Goal: Task Accomplishment & Management: Complete application form

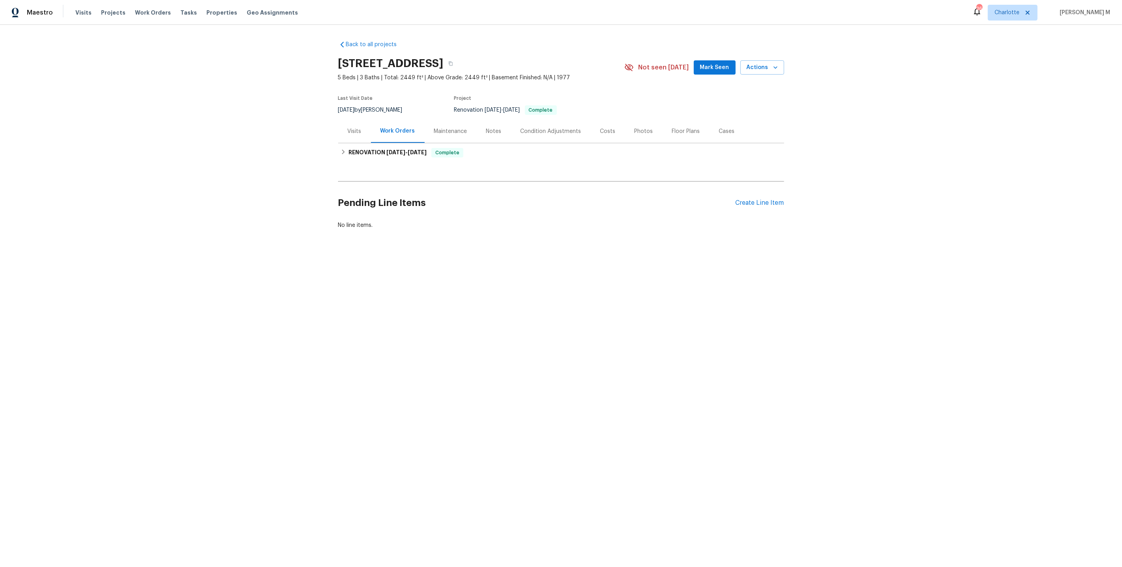
click at [455, 128] on div "Maintenance" at bounding box center [450, 132] width 33 height 8
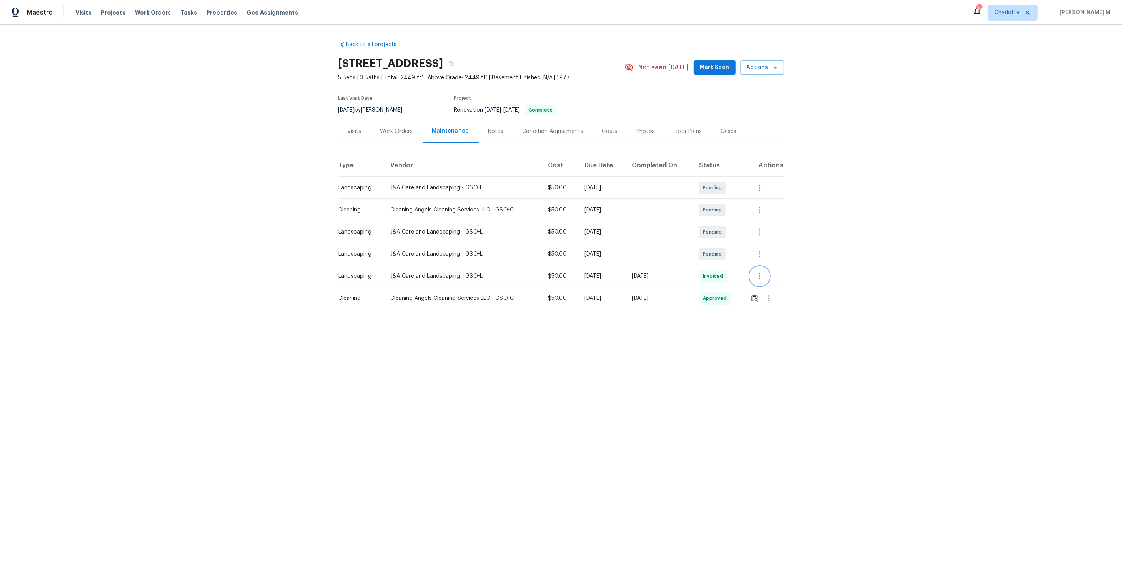
click at [760, 276] on icon "button" at bounding box center [759, 276] width 9 height 9
click at [760, 276] on li "Message vendor" at bounding box center [779, 272] width 55 height 13
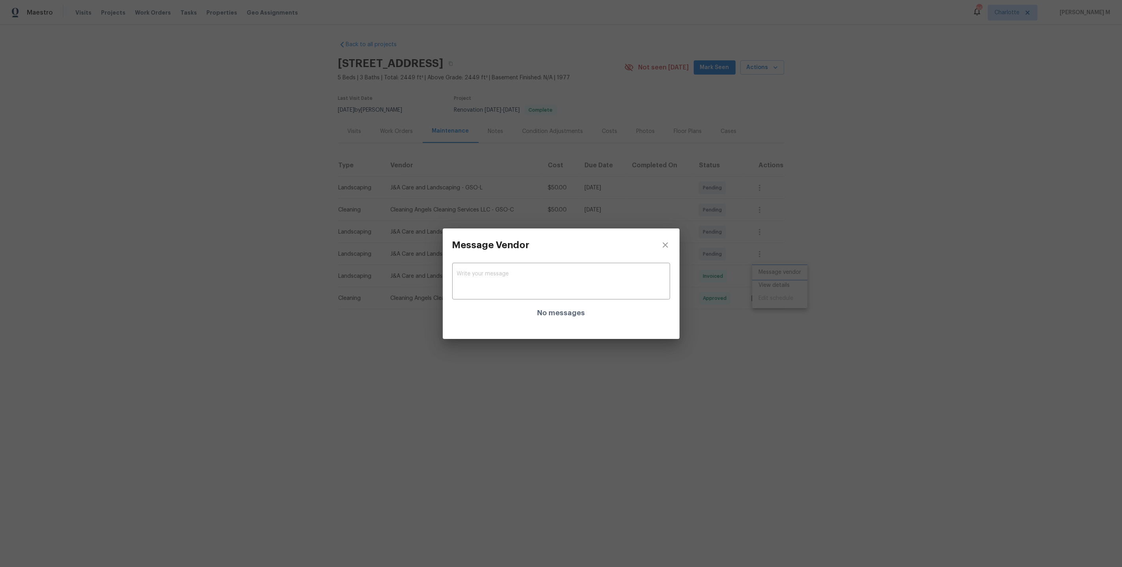
click at [773, 309] on div "Message Vendor x ​ No messages" at bounding box center [561, 283] width 1122 height 567
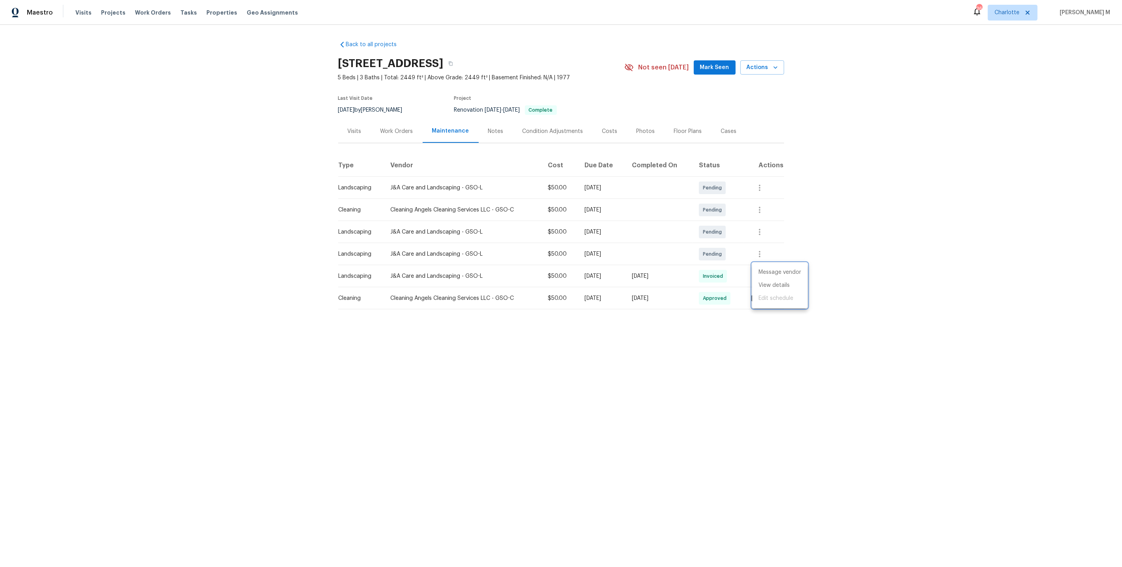
click at [657, 323] on div at bounding box center [561, 283] width 1122 height 567
click at [770, 299] on button "button" at bounding box center [769, 298] width 19 height 19
click at [770, 299] on li "Message vendor" at bounding box center [789, 294] width 55 height 13
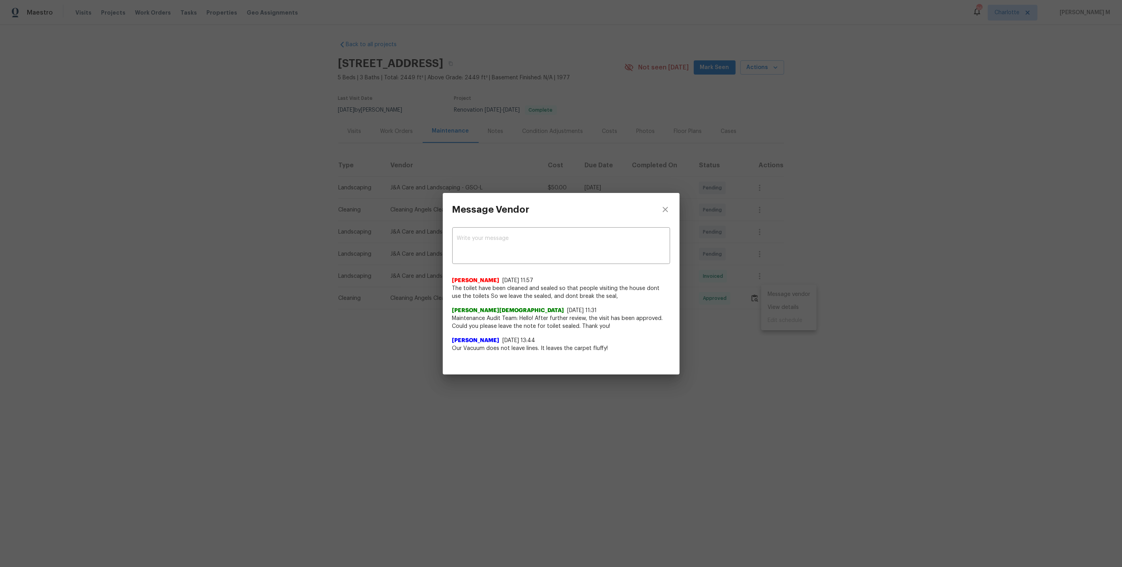
click at [537, 370] on div at bounding box center [561, 368] width 237 height 13
click at [526, 387] on div "Message Vendor x ​ [PERSON_NAME] [DATE] 11:57 The toilet have been cleaned and …" at bounding box center [561, 283] width 1122 height 567
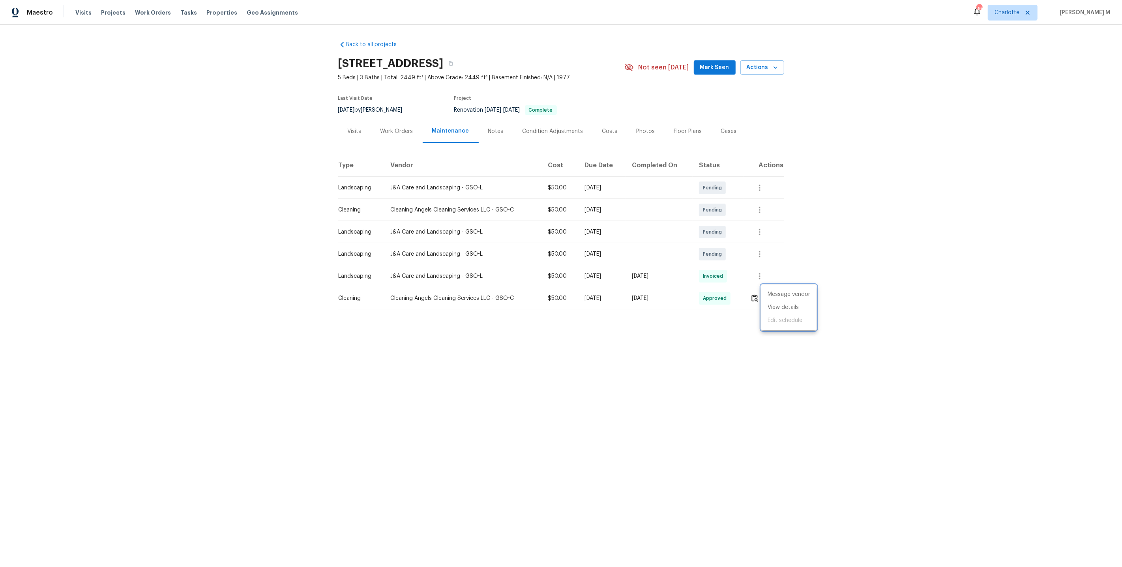
click at [409, 135] on div at bounding box center [561, 283] width 1122 height 567
click at [395, 137] on div "Work Orders" at bounding box center [397, 131] width 52 height 23
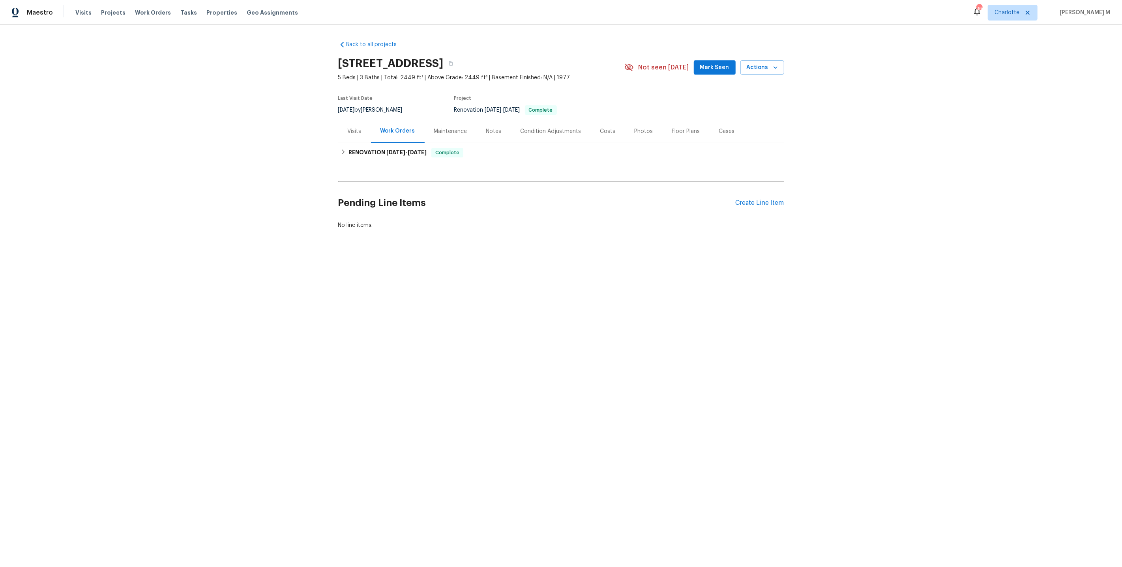
click at [454, 134] on div "Maintenance" at bounding box center [451, 131] width 52 height 23
click at [398, 134] on div "Work Orders" at bounding box center [397, 131] width 52 height 23
click at [398, 156] on div "RENOVATION [DATE] - [DATE] Complete" at bounding box center [561, 152] width 446 height 19
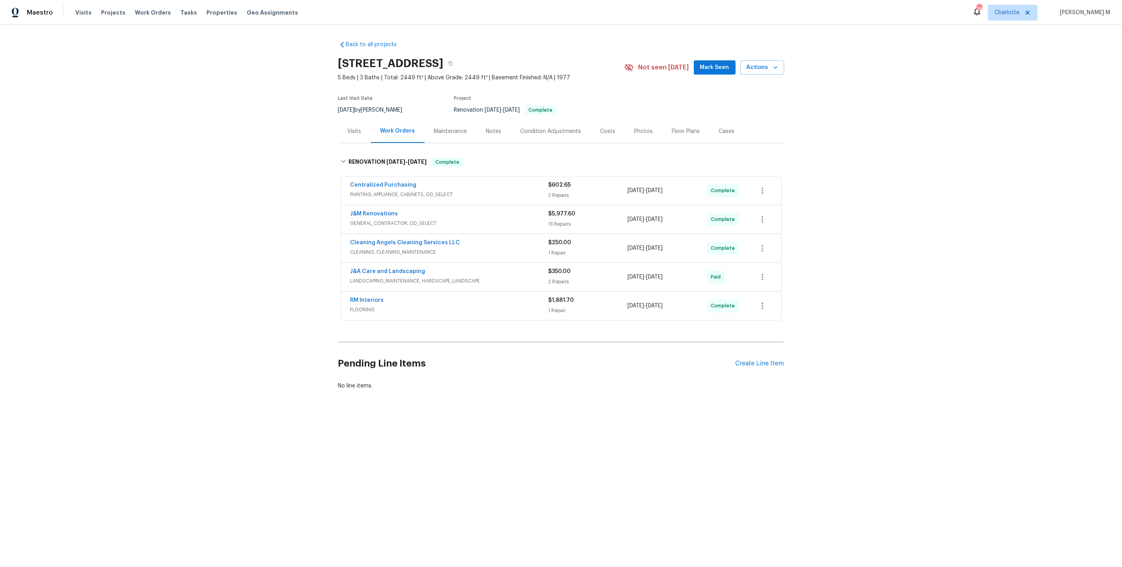
click at [413, 248] on span "CLEANING, CLEANING_MAINTENANCE" at bounding box center [450, 252] width 198 height 8
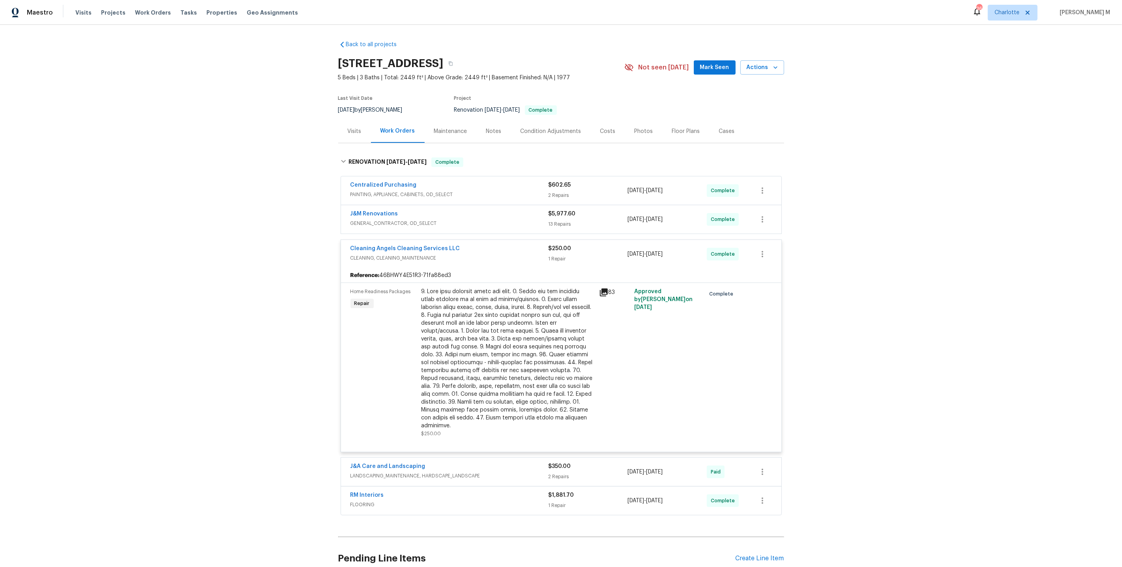
scroll to position [46, 0]
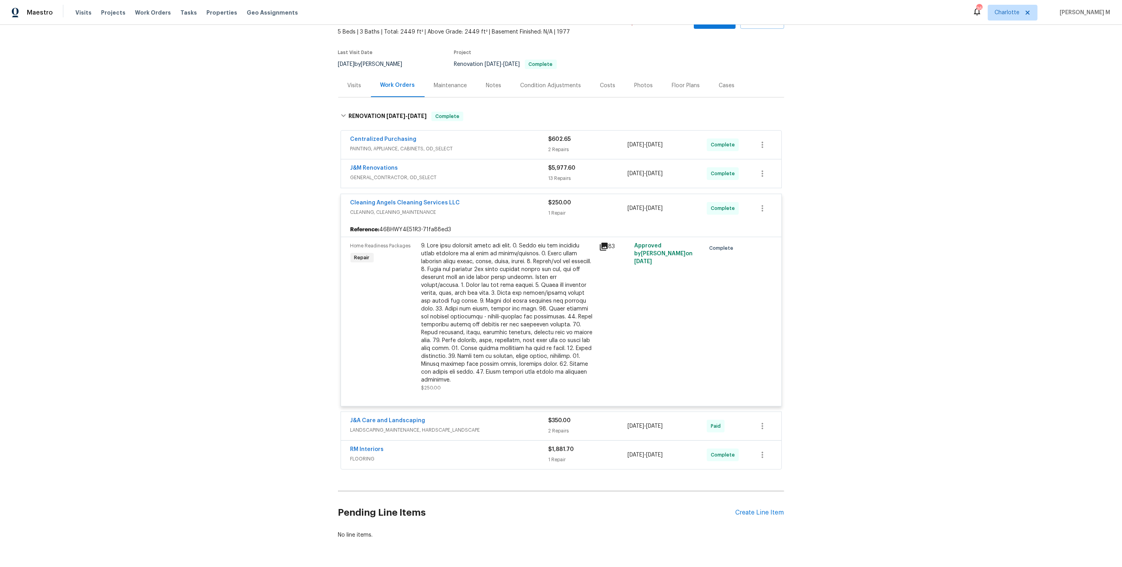
click at [384, 174] on span "GENERAL_CONTRACTOR, OD_SELECT" at bounding box center [450, 178] width 198 height 8
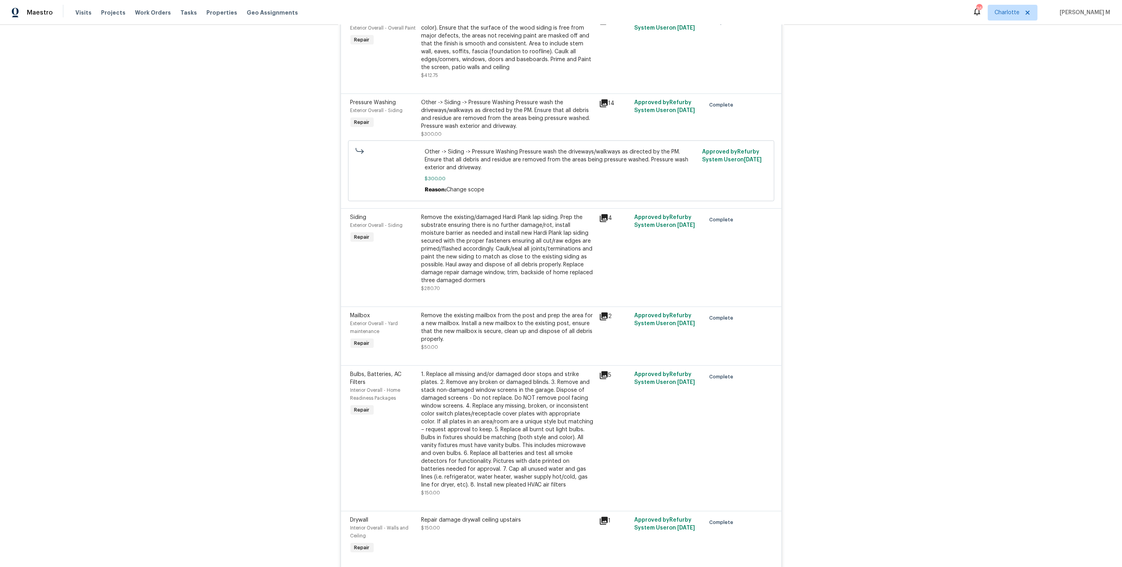
scroll to position [457, 0]
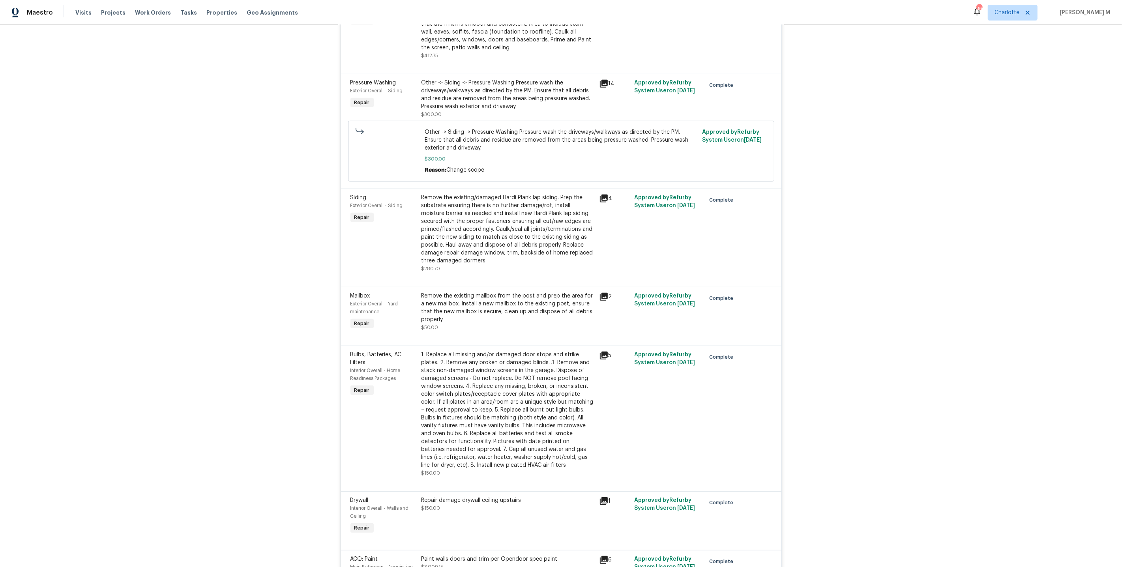
click at [525, 206] on div "Remove the existing/damaged Hardi Plank lap siding. Prep the substrate ensuring…" at bounding box center [508, 229] width 173 height 71
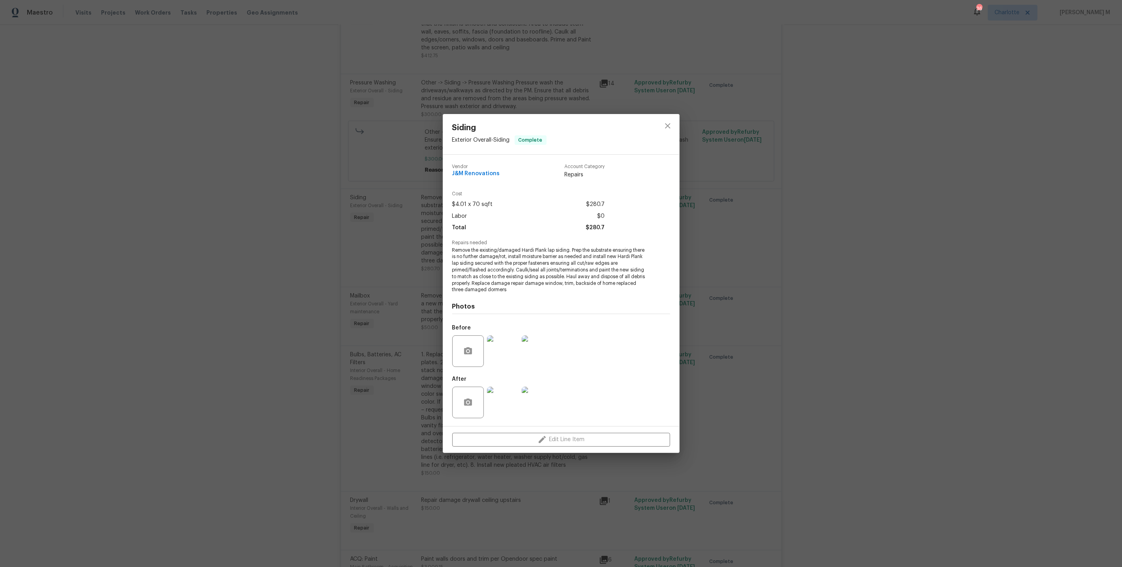
click at [741, 371] on div "Siding Exterior Overall - Siding Complete Vendor J&M Renovations Account Catego…" at bounding box center [561, 283] width 1122 height 567
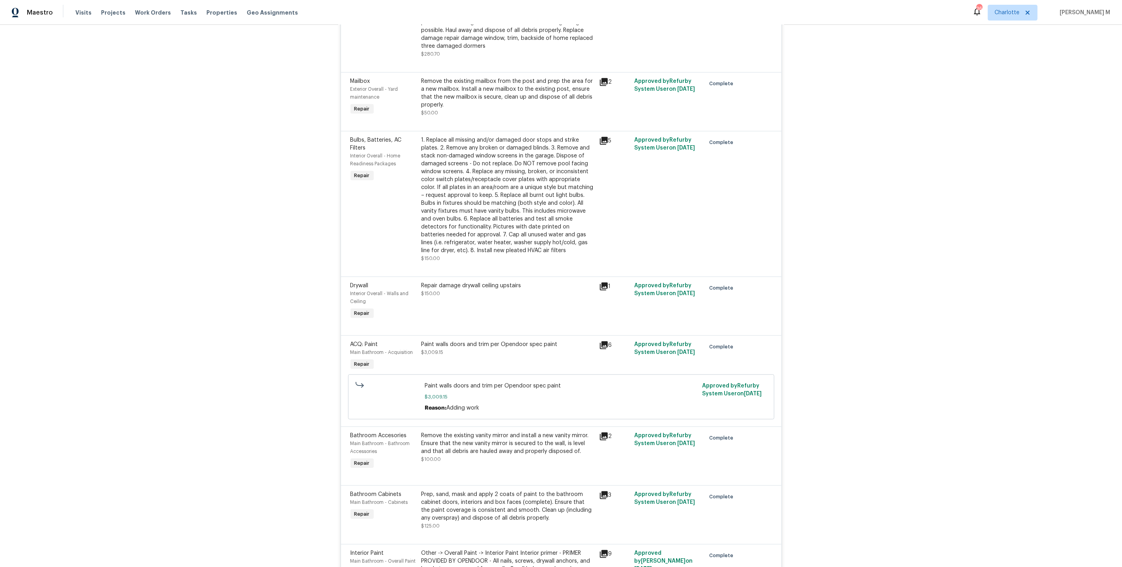
scroll to position [676, 0]
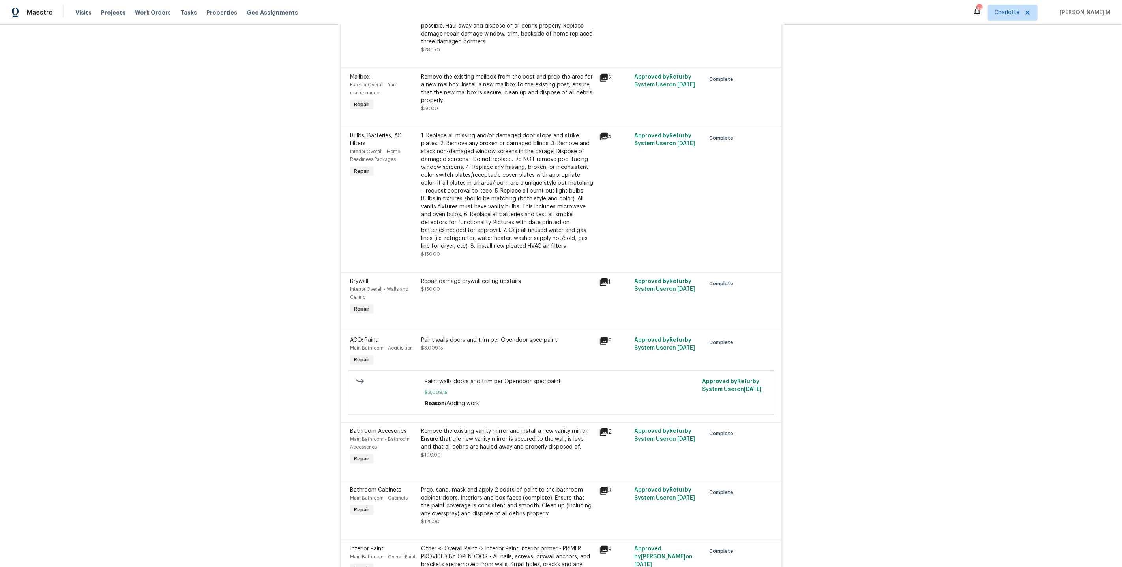
click at [472, 286] on div "Repair damage drywall ceiling upstairs $150.00" at bounding box center [508, 297] width 178 height 44
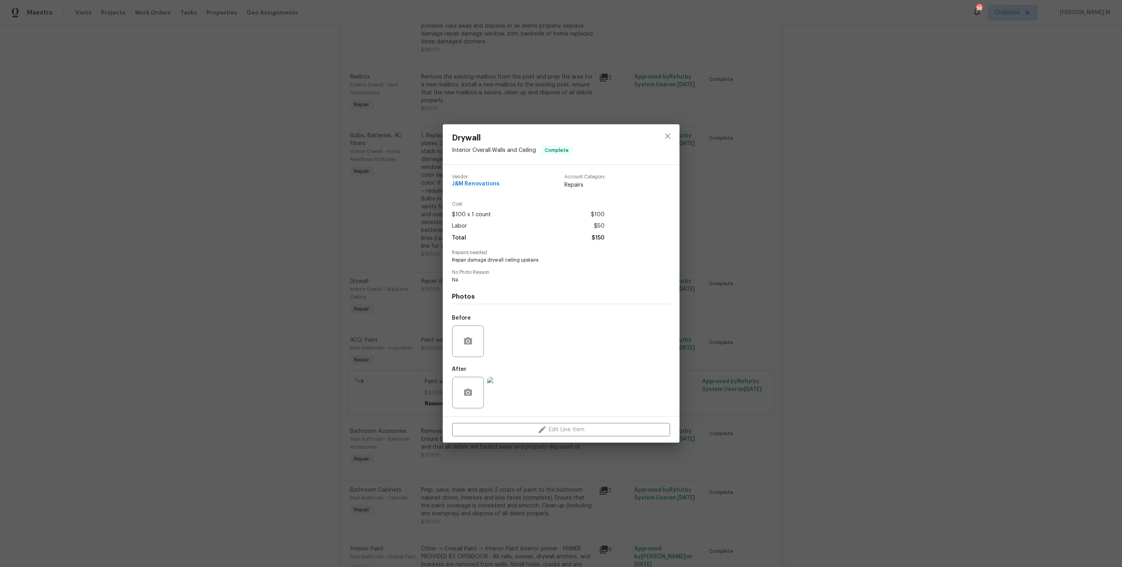
click at [426, 321] on div "Drywall Interior Overall - Walls and Ceiling Complete Vendor J&M Renovations Ac…" at bounding box center [561, 283] width 1122 height 567
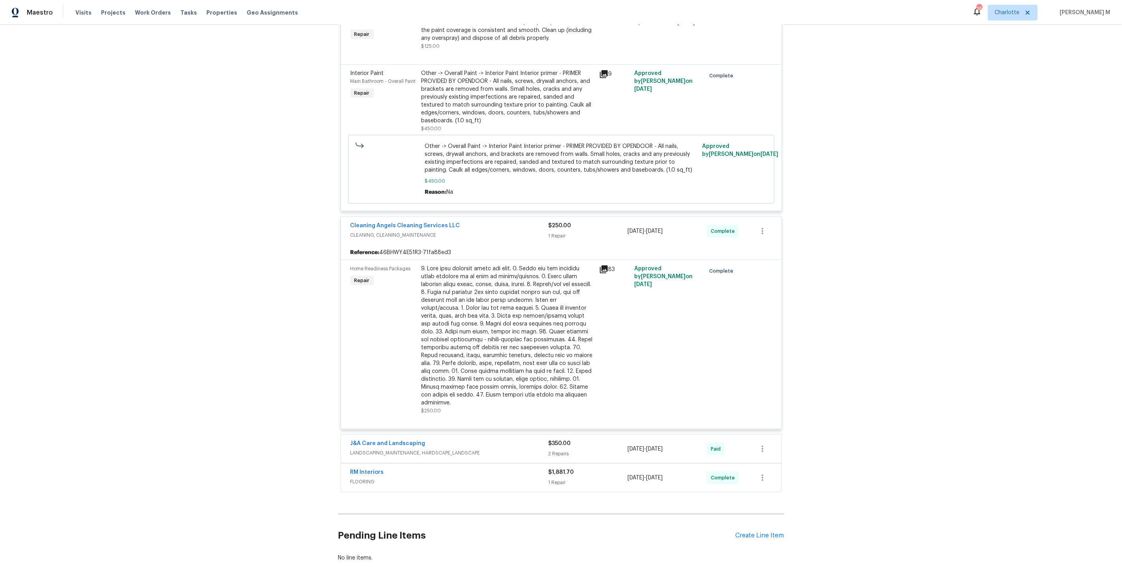
scroll to position [1163, 0]
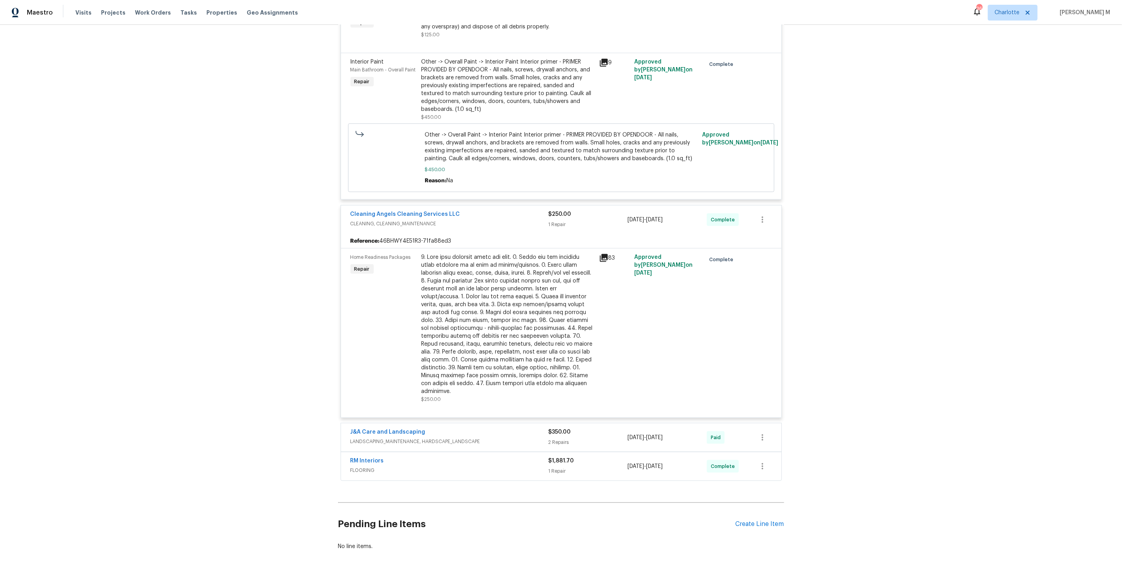
click at [369, 438] on span "LANDSCAPING_MAINTENANCE, HARDSCAPE_LANDSCAPE" at bounding box center [450, 442] width 198 height 8
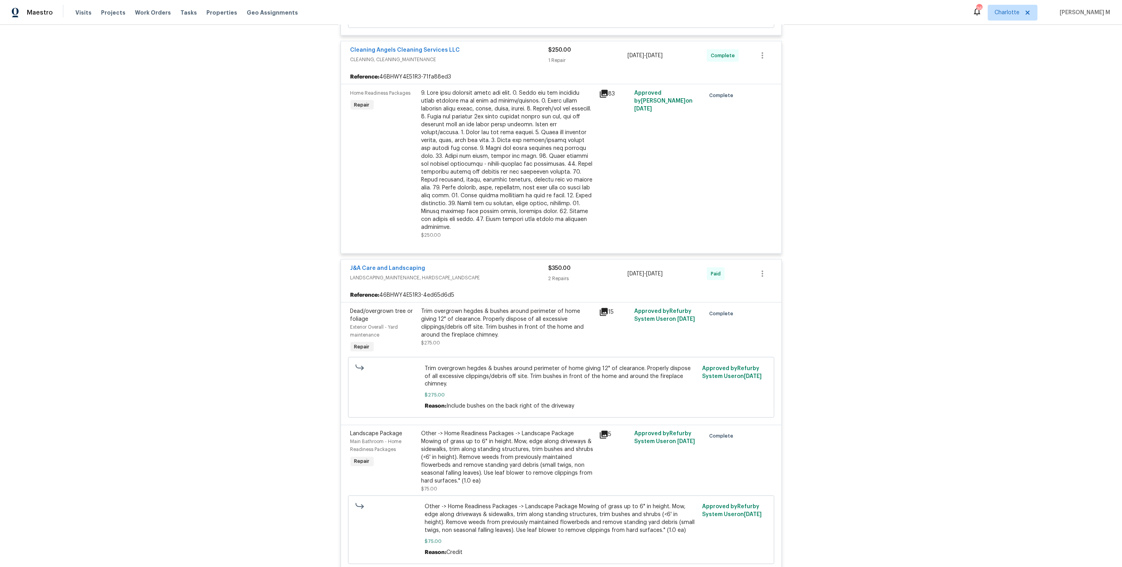
scroll to position [1441, 0]
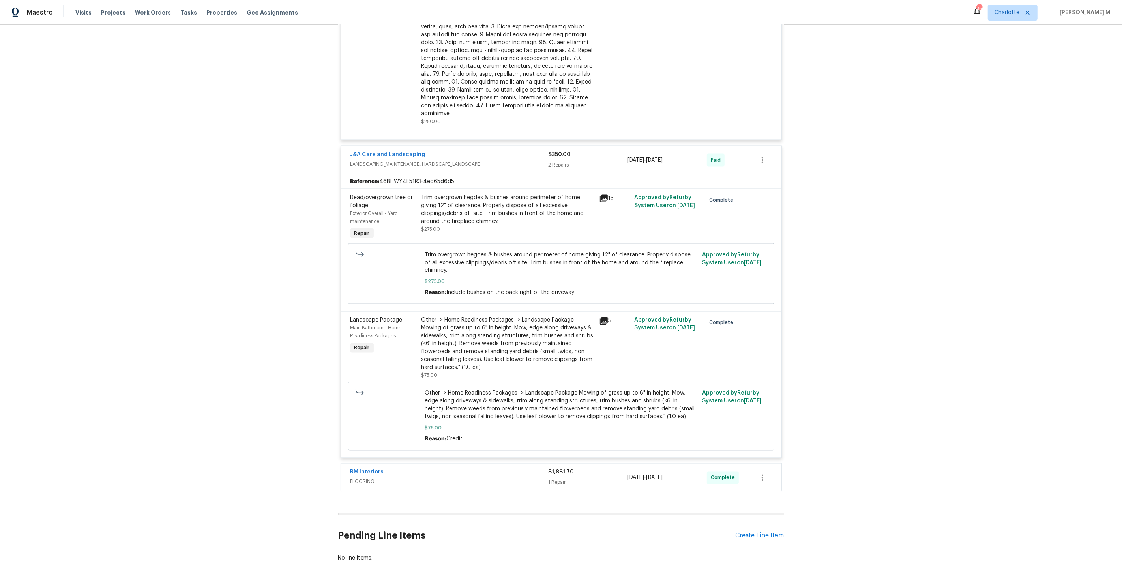
click at [892, 245] on div "Back to all projects [STREET_ADDRESS] 5 Beds | 3 Baths | Total: 2449 ft² | Abov…" at bounding box center [561, 296] width 1122 height 542
click at [376, 478] on span "FLOORING" at bounding box center [450, 482] width 198 height 8
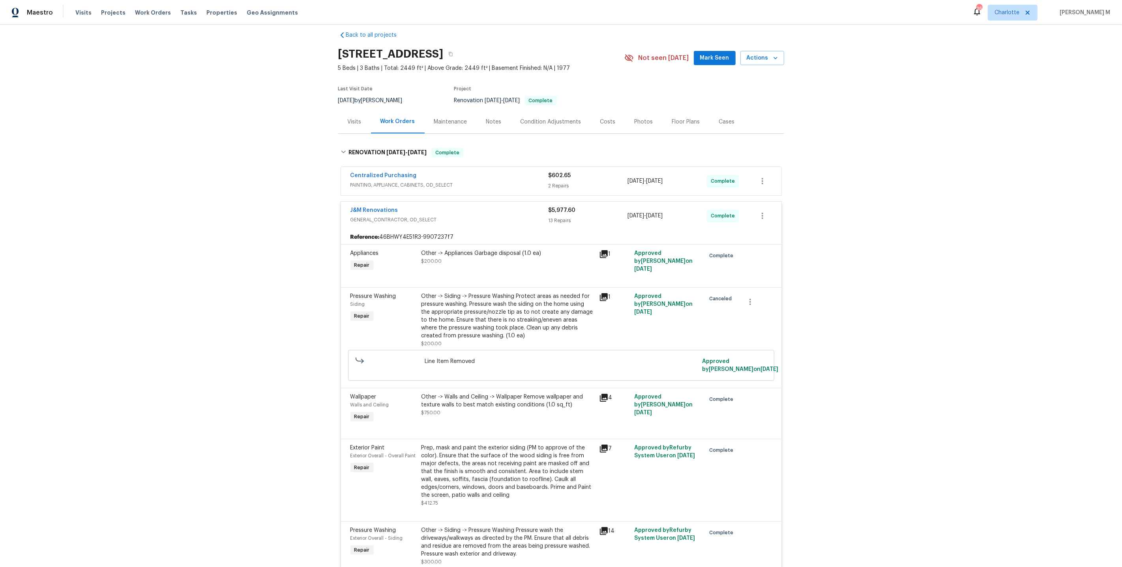
scroll to position [0, 0]
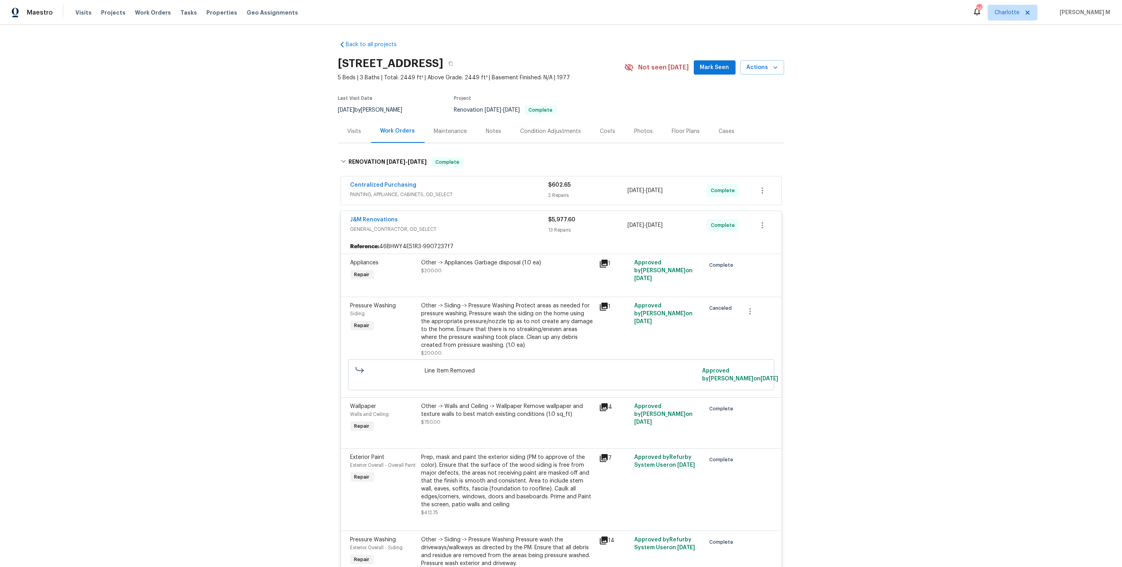
click at [407, 191] on span "PAINTING, APPLIANCE, CABINETS, OD_SELECT" at bounding box center [450, 195] width 198 height 8
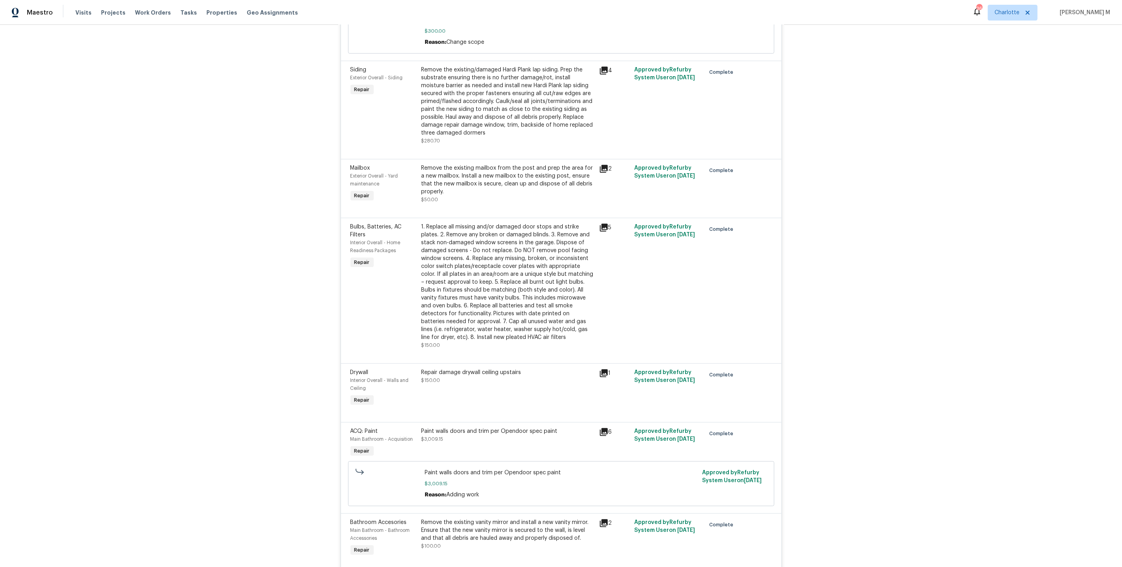
scroll to position [757, 0]
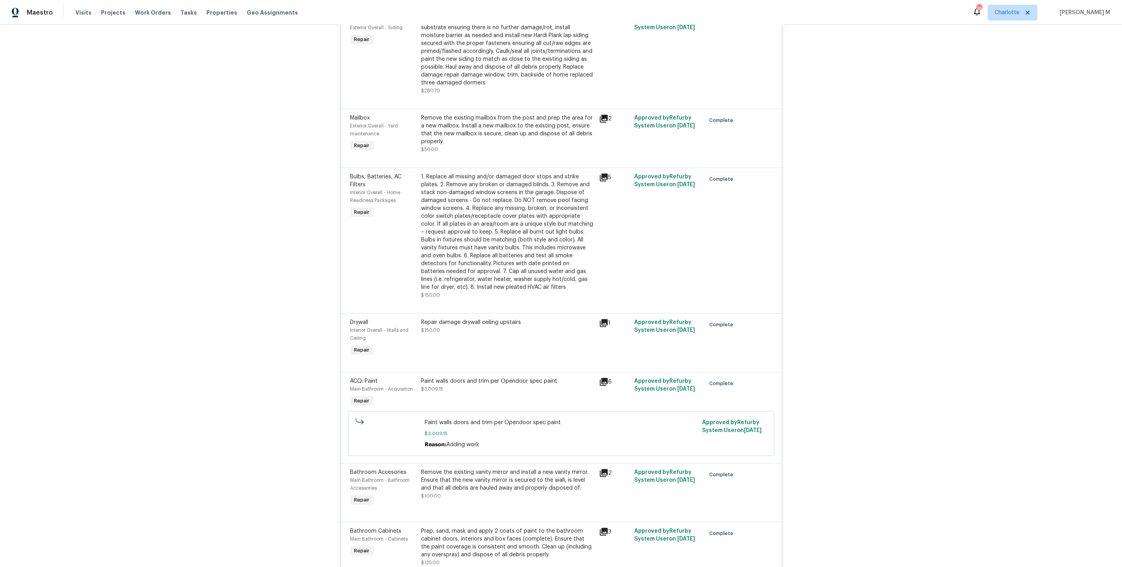
click at [498, 57] on div "Remove the existing/damaged Hardi Plank lap siding. Prep the substrate ensuring…" at bounding box center [508, 51] width 173 height 71
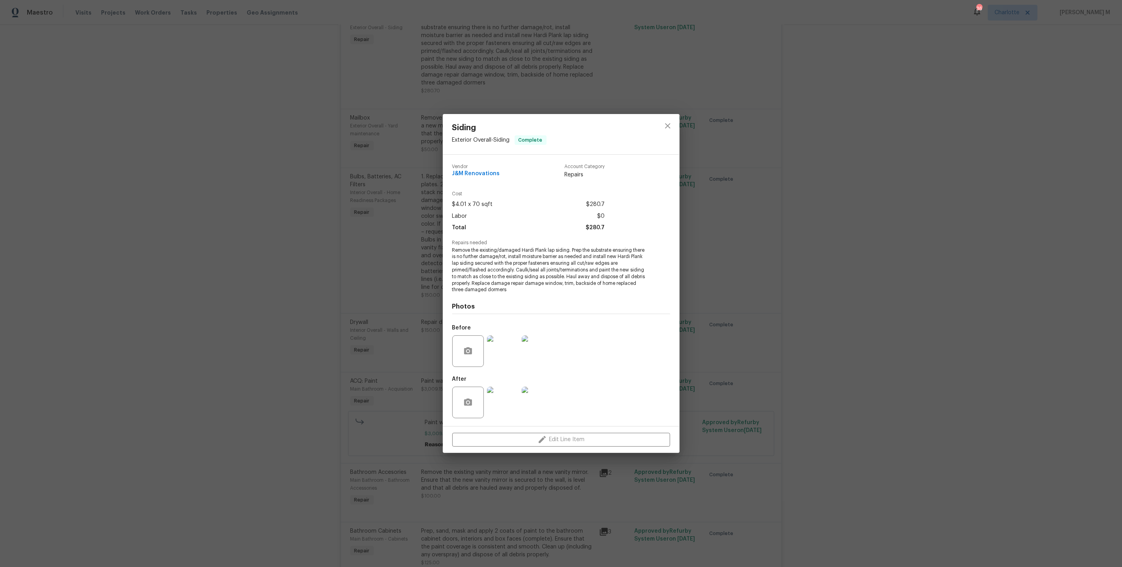
click at [401, 211] on div "Siding Exterior Overall - Siding Complete Vendor J&M Renovations Account Catego…" at bounding box center [561, 283] width 1122 height 567
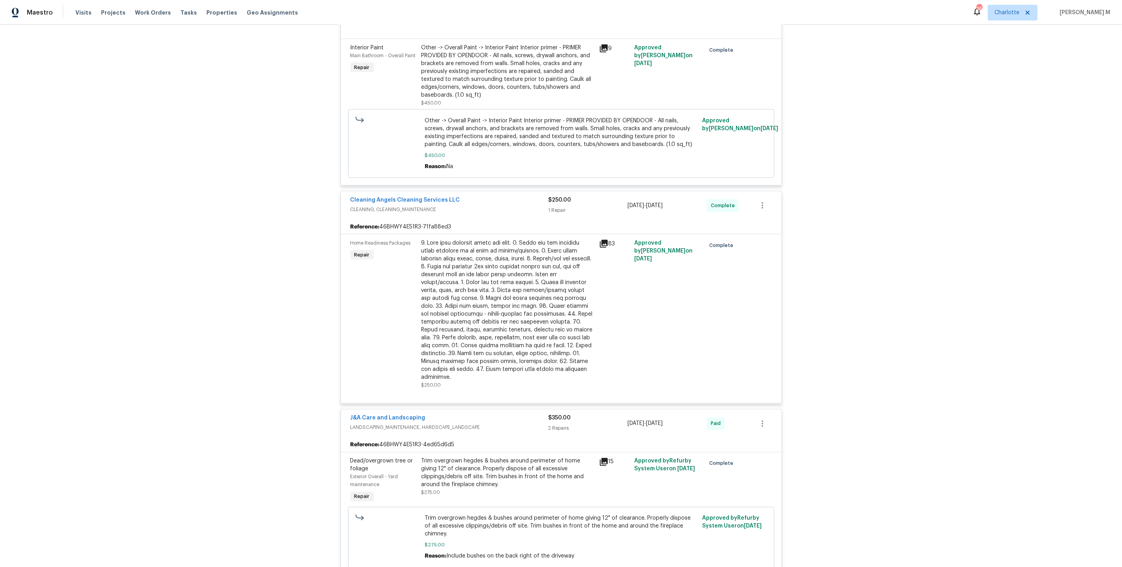
scroll to position [1686, 0]
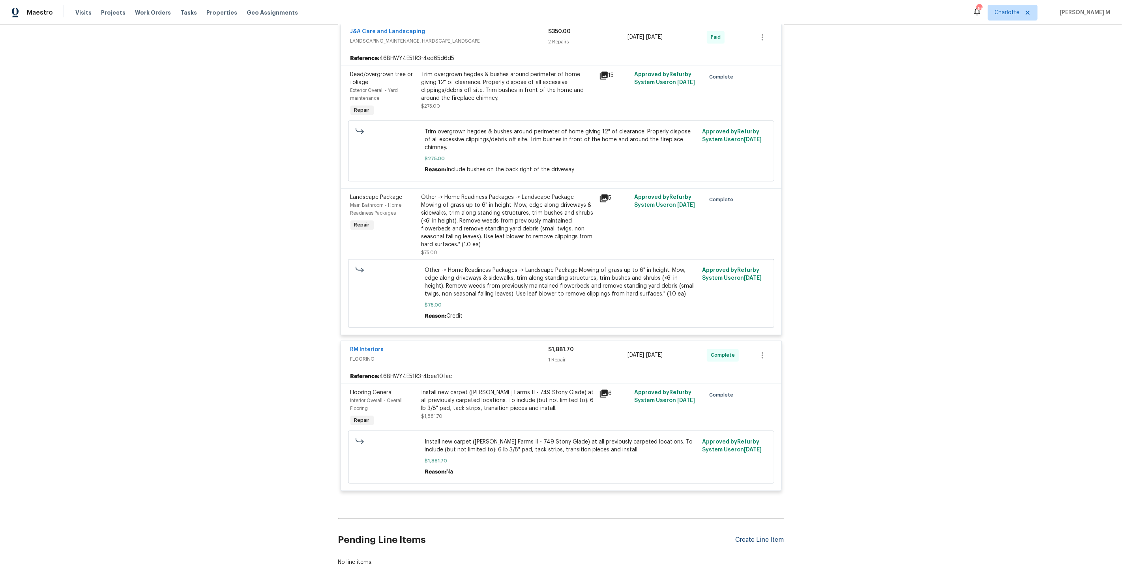
click at [771, 536] on div "Create Line Item" at bounding box center [760, 540] width 49 height 8
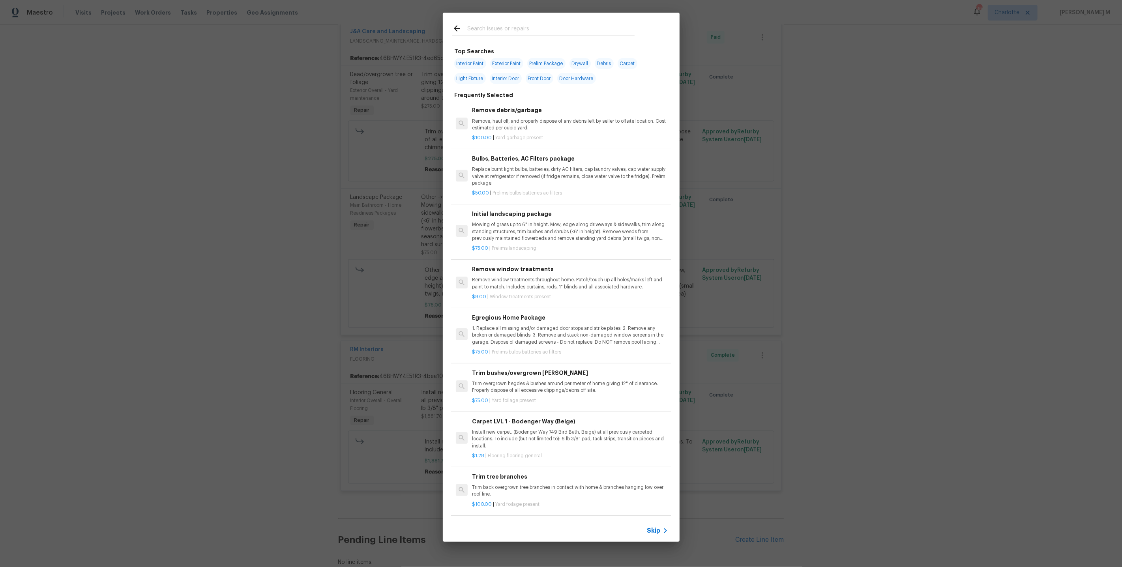
click at [657, 532] on span "Skip" at bounding box center [653, 531] width 13 height 8
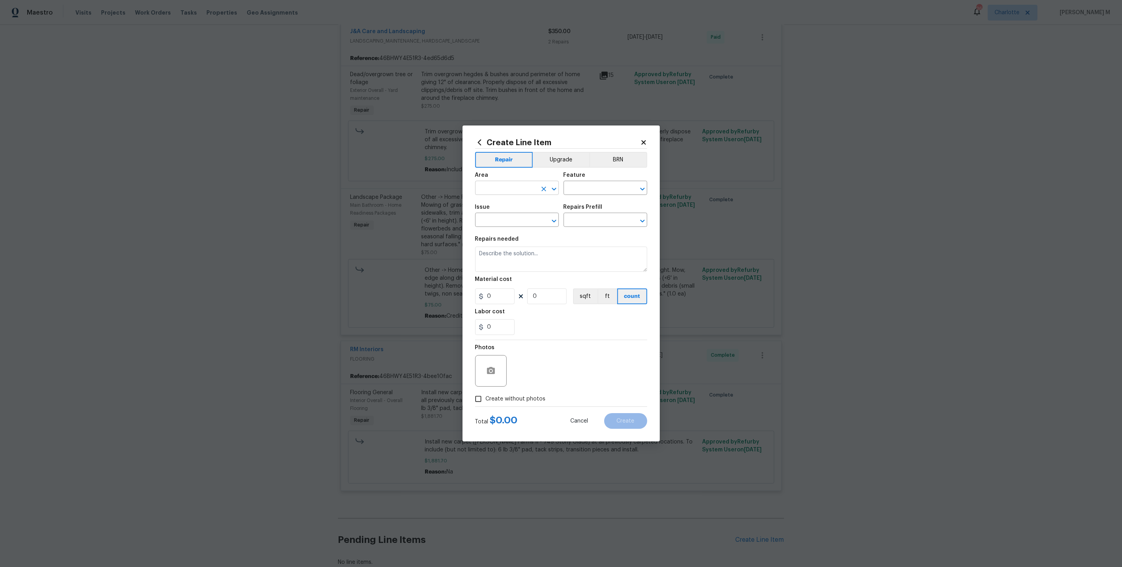
click at [503, 193] on input "text" at bounding box center [506, 189] width 62 height 12
type input "WInd"
type input "Win"
type input "Tri"
click at [516, 204] on li "Exterior Addition" at bounding box center [517, 209] width 84 height 13
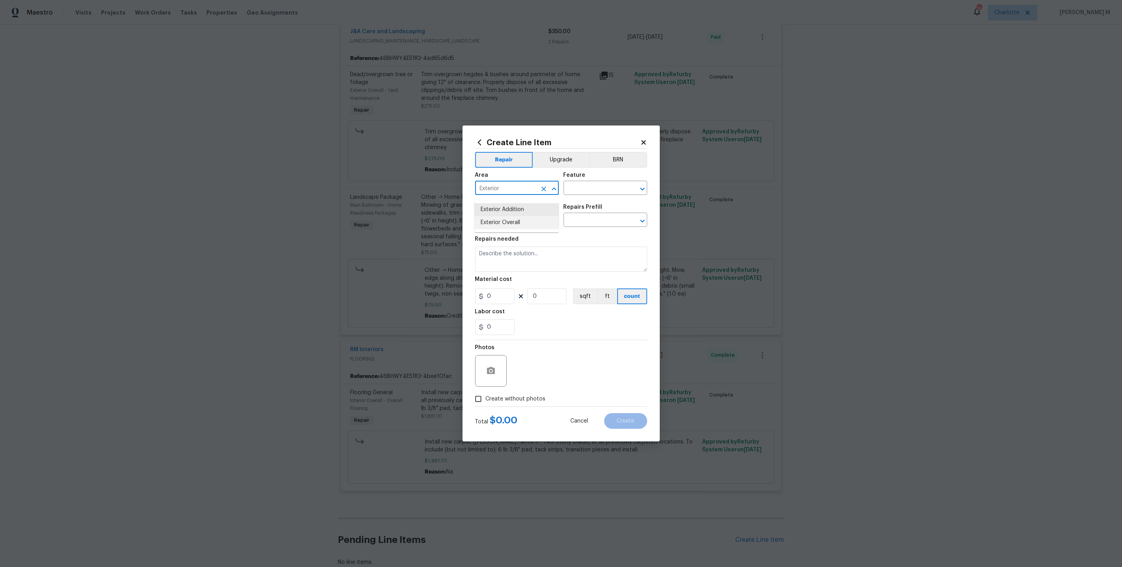
click at [520, 222] on li "Exterior Overall" at bounding box center [517, 222] width 84 height 13
type input "Exterior Overall"
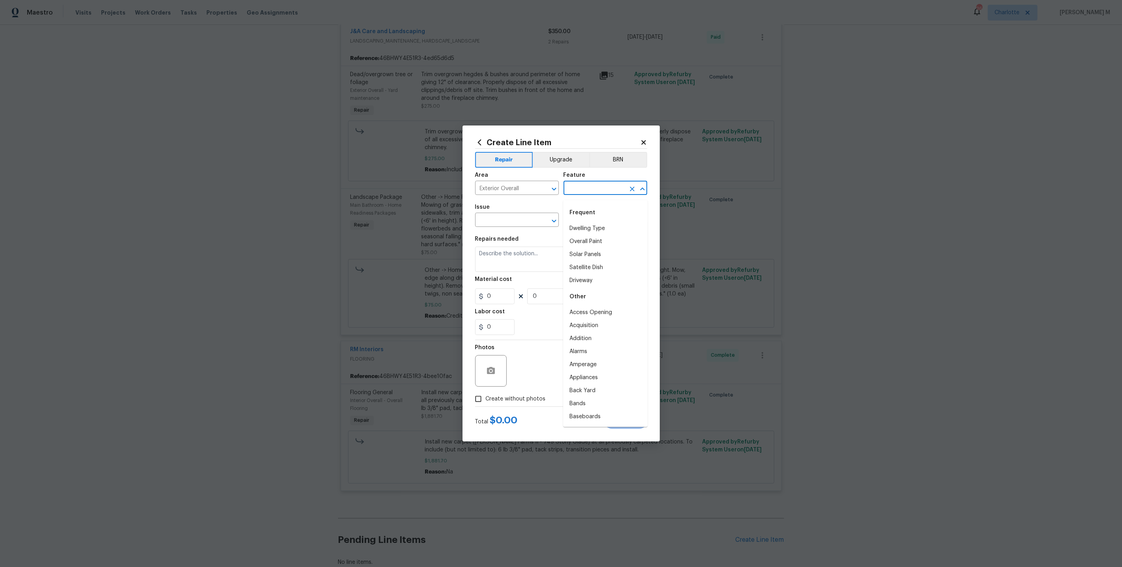
click at [576, 195] on input "text" at bounding box center [595, 189] width 62 height 12
click at [578, 230] on li "Exterior Windows" at bounding box center [605, 228] width 84 height 13
type input "Exterior Windows"
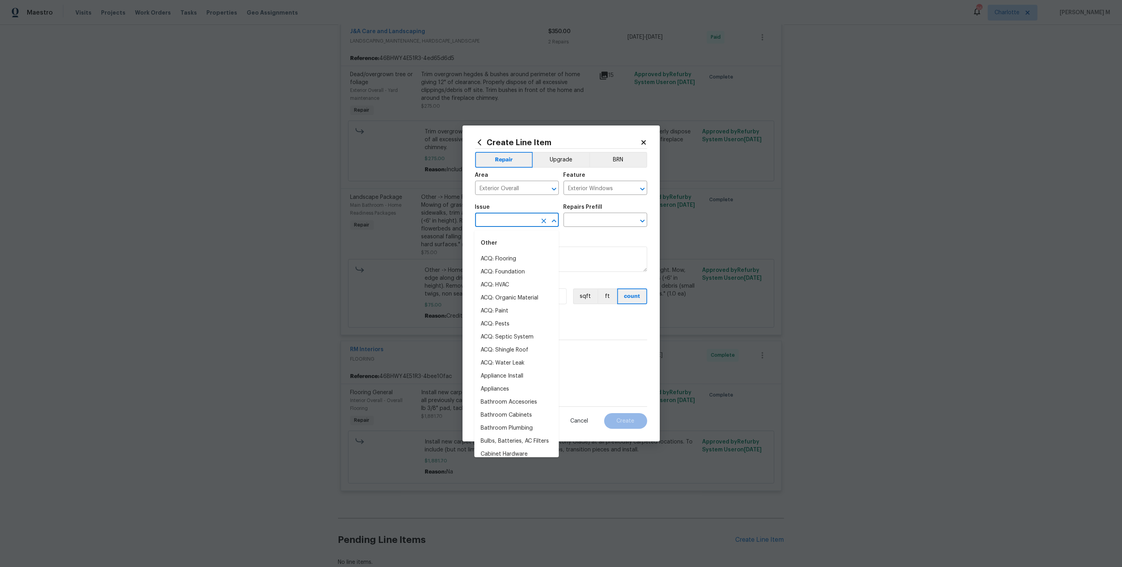
click at [488, 227] on input "text" at bounding box center [506, 221] width 62 height 12
click at [508, 278] on li "Windows & Skylights" at bounding box center [517, 280] width 84 height 13
type input "Windows & Skylights"
click at [597, 213] on div "Repairs Prefill" at bounding box center [606, 209] width 84 height 10
click at [595, 215] on div "Repairs Prefill" at bounding box center [606, 209] width 84 height 10
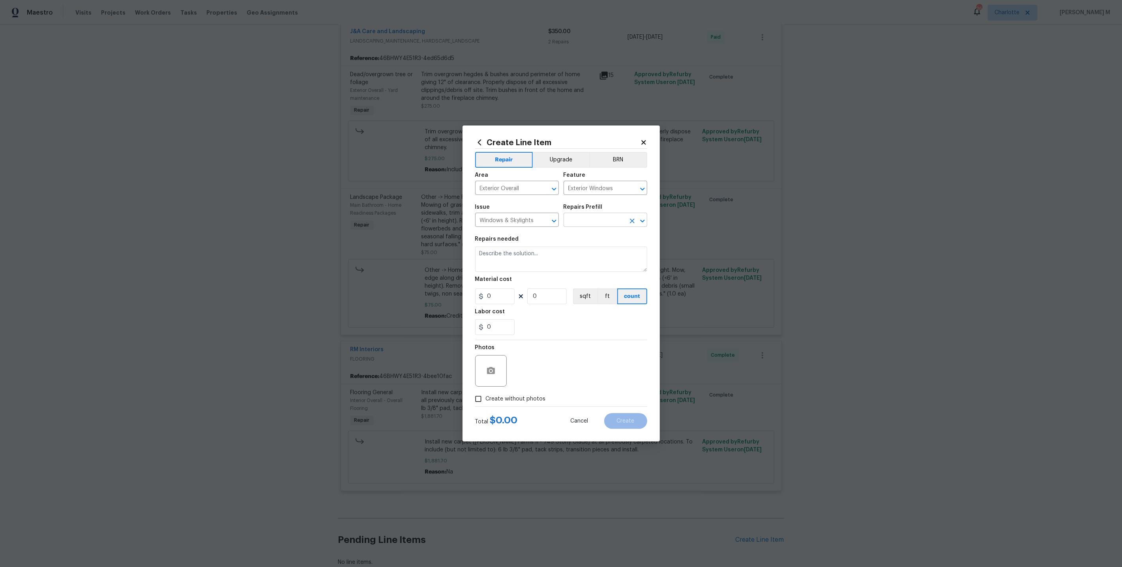
click at [593, 221] on input "text" at bounding box center [595, 221] width 62 height 12
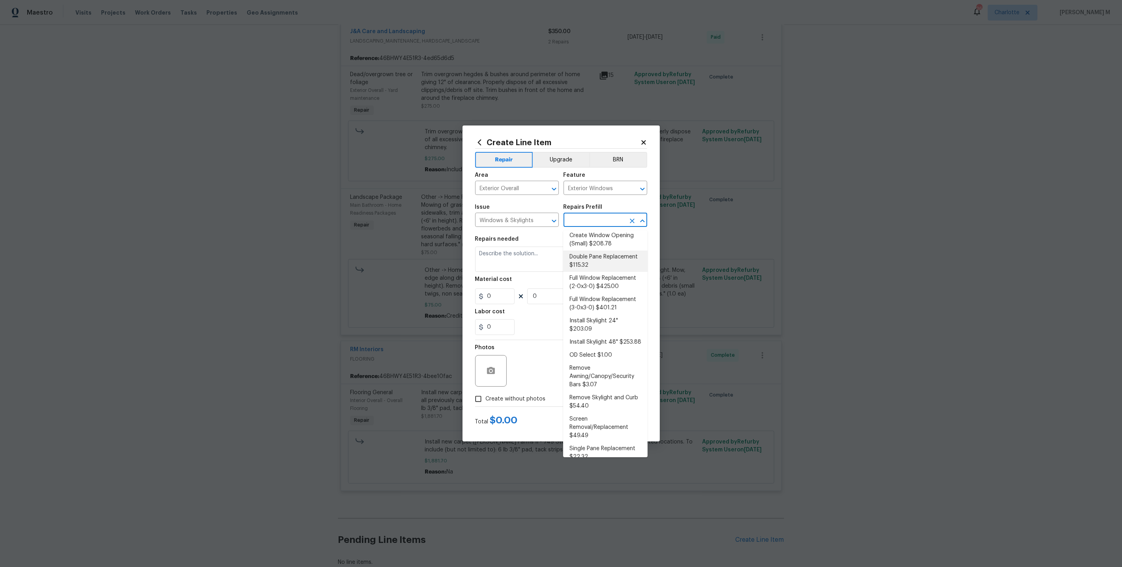
scroll to position [0, 0]
click at [616, 238] on li "Add a Task $1.00" at bounding box center [605, 240] width 84 height 13
type input "Add a Task $1.00"
type textarea "HPM to detail"
type input "1"
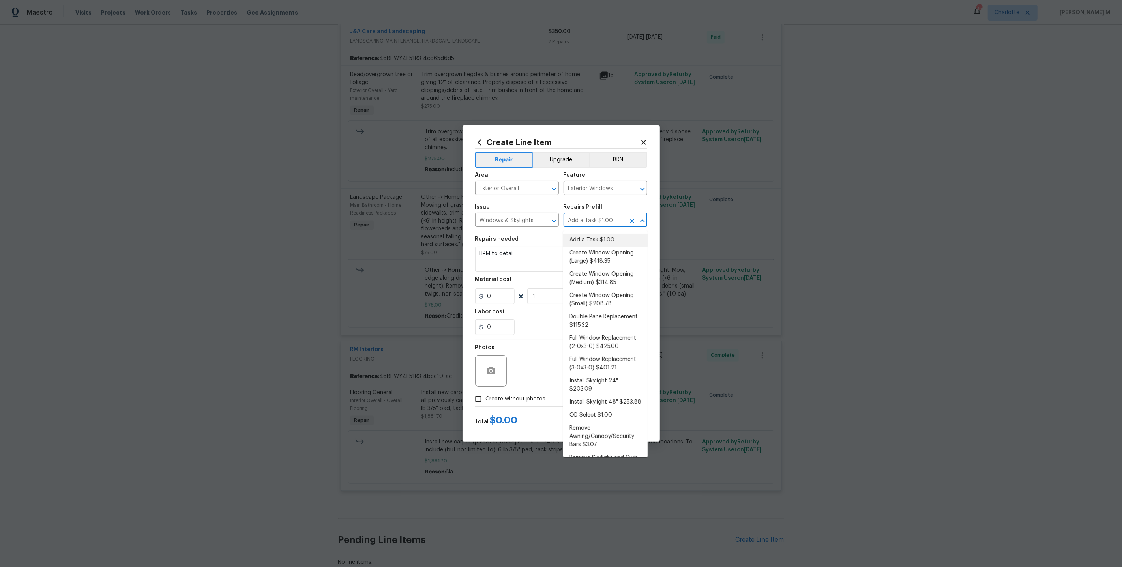
type input "1"
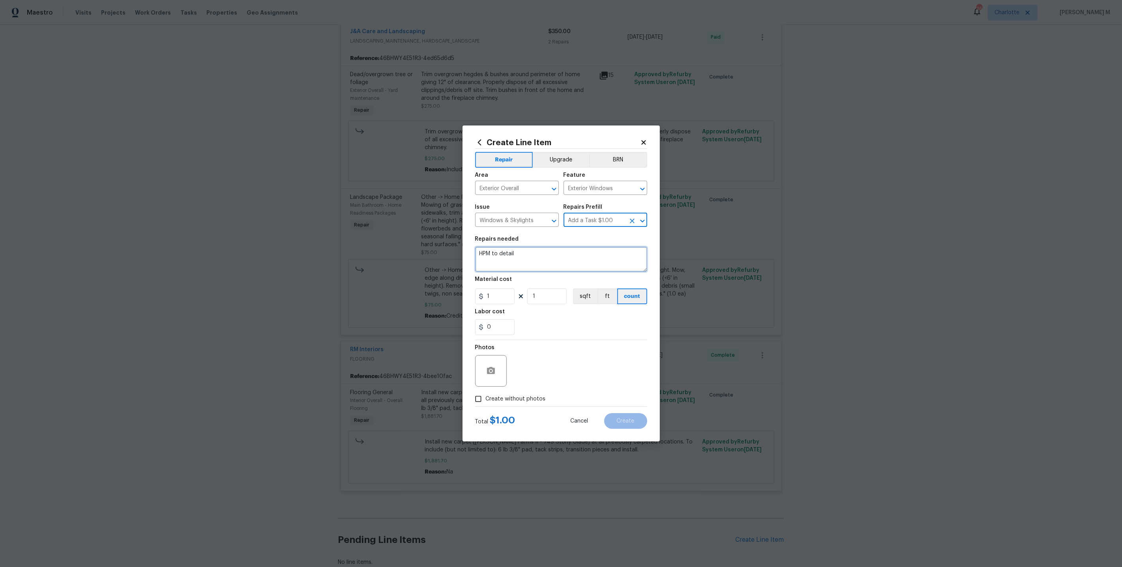
click at [539, 266] on textarea "HPM to detail" at bounding box center [561, 259] width 172 height 25
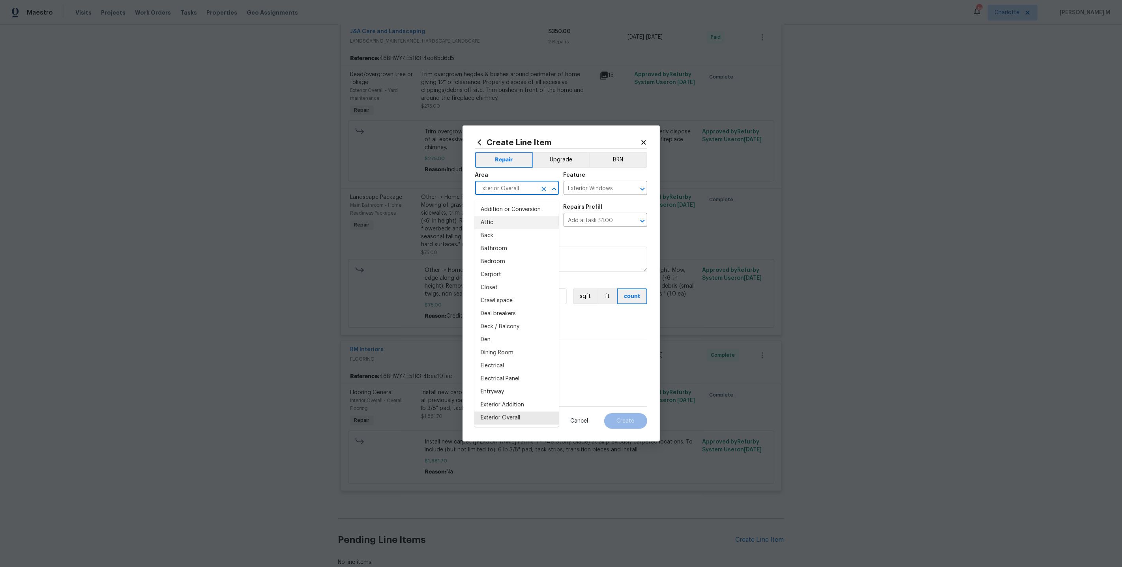
click at [505, 189] on input "Exterior Overall" at bounding box center [506, 189] width 62 height 12
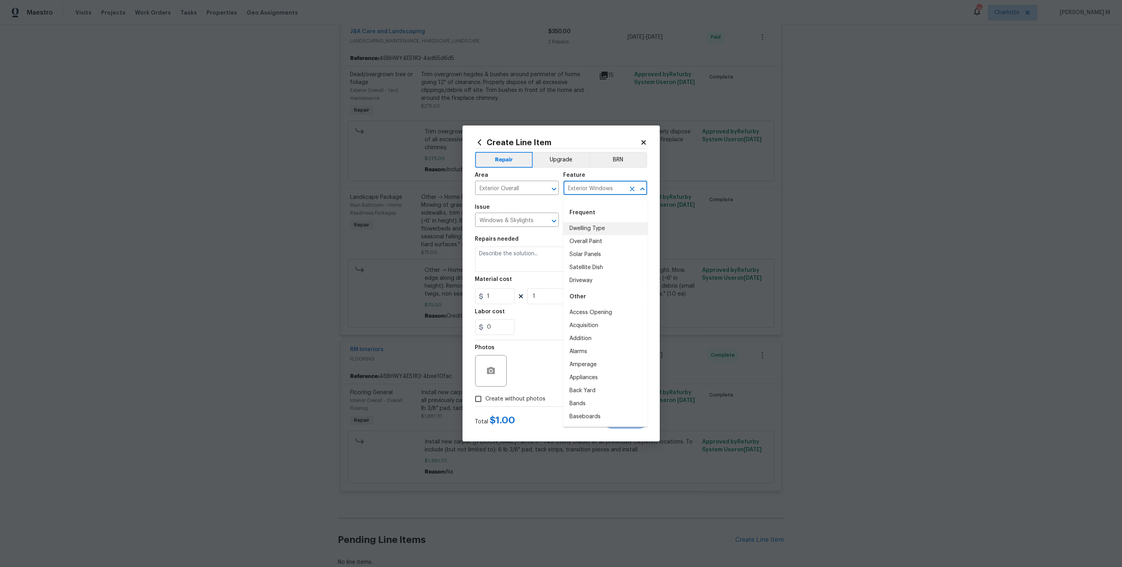
click at [612, 188] on input "Exterior Windows" at bounding box center [595, 189] width 62 height 12
click at [596, 242] on li "Windows" at bounding box center [605, 241] width 84 height 13
drag, startPoint x: 605, startPoint y: 191, endPoint x: 479, endPoint y: 191, distance: 125.9
click at [479, 191] on div "Area Exterior Overall ​ Feature Windows ​" at bounding box center [561, 184] width 172 height 32
type input "Windows"
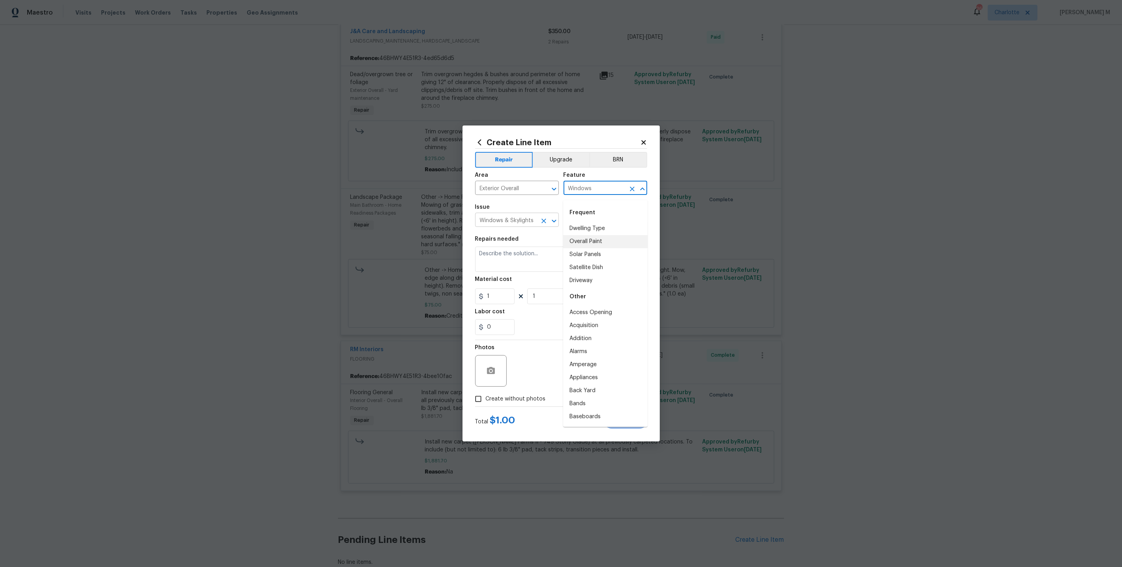
click at [504, 223] on input "Windows & Skylights" at bounding box center [506, 221] width 62 height 12
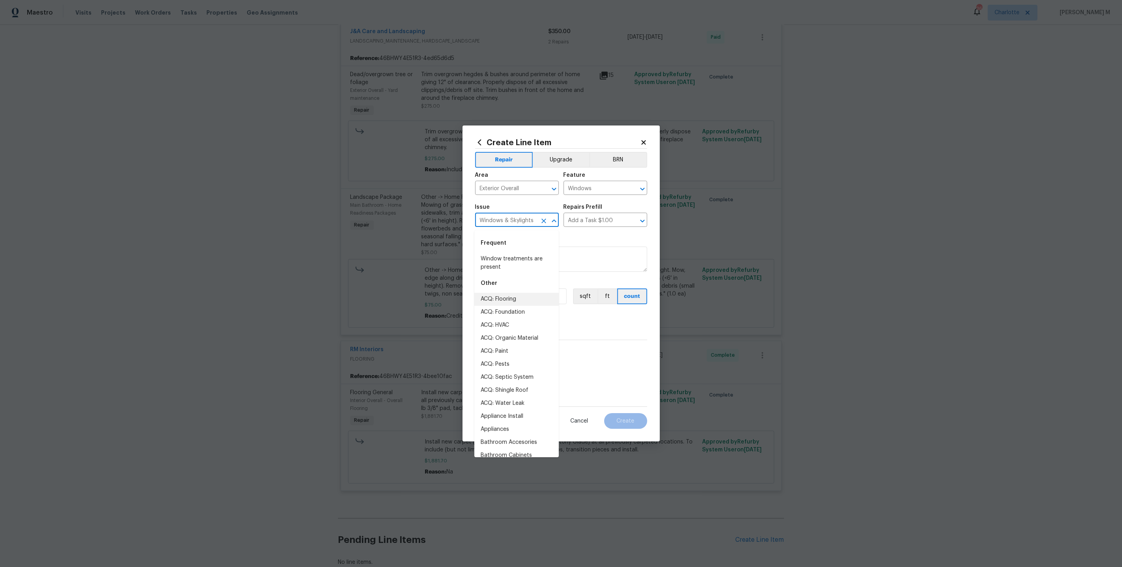
click at [504, 223] on input "Windows & Skylights" at bounding box center [506, 221] width 62 height 12
click at [540, 190] on button "Clear" at bounding box center [543, 189] width 11 height 11
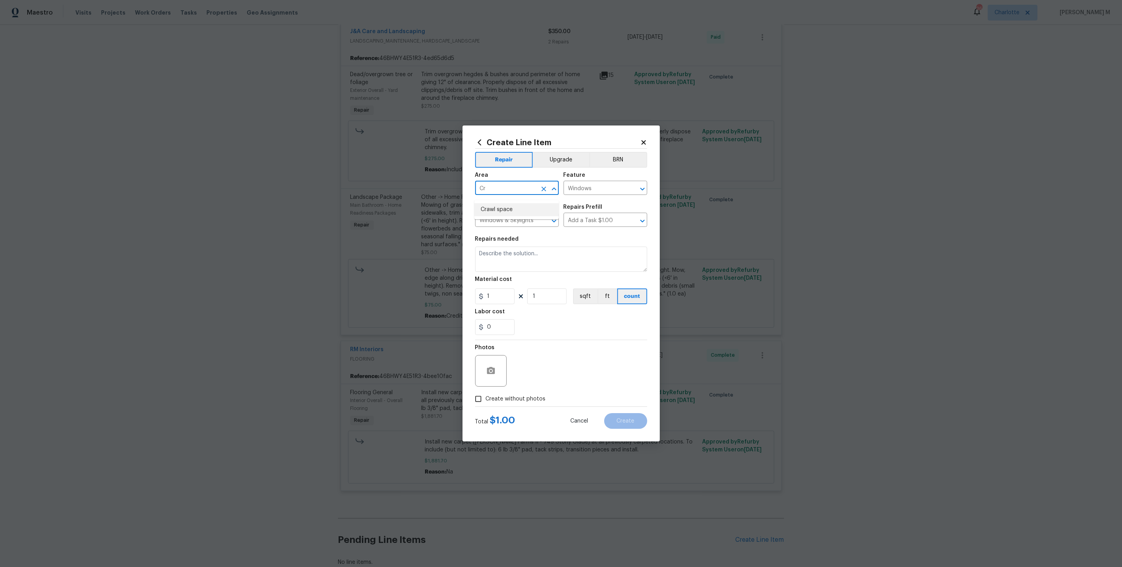
click at [533, 205] on li "Crawl space" at bounding box center [517, 209] width 84 height 13
type input "Crawl space"
click at [593, 193] on input "Windows" at bounding box center [595, 189] width 62 height 12
click at [606, 229] on li "Crawl space access" at bounding box center [605, 228] width 84 height 13
type input "Crawl space access"
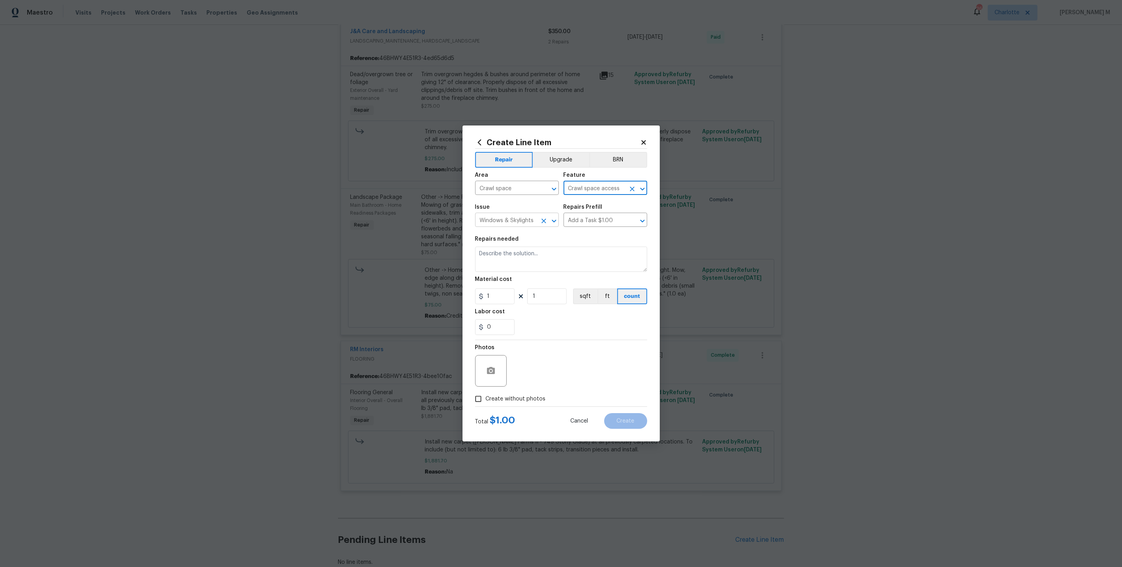
click at [512, 223] on input "Windows & Skylights" at bounding box center [506, 221] width 62 height 12
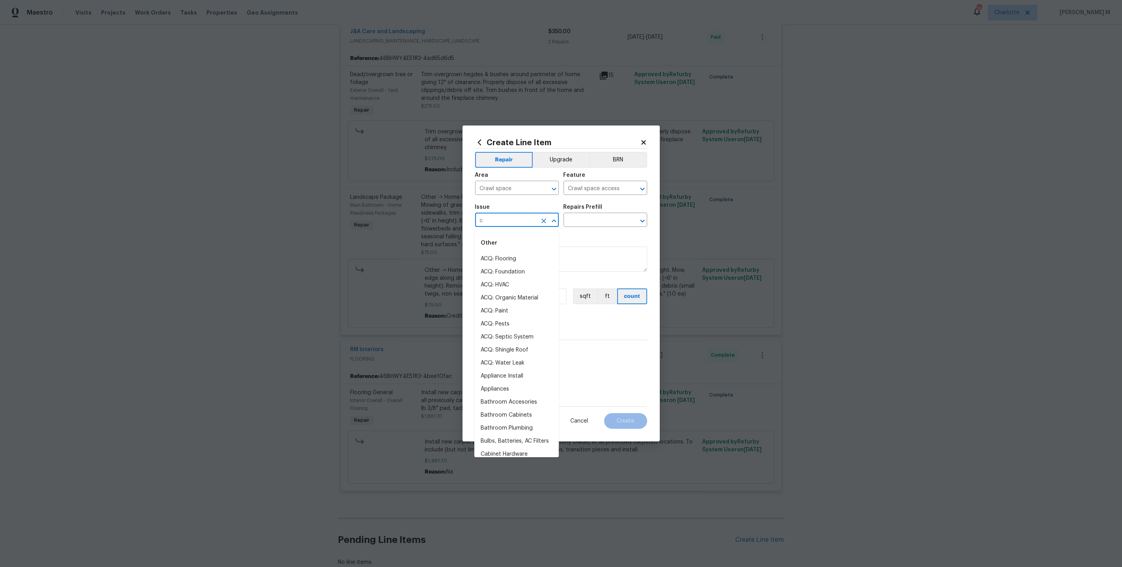
type input "cr"
click at [525, 258] on li "Initial cleaning" at bounding box center [517, 259] width 84 height 13
type input "Initial cleaning"
click at [600, 215] on div "Repairs Prefill" at bounding box center [606, 209] width 84 height 10
click at [595, 223] on input "text" at bounding box center [595, 221] width 62 height 12
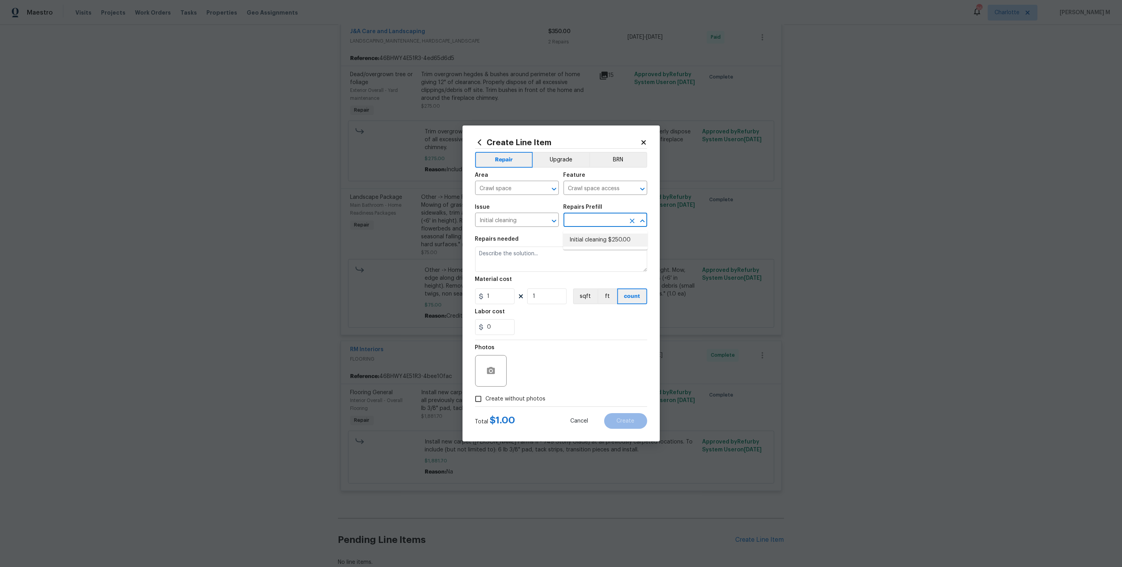
click at [589, 244] on li "Initial cleaning $250.00" at bounding box center [605, 240] width 84 height 13
type input "Home Readiness Packages"
type input "Initial cleaning $250.00"
type textarea "1. Wipe down exterior doors and trim. 2. Clean out all exterior light fixtures …"
type input "250"
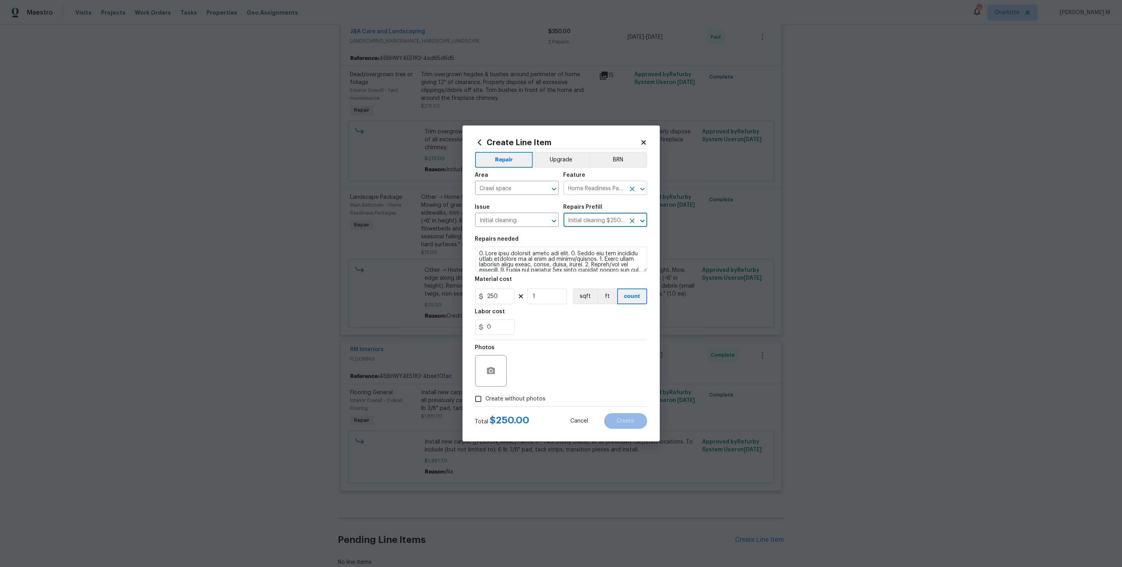
click at [594, 195] on input "Home Readiness Packages" at bounding box center [595, 189] width 62 height 12
click at [596, 226] on li "Crawl space access" at bounding box center [605, 228] width 84 height 13
type input "Crawl space access"
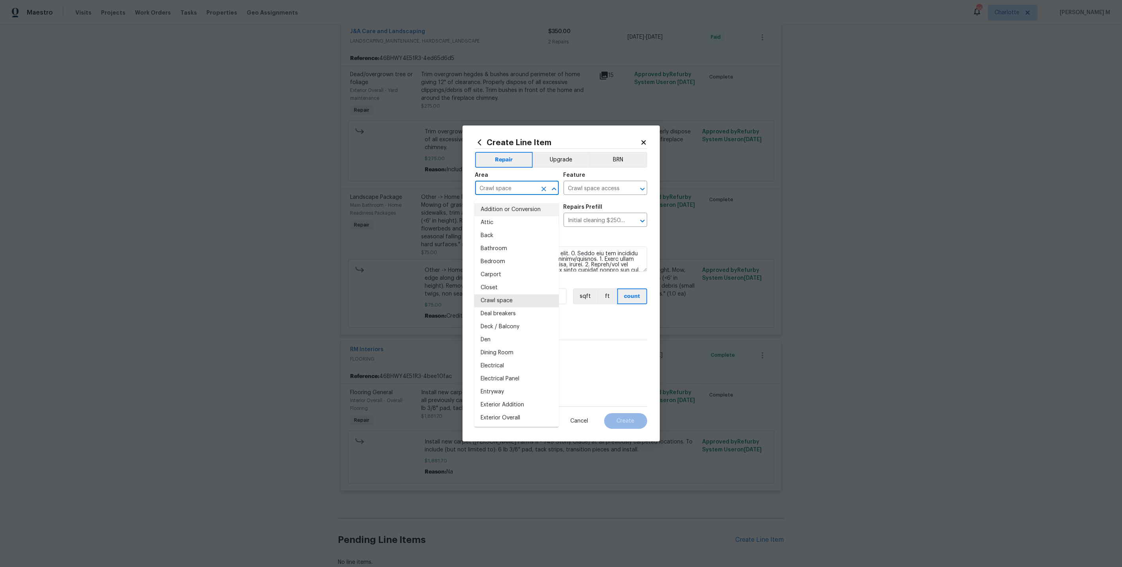
drag, startPoint x: 512, startPoint y: 192, endPoint x: 400, endPoint y: 192, distance: 112.5
click at [400, 192] on div "Create Line Item Repair Upgrade BRN Area Crawl space ​ Feature Crawl space acce…" at bounding box center [561, 283] width 1122 height 567
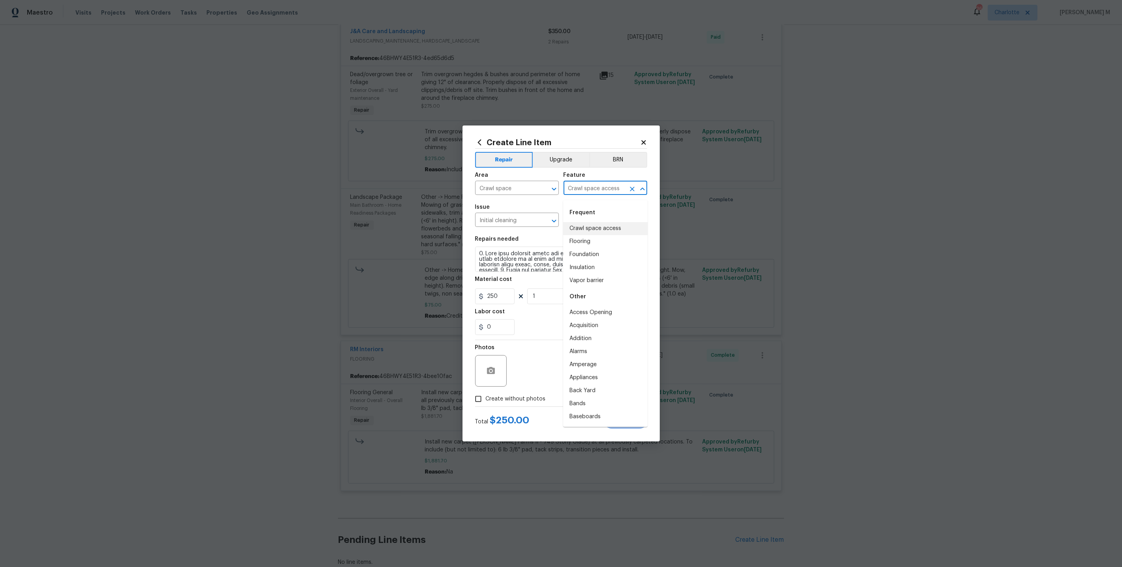
click at [605, 191] on input "Crawl space access" at bounding box center [595, 189] width 62 height 12
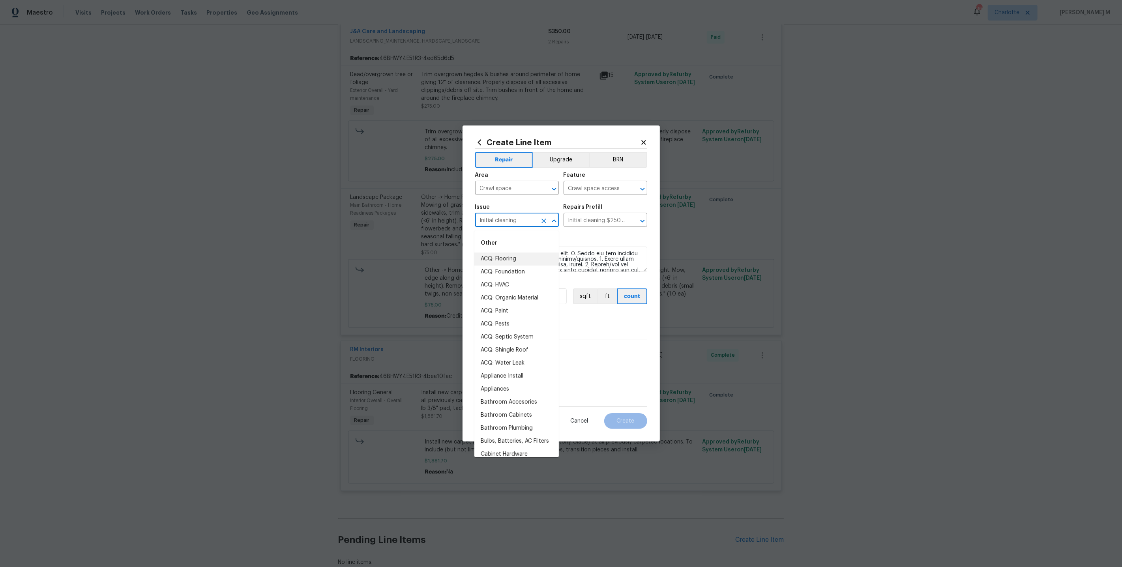
click at [518, 222] on input "Initial cleaning" at bounding box center [506, 221] width 62 height 12
click at [600, 195] on input "Crawl space access" at bounding box center [595, 189] width 62 height 12
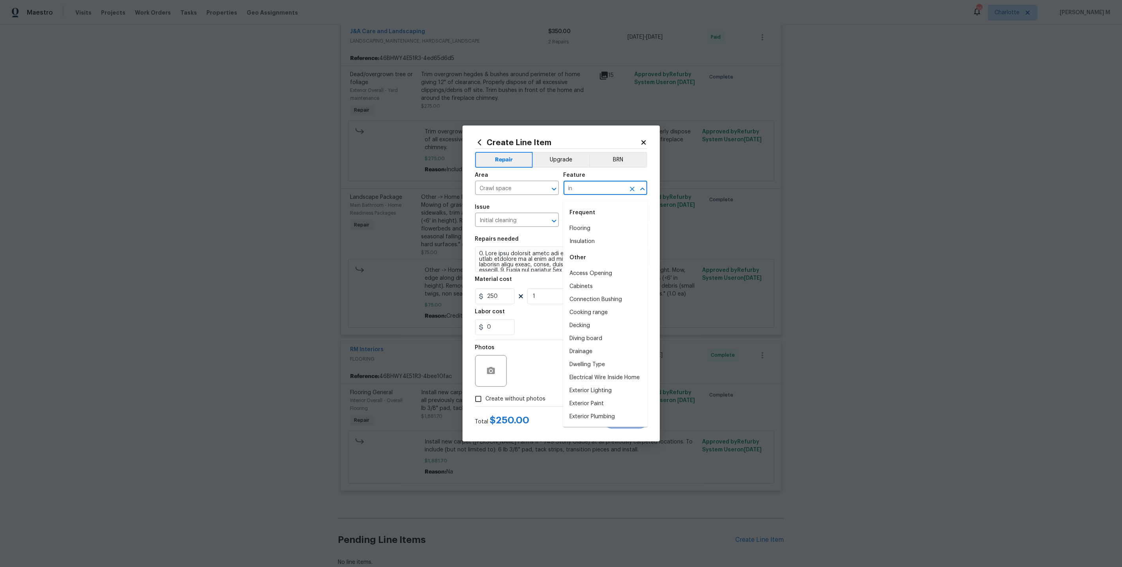
type input "i"
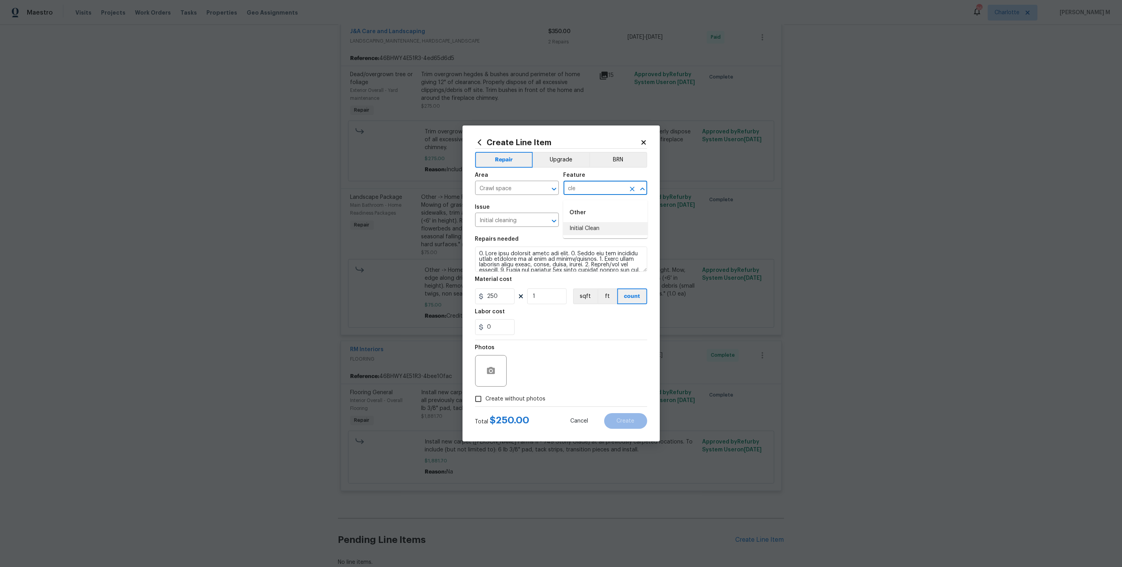
click at [602, 235] on ul "Other Initial Clean" at bounding box center [605, 219] width 84 height 38
click at [600, 223] on li "Initial Clean" at bounding box center [605, 228] width 84 height 13
click at [600, 223] on input "Initial cleaning $250.00" at bounding box center [595, 221] width 62 height 12
click at [595, 243] on li "Initial cleaning $250.00" at bounding box center [605, 240] width 84 height 13
type input "Home Readiness Packages"
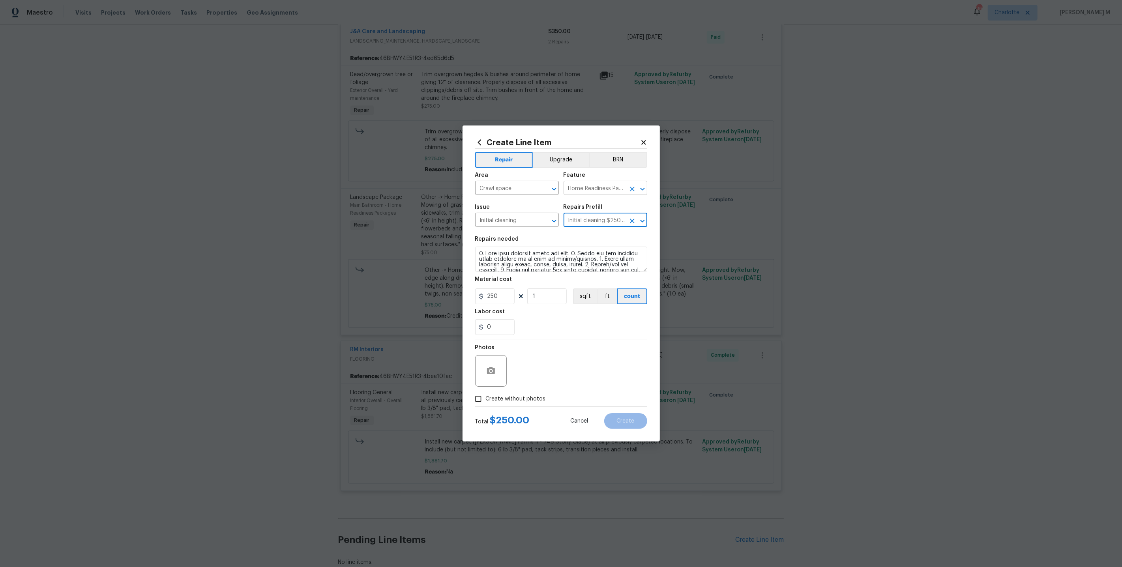
click at [610, 194] on input "Home Readiness Packages" at bounding box center [595, 189] width 62 height 12
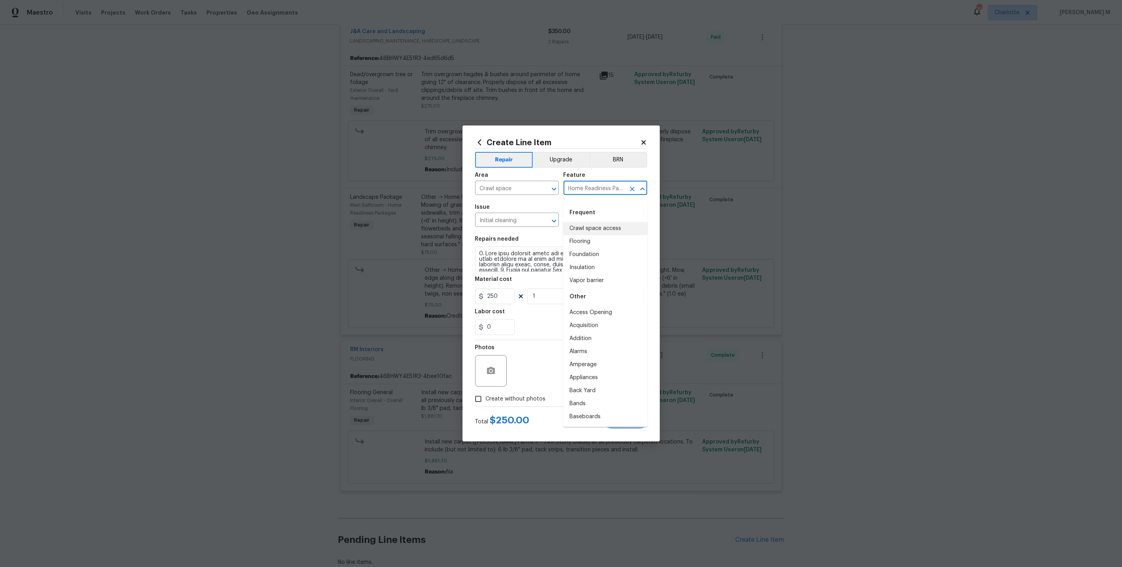
click at [610, 194] on input "Home Readiness Packages" at bounding box center [595, 189] width 62 height 12
click at [524, 245] on div "Repairs needed" at bounding box center [561, 241] width 172 height 10
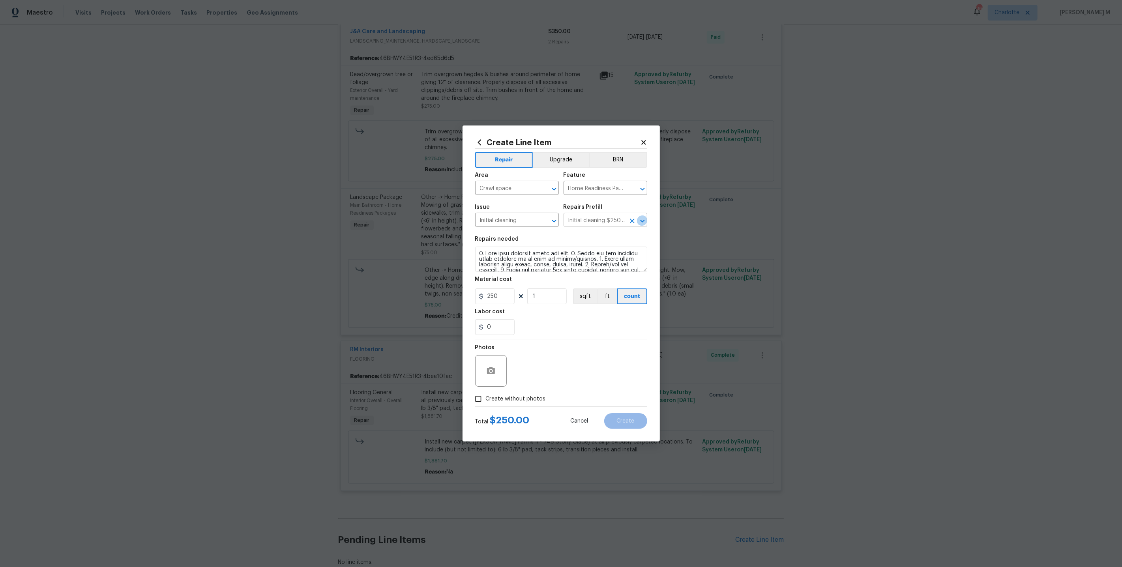
click at [642, 225] on icon "Open" at bounding box center [642, 220] width 9 height 9
click at [532, 232] on span "Issue Initial cleaning ​" at bounding box center [517, 216] width 84 height 32
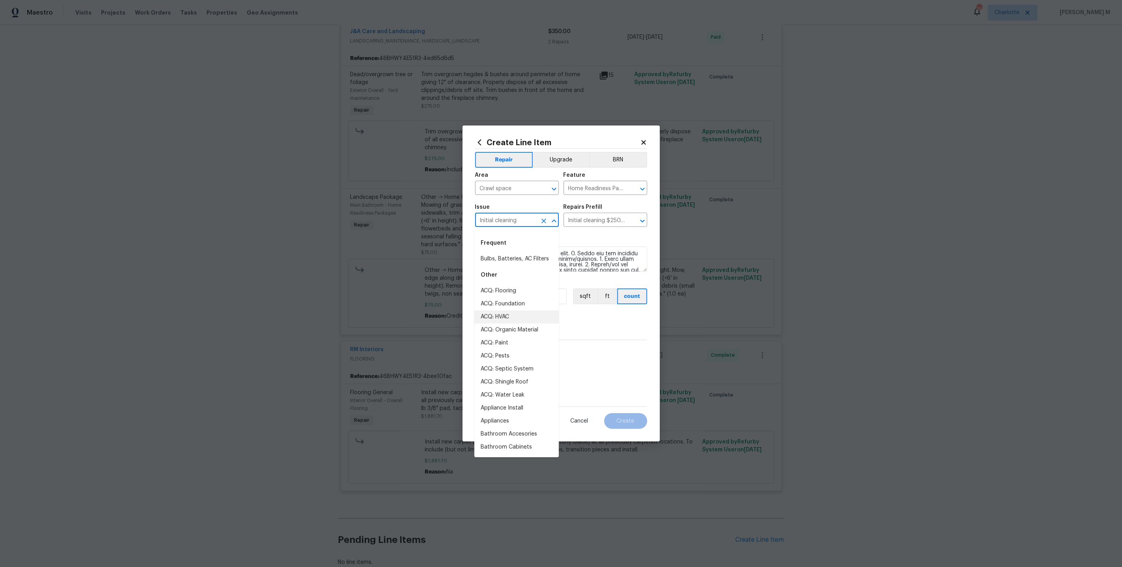
drag, startPoint x: 511, startPoint y: 226, endPoint x: 424, endPoint y: 226, distance: 86.5
click at [424, 226] on div "Create Line Item Repair Upgrade BRN Area Crawl space ​ Feature Home Readiness P…" at bounding box center [561, 283] width 1122 height 567
click at [555, 190] on icon "Open" at bounding box center [554, 188] width 9 height 9
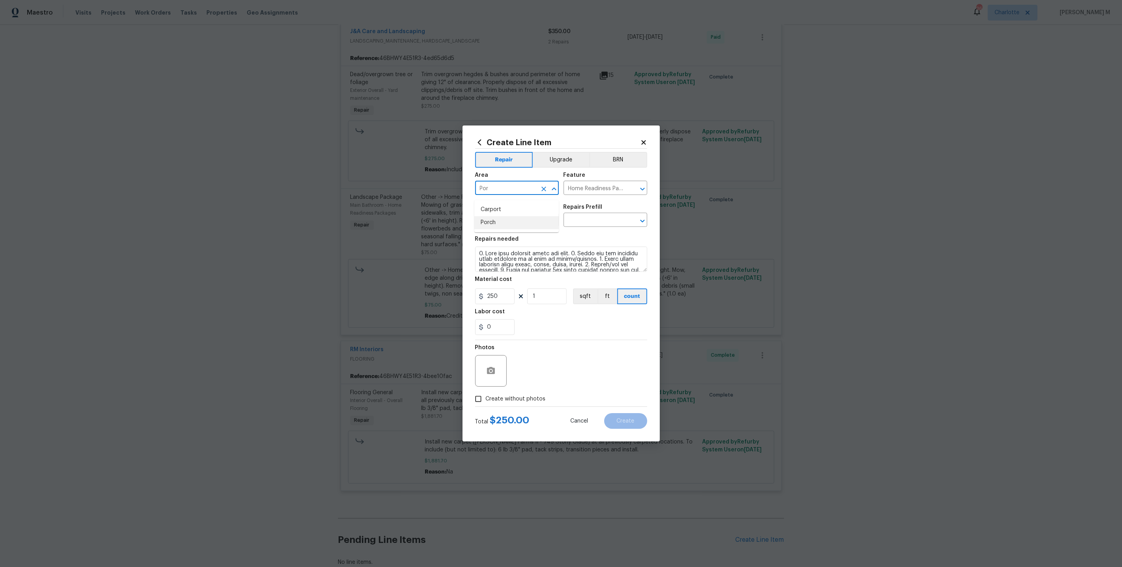
click at [540, 216] on li "Porch" at bounding box center [517, 222] width 84 height 13
type input "Porch"
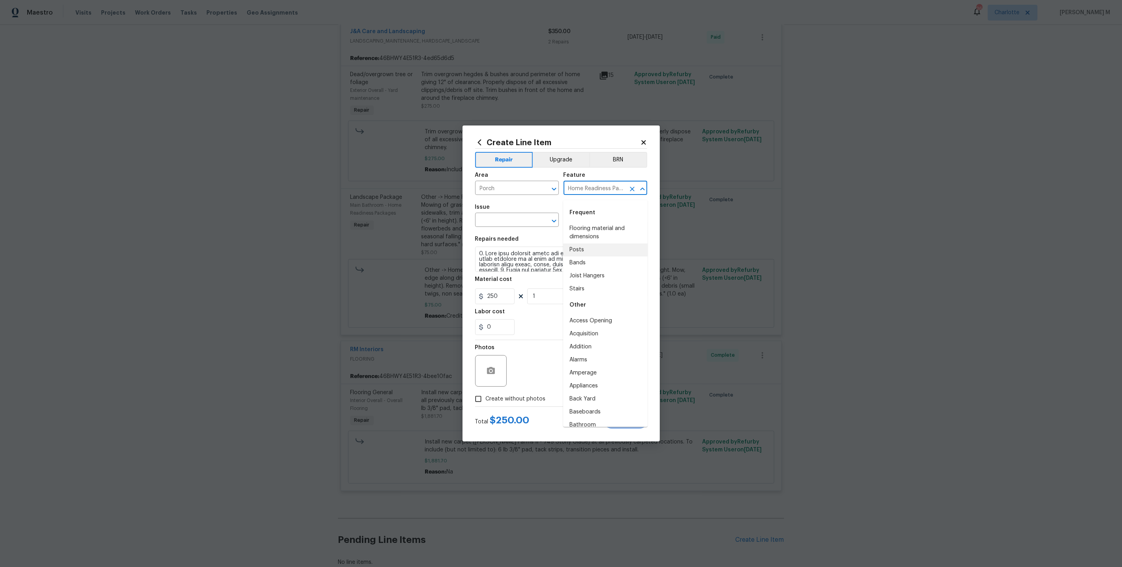
click at [590, 189] on input "Home Readiness Packages" at bounding box center [595, 189] width 62 height 12
type input "Por"
click at [508, 191] on input "Porch" at bounding box center [506, 189] width 62 height 12
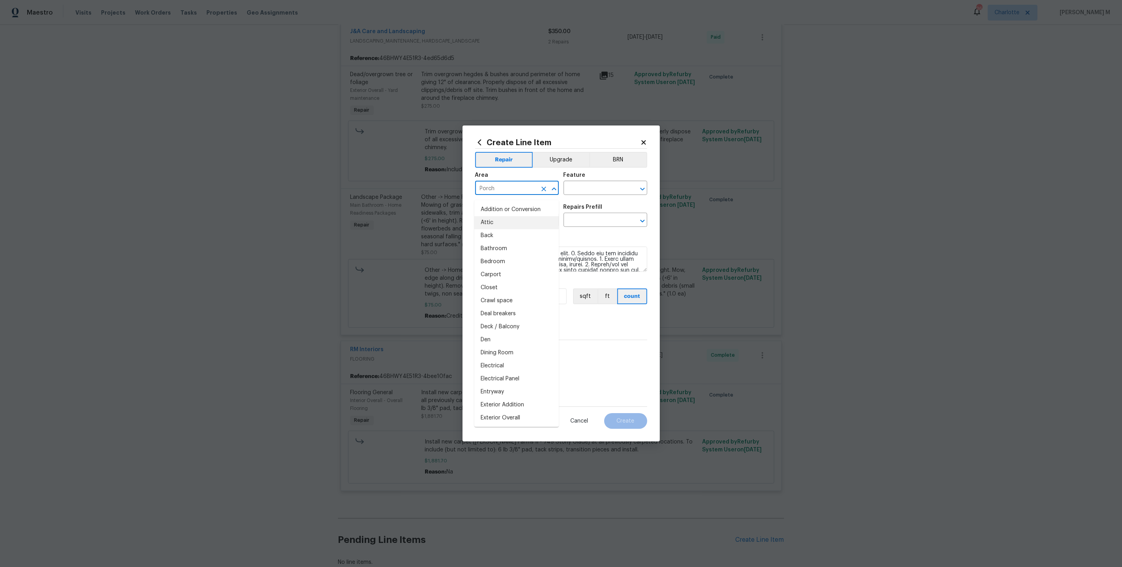
type input "="
click at [518, 217] on ul "Crawl space" at bounding box center [517, 209] width 84 height 19
click at [525, 211] on li "Crawl space" at bounding box center [517, 209] width 84 height 13
type input "Crawl space"
click at [585, 195] on input "text" at bounding box center [595, 189] width 62 height 12
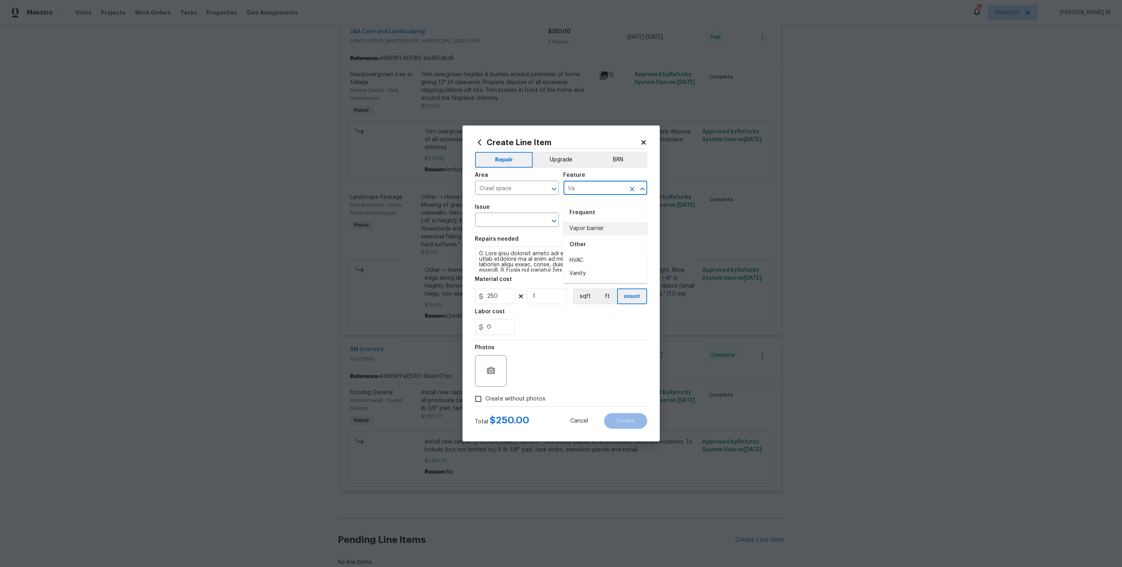
click at [578, 230] on li "Vapor barrier" at bounding box center [605, 228] width 84 height 13
type input "Vapor barrier"
click at [516, 221] on input "text" at bounding box center [506, 221] width 62 height 12
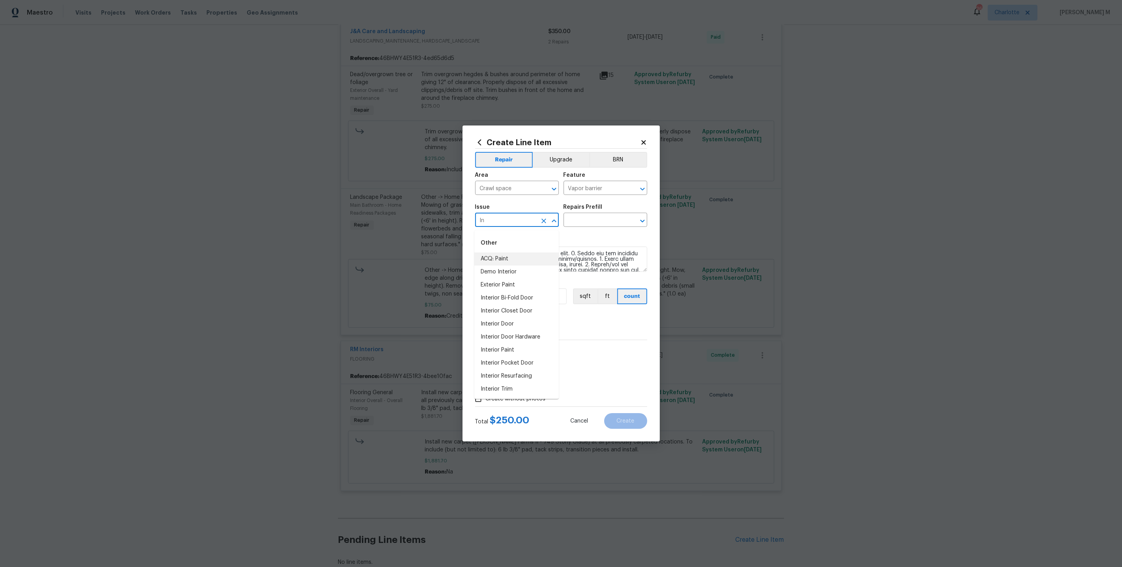
type input "I"
click at [525, 257] on li "Initial cleaning" at bounding box center [517, 259] width 84 height 13
type input "Initial cleaning"
click at [589, 231] on div "Issue Initial cleaning ​ Repairs Prefill ​" at bounding box center [561, 216] width 172 height 32
click at [592, 229] on body "Maestro Visits Projects Work Orders Tasks Properties Geo Assignments 36 [PERSON…" at bounding box center [561, 283] width 1122 height 567
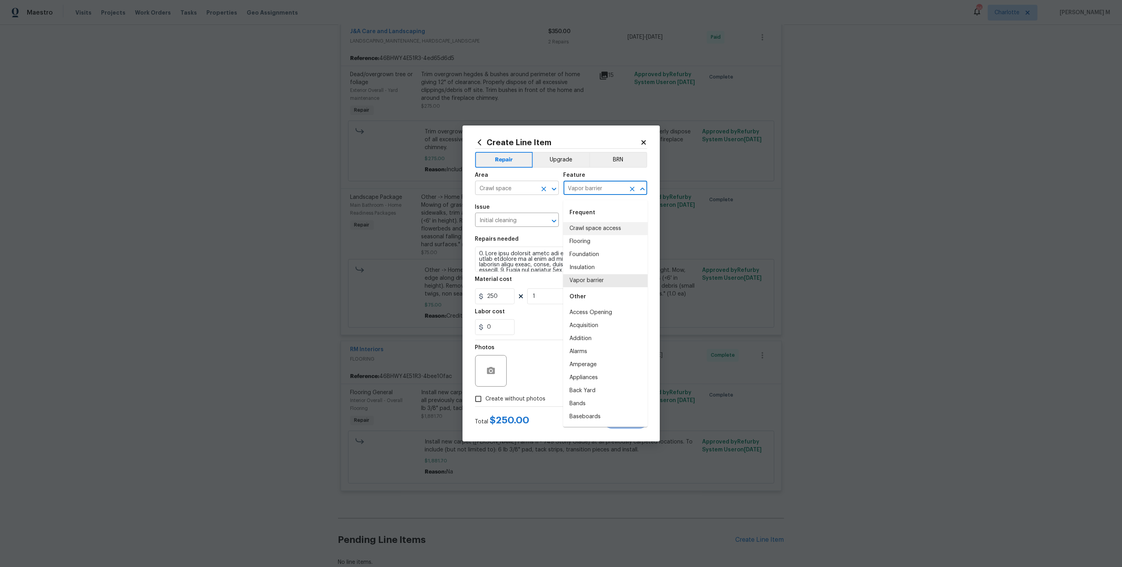
drag, startPoint x: 610, startPoint y: 195, endPoint x: 543, endPoint y: 192, distance: 66.4
click at [543, 192] on div "Area Crawl space ​ Feature Vapor barrier ​" at bounding box center [561, 184] width 172 height 32
click at [538, 238] on div "Repairs needed" at bounding box center [561, 241] width 172 height 10
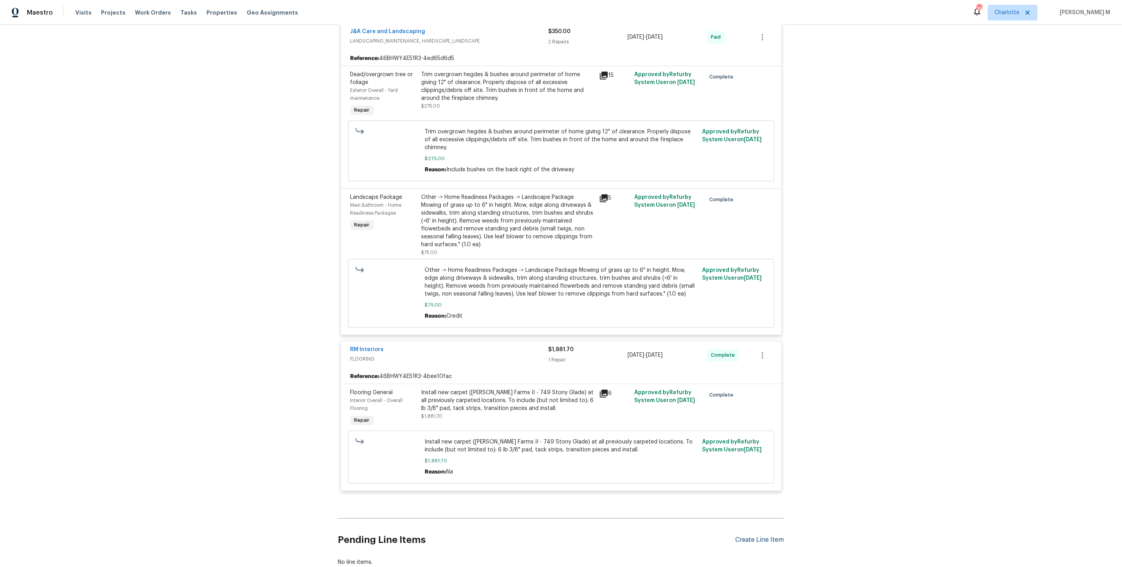
click at [754, 536] on div "Create Line Item" at bounding box center [760, 540] width 49 height 8
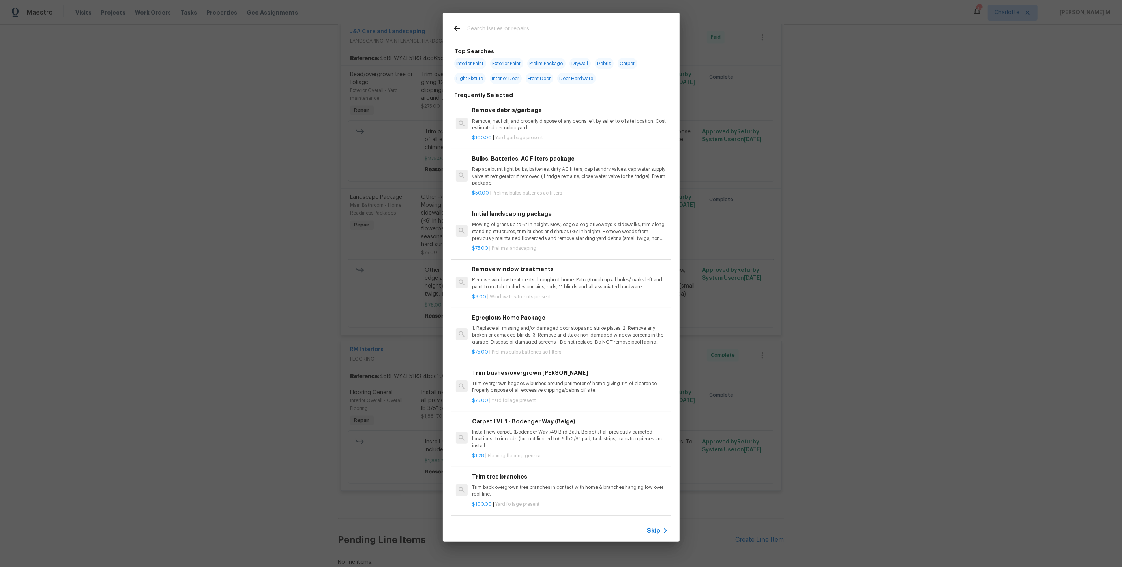
click at [650, 532] on span "Skip" at bounding box center [653, 531] width 13 height 8
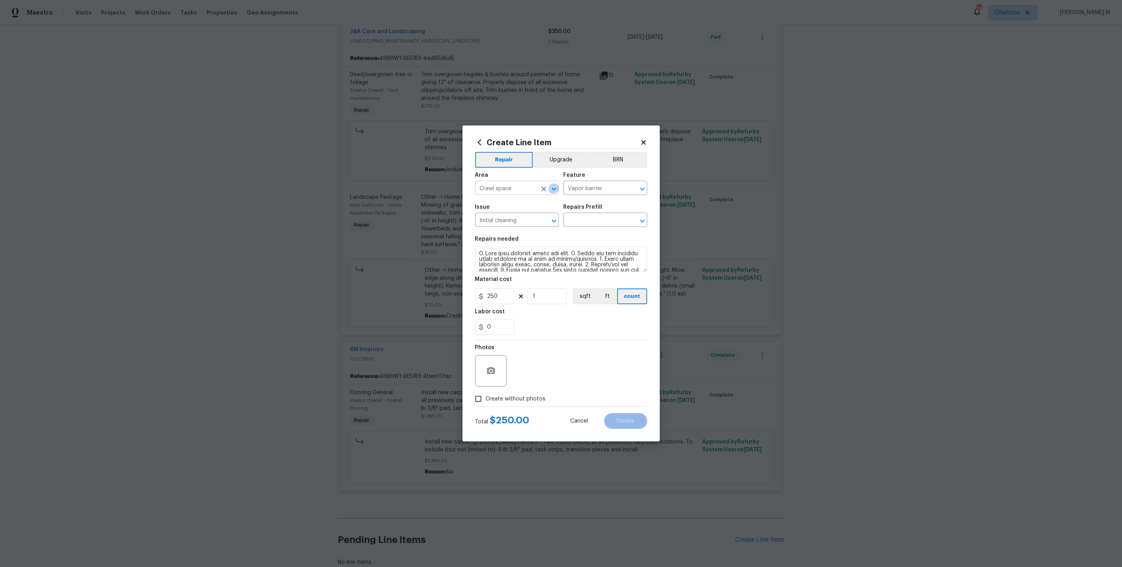
click at [553, 192] on icon "Open" at bounding box center [554, 188] width 9 height 9
click at [532, 223] on li "Porch" at bounding box center [517, 222] width 84 height 13
type input "Porch"
click at [610, 193] on input "Vapor barrier" at bounding box center [595, 189] width 62 height 12
type input "Por"
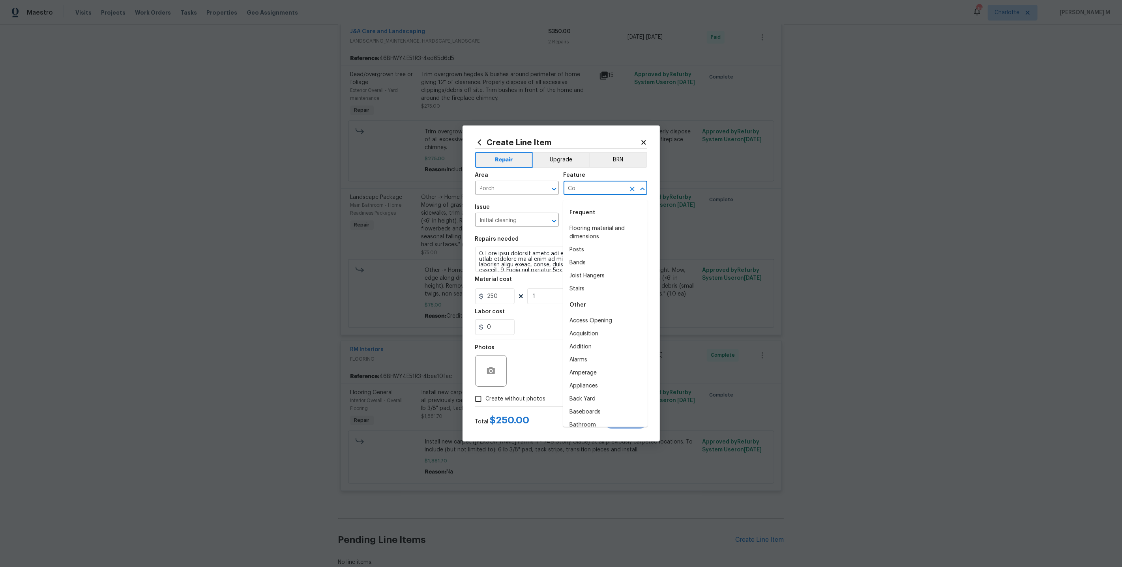
type input "Con"
type input "P"
type input "s"
type input "b"
type input "c"
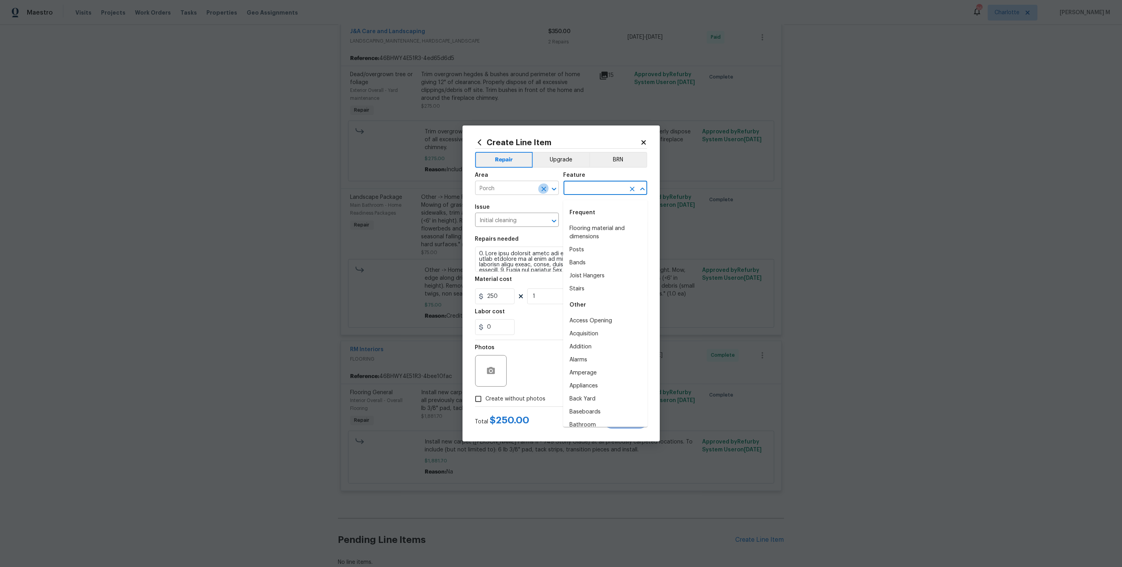
click at [548, 192] on button "Clear" at bounding box center [543, 189] width 11 height 11
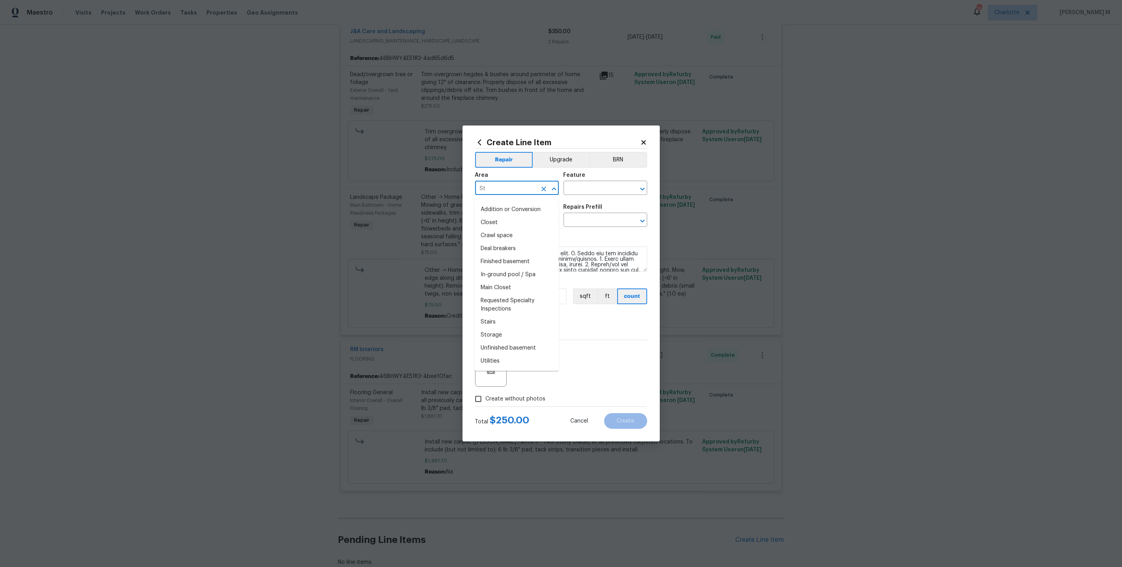
type input "Ste"
click at [486, 195] on input "text" at bounding box center [506, 189] width 62 height 12
click at [501, 210] on li "Exterior Addition" at bounding box center [517, 209] width 84 height 13
type input "Exterior Addition"
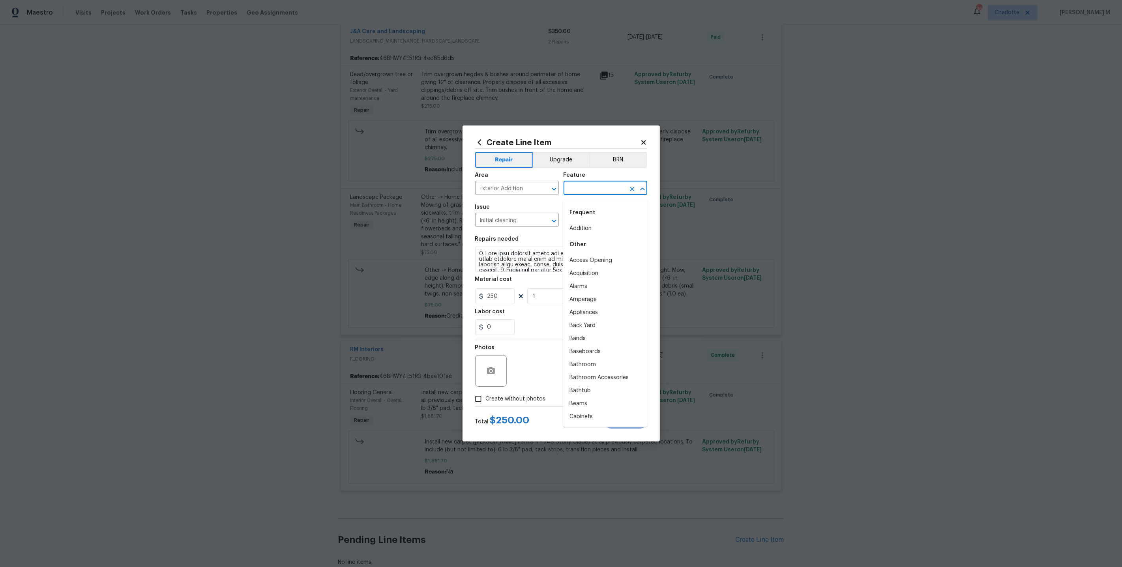
click at [589, 192] on input "text" at bounding box center [595, 189] width 62 height 12
type input "Fron"
type input "por"
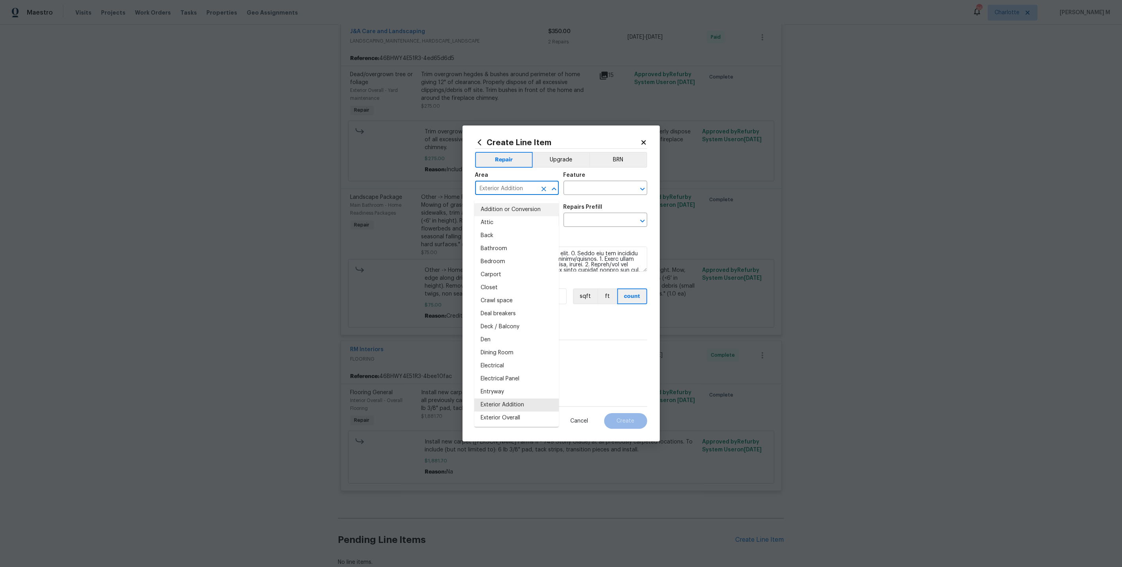
click at [525, 189] on input "Exterior Addition" at bounding box center [506, 189] width 62 height 12
type input "Pr"
click at [525, 189] on input "Pr" at bounding box center [506, 189] width 62 height 12
click at [525, 217] on li "Porch" at bounding box center [517, 222] width 84 height 13
type input "Porch"
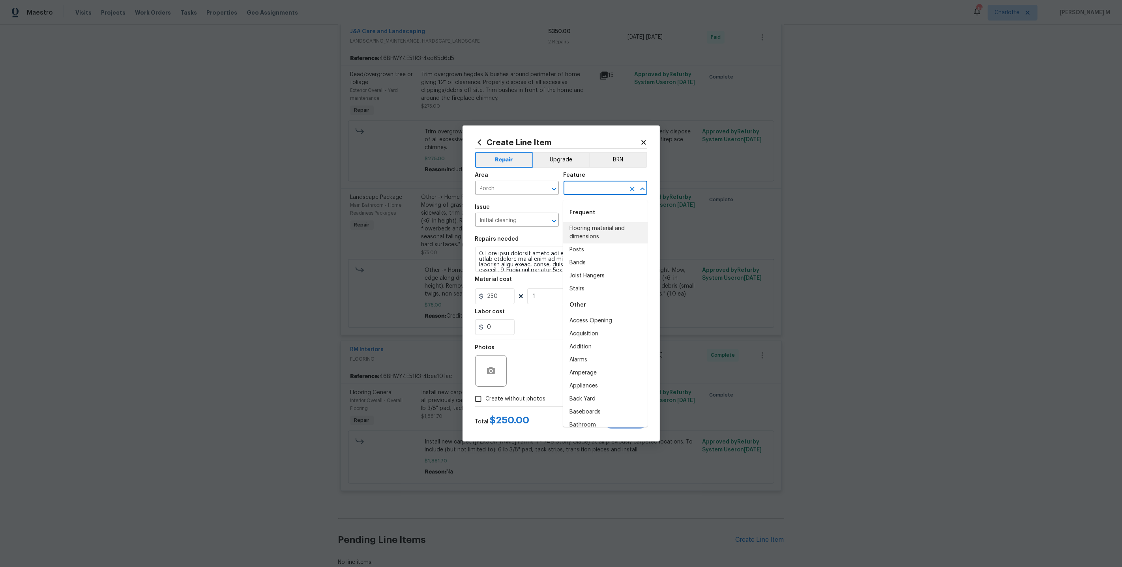
click at [584, 195] on input "text" at bounding box center [595, 189] width 62 height 12
type input "Ext"
click at [615, 193] on input "Ext" at bounding box center [595, 189] width 62 height 12
type input "C"
type input "fro"
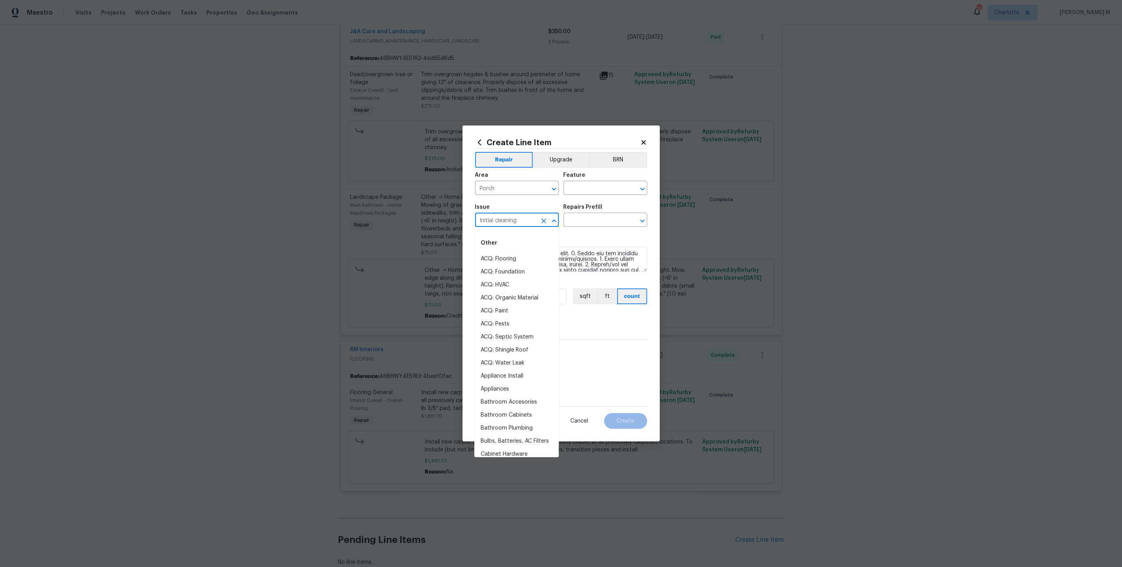
click at [517, 221] on input "Initial cleaning" at bounding box center [506, 221] width 62 height 12
click at [506, 279] on li "Concrete Repair" at bounding box center [517, 285] width 84 height 13
type input "Concrete Repair"
click at [595, 220] on input "text" at bounding box center [595, 221] width 62 height 12
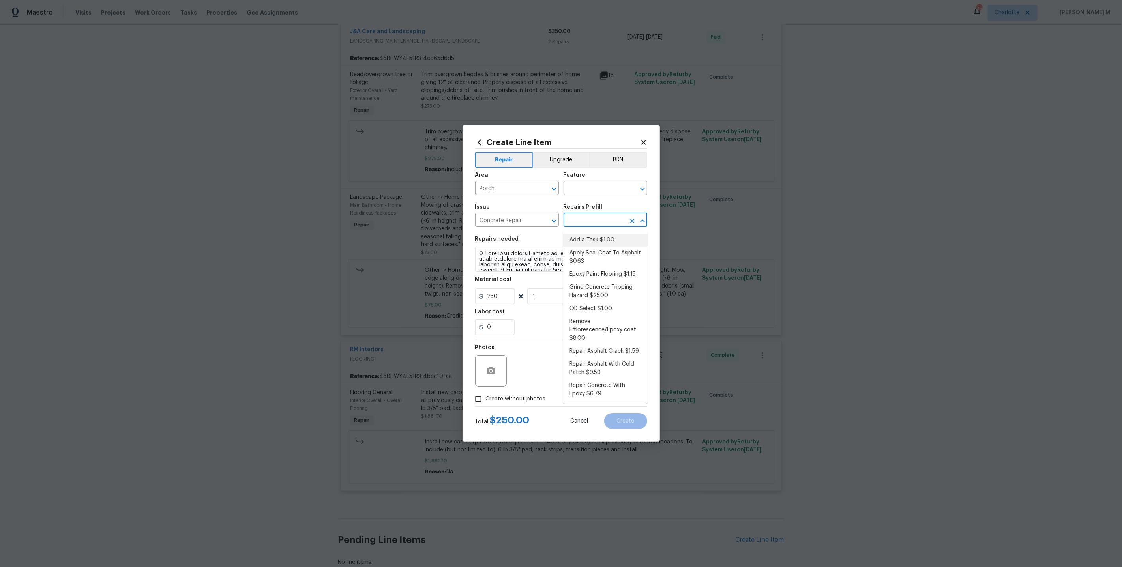
click at [599, 237] on li "Add a Task $1.00" at bounding box center [605, 240] width 84 height 13
type input "Flatwork"
type input "Add a Task $1.00"
type textarea "HPM to detail"
type input "1"
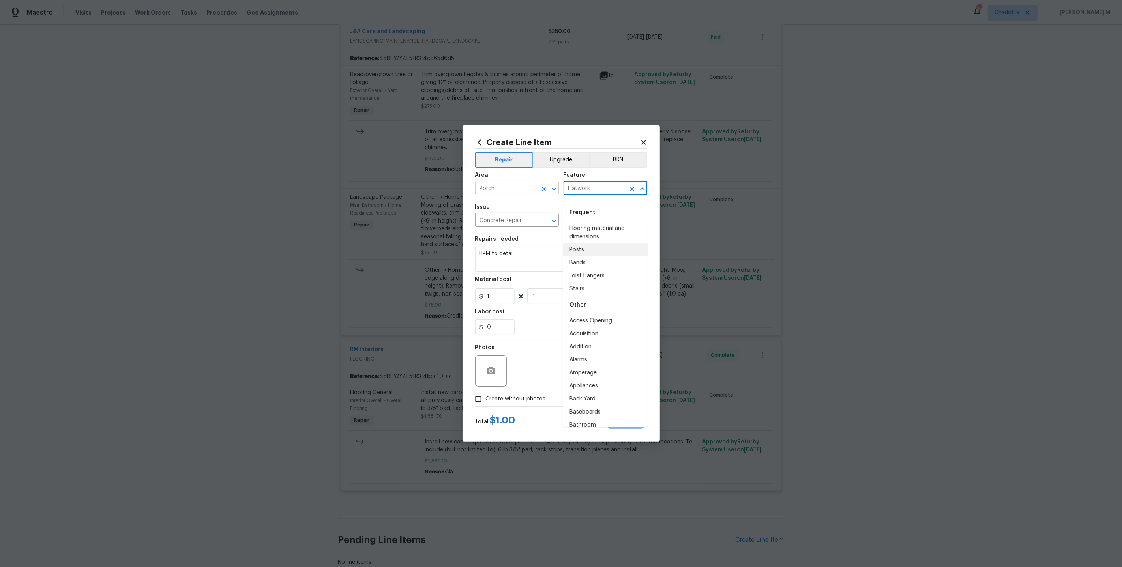
drag, startPoint x: 602, startPoint y: 193, endPoint x: 515, endPoint y: 193, distance: 87.2
click at [514, 193] on div "Area Porch ​ Feature Flatwork ​" at bounding box center [561, 184] width 172 height 32
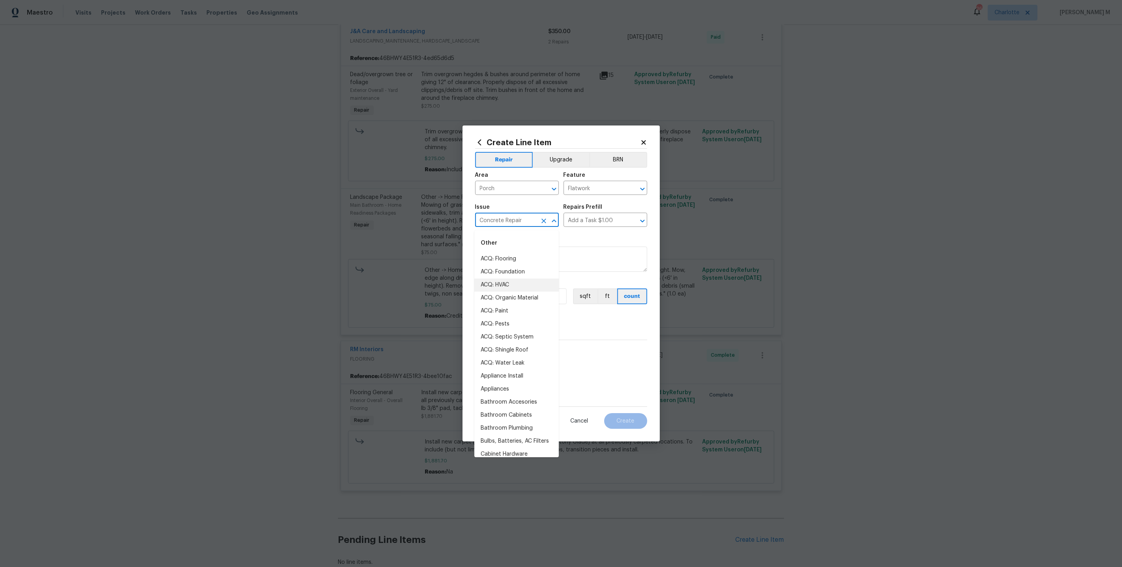
drag, startPoint x: 523, startPoint y: 223, endPoint x: 372, endPoint y: 223, distance: 151.2
click at [372, 223] on div "Create Line Item Repair Upgrade BRN Area Porch ​ Feature Flatwork ​ Issue Concr…" at bounding box center [561, 283] width 1122 height 567
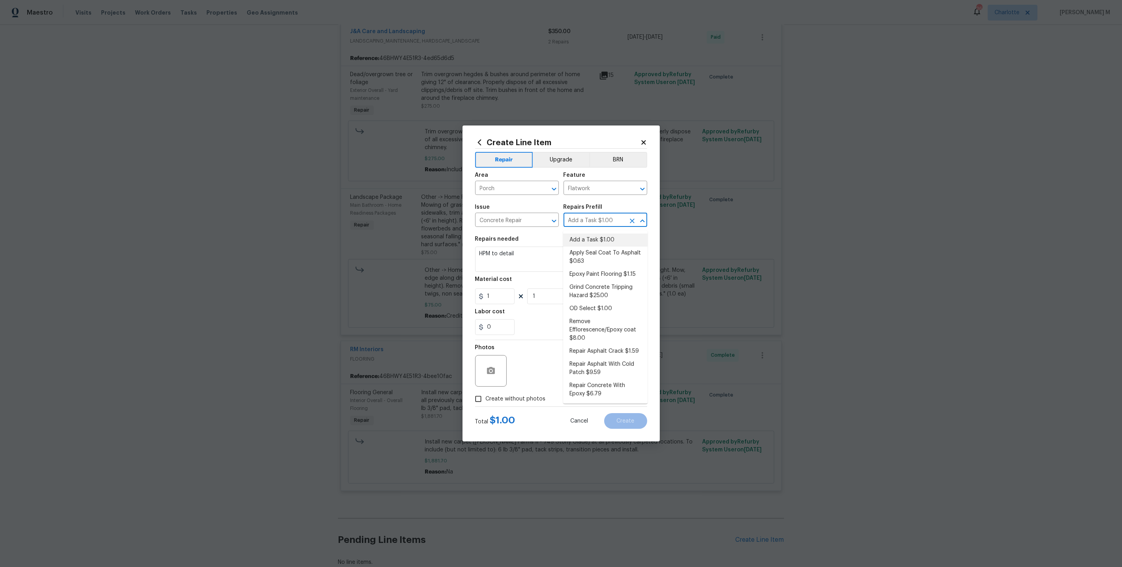
click at [603, 218] on input "Add a Task $1.00" at bounding box center [595, 221] width 62 height 12
click at [600, 193] on input "Flatwork" at bounding box center [595, 189] width 62 height 12
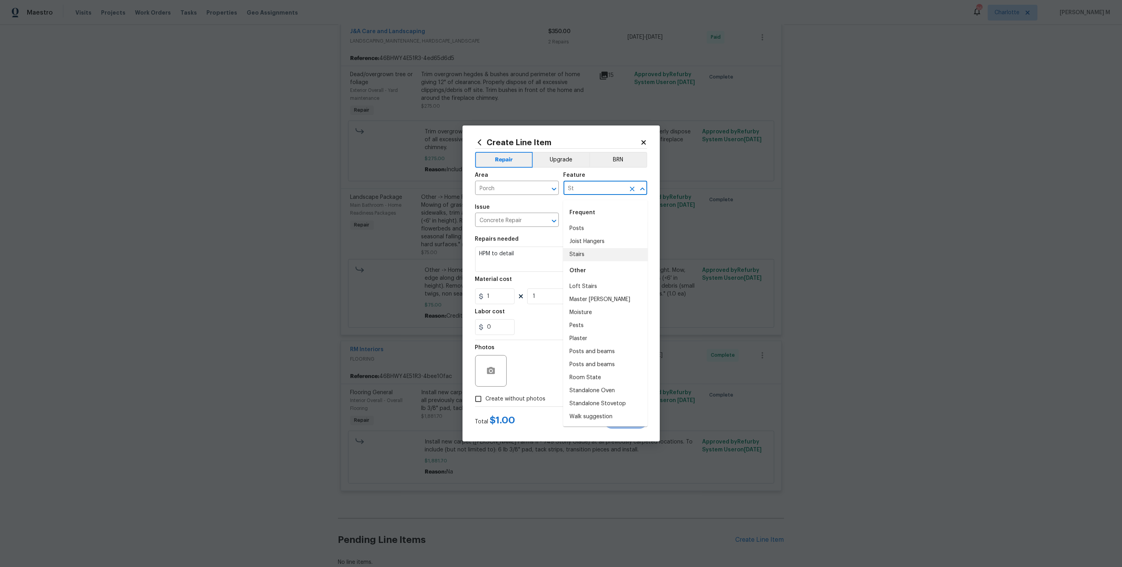
click at [599, 249] on li "Stairs" at bounding box center [605, 254] width 84 height 13
type input "Stairs"
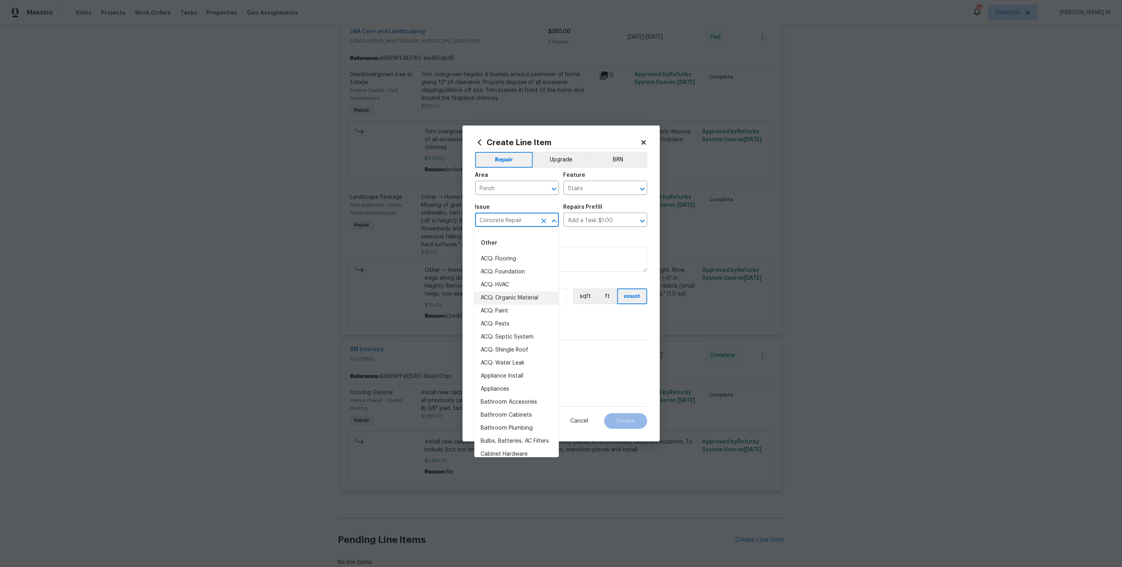
click at [533, 221] on input "Concrete Repair" at bounding box center [506, 221] width 62 height 12
type input "St"
type input "Rep"
type input "Por"
click at [587, 214] on div "Repairs Prefill" at bounding box center [606, 209] width 84 height 10
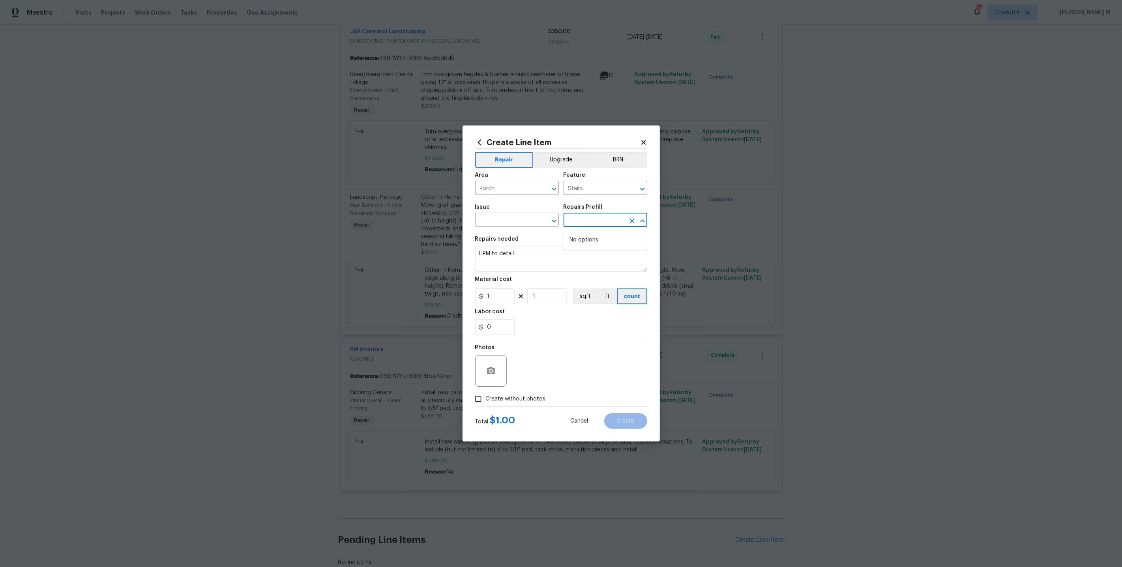
click at [584, 224] on input "text" at bounding box center [595, 221] width 62 height 12
click at [518, 219] on input "text" at bounding box center [506, 221] width 62 height 12
click at [498, 287] on li "Interior Trim" at bounding box center [517, 285] width 84 height 13
type input "Interior Trim"
click at [600, 224] on input "text" at bounding box center [595, 221] width 62 height 12
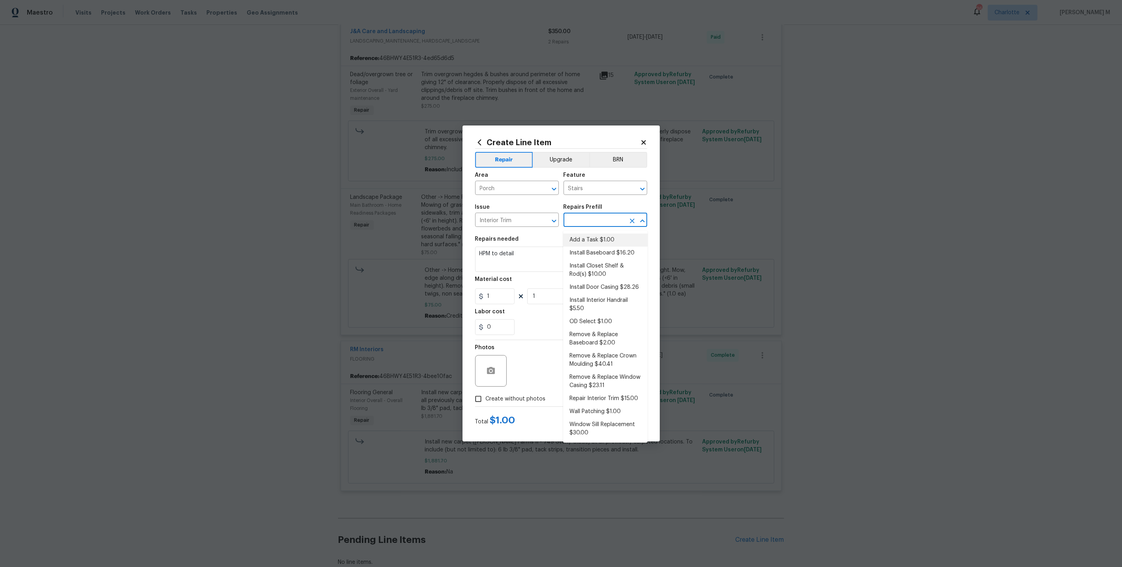
click at [605, 242] on li "Add a Task $1.00" at bounding box center [605, 240] width 84 height 13
type input "Interior Trim"
type input "Add a Task $1.00"
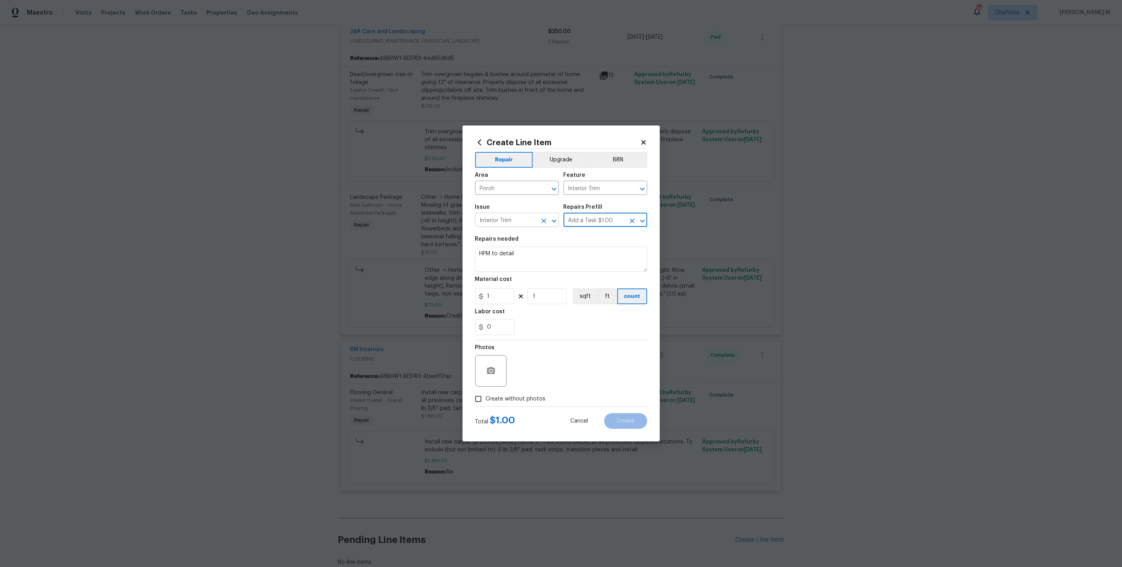
click at [520, 220] on input "Interior Trim" at bounding box center [506, 221] width 62 height 12
click at [589, 249] on textarea "HPM to detail" at bounding box center [561, 259] width 172 height 25
click at [607, 195] on input "Interior Trim" at bounding box center [595, 189] width 62 height 12
click at [601, 225] on li "Stairs" at bounding box center [605, 228] width 84 height 13
type input "Stairs"
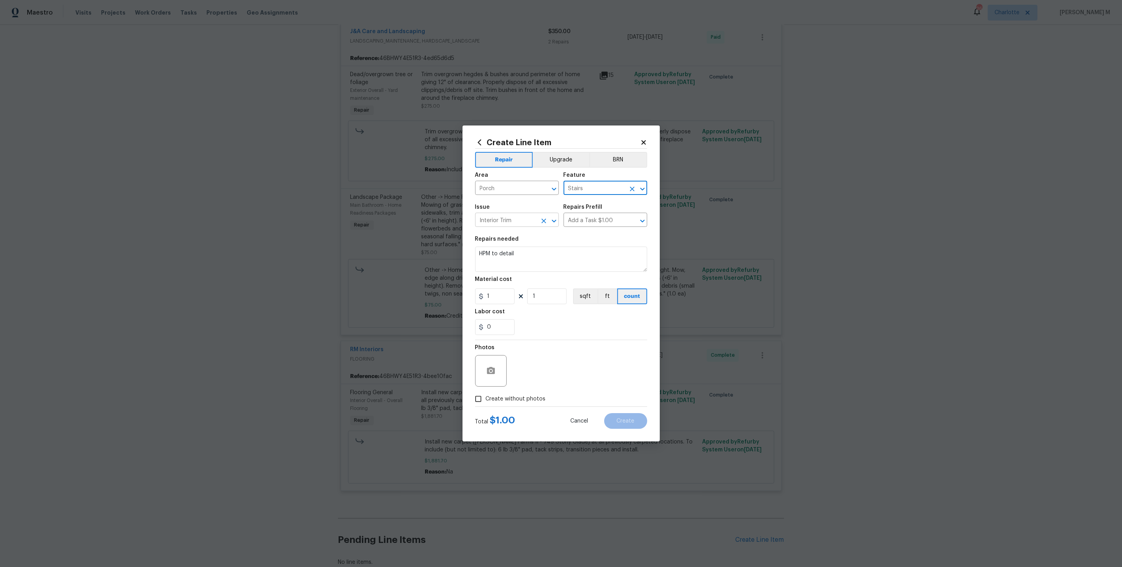
click at [516, 226] on input "Interior Trim" at bounding box center [506, 221] width 62 height 12
type input "S"
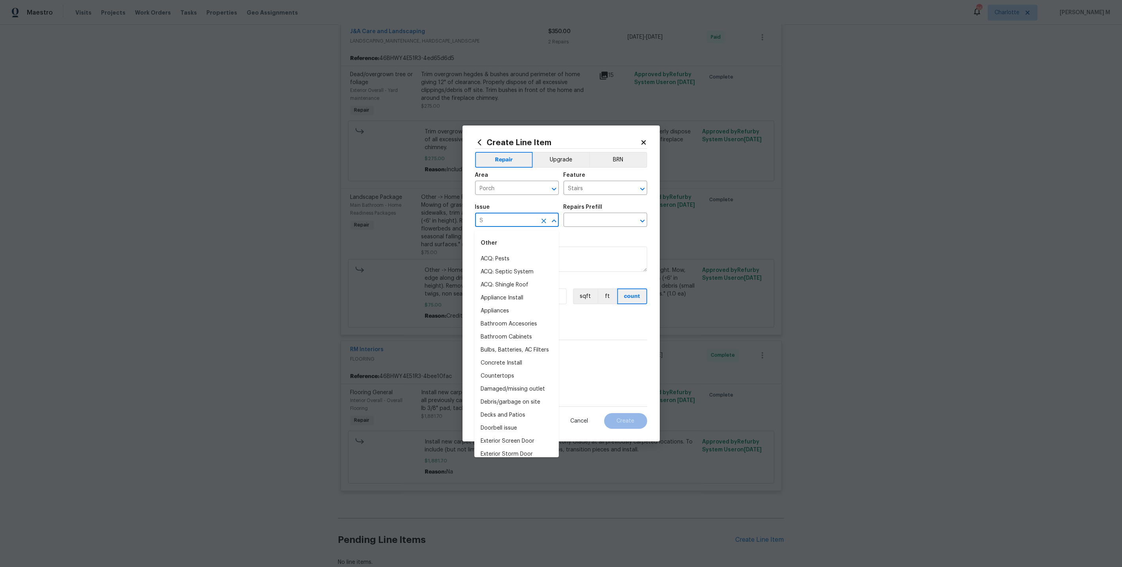
type input "St"
type input "Por"
click at [506, 386] on li "Overall Exterior" at bounding box center [517, 392] width 84 height 13
type input "Overall Exterior"
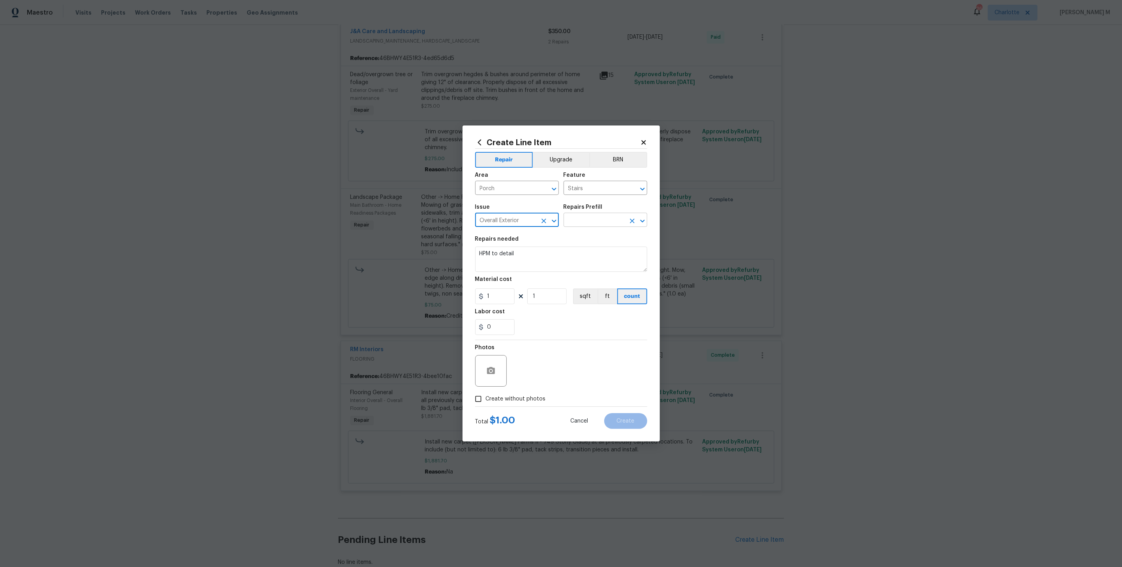
click at [586, 221] on input "text" at bounding box center [595, 221] width 62 height 12
click at [595, 255] on li "Measurement $1.00" at bounding box center [605, 261] width 84 height 13
type input "Measurement $1.00"
type textarea "Living Home Measurement"
click at [546, 223] on icon "Clear" at bounding box center [544, 221] width 5 height 5
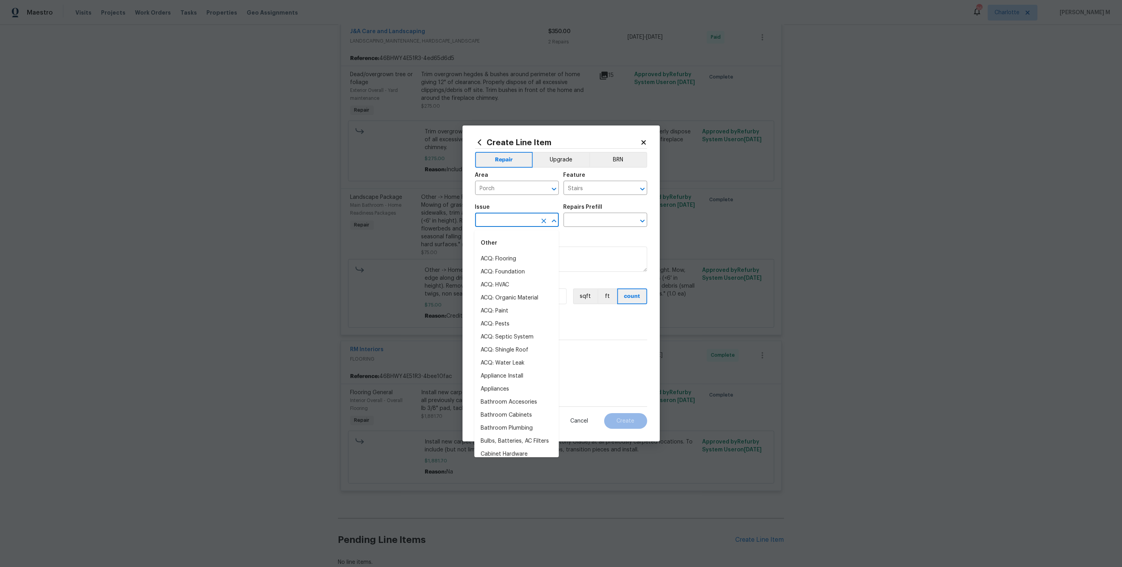
click at [518, 223] on input "text" at bounding box center [506, 221] width 62 height 12
click at [506, 358] on li "Demo Exterior" at bounding box center [517, 364] width 84 height 13
type input "Demo Exterior"
click at [581, 230] on div "Issue Demo Exterior ​ Repairs Prefill ​" at bounding box center [561, 216] width 172 height 32
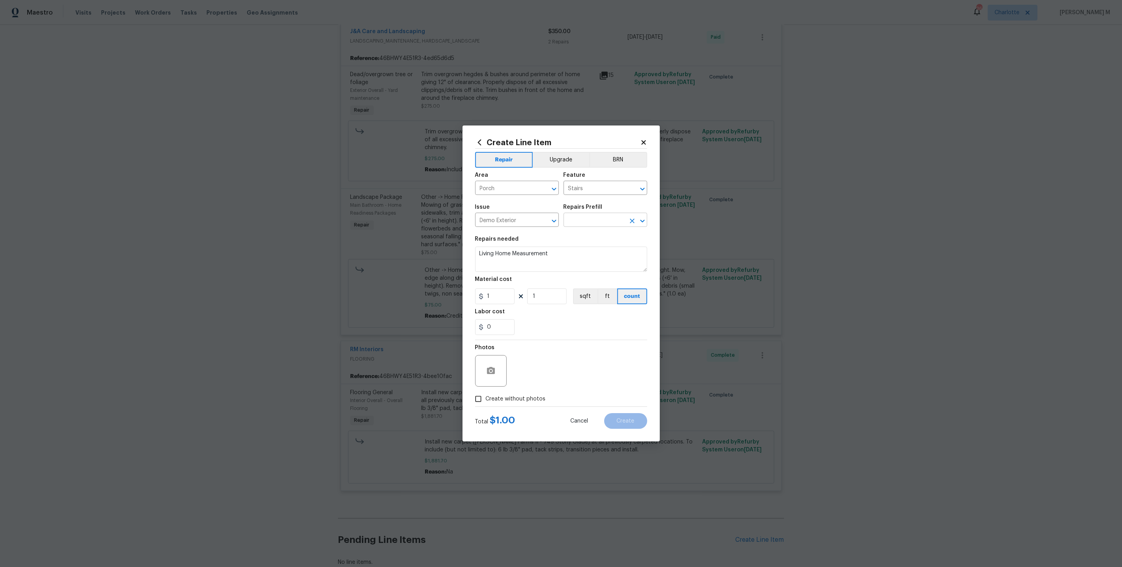
click at [581, 224] on input "text" at bounding box center [595, 221] width 62 height 12
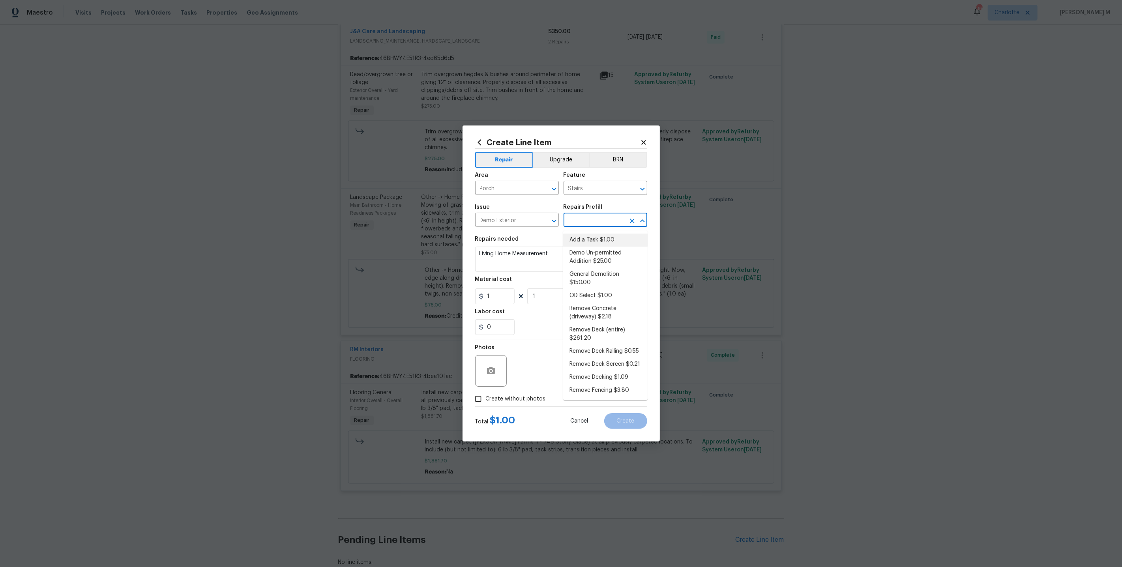
click at [587, 240] on li "Add a Task $1.00" at bounding box center [605, 240] width 84 height 13
type input "Demolition"
type input "Add a Task $1.00"
type textarea "HPM to detail"
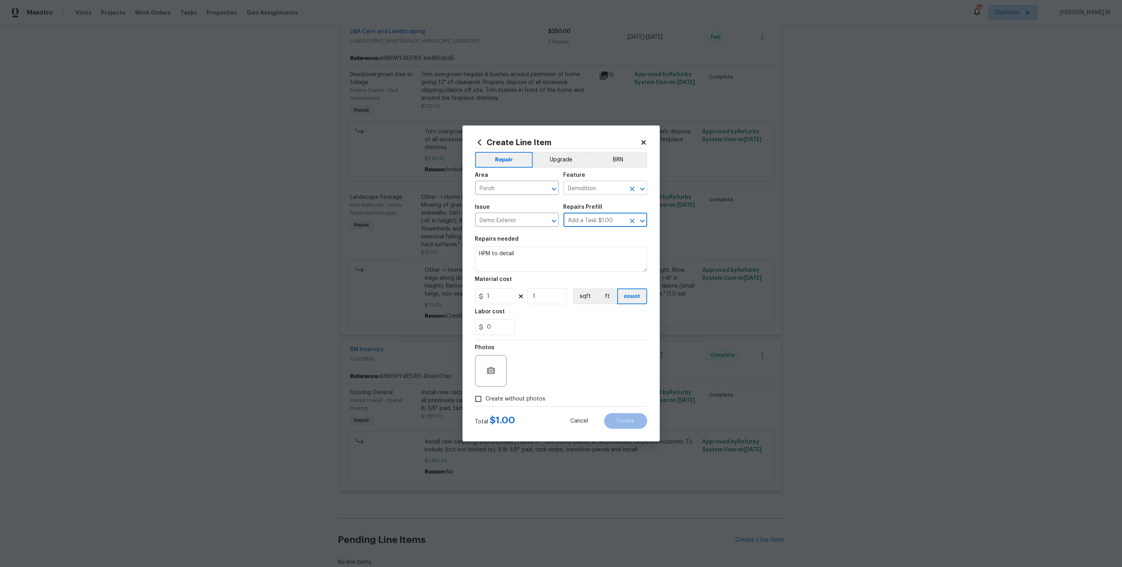
click at [606, 187] on input "Demolition" at bounding box center [595, 189] width 62 height 12
click at [597, 225] on li "Stairs" at bounding box center [605, 228] width 84 height 13
type input "Stairs"
drag, startPoint x: 508, startPoint y: 191, endPoint x: 356, endPoint y: 191, distance: 152.0
click at [356, 191] on div "Create Line Item Repair Upgrade BRN Area Porch ​ Feature Stairs ​ Issue Demo Ex…" at bounding box center [561, 283] width 1122 height 567
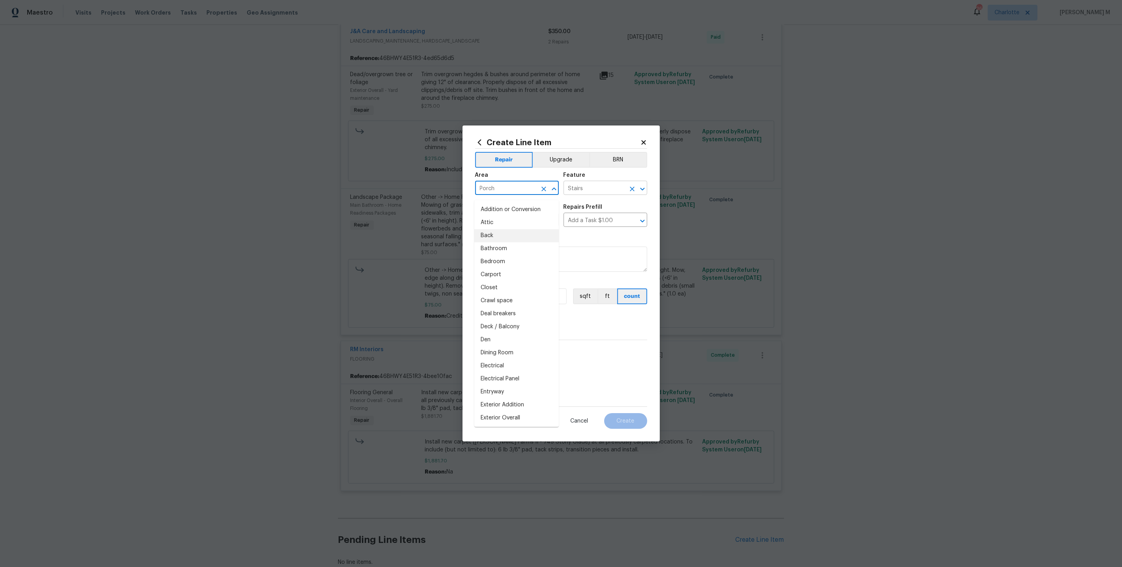
click at [589, 193] on input "Stairs" at bounding box center [595, 189] width 62 height 12
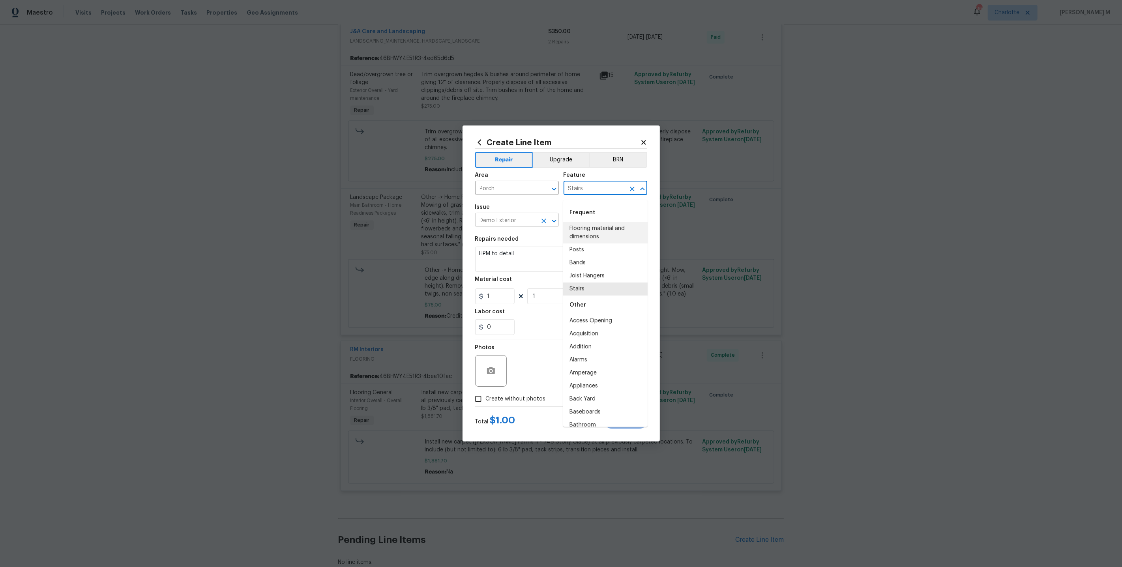
click at [526, 224] on input "Demo Exterior" at bounding box center [506, 221] width 62 height 12
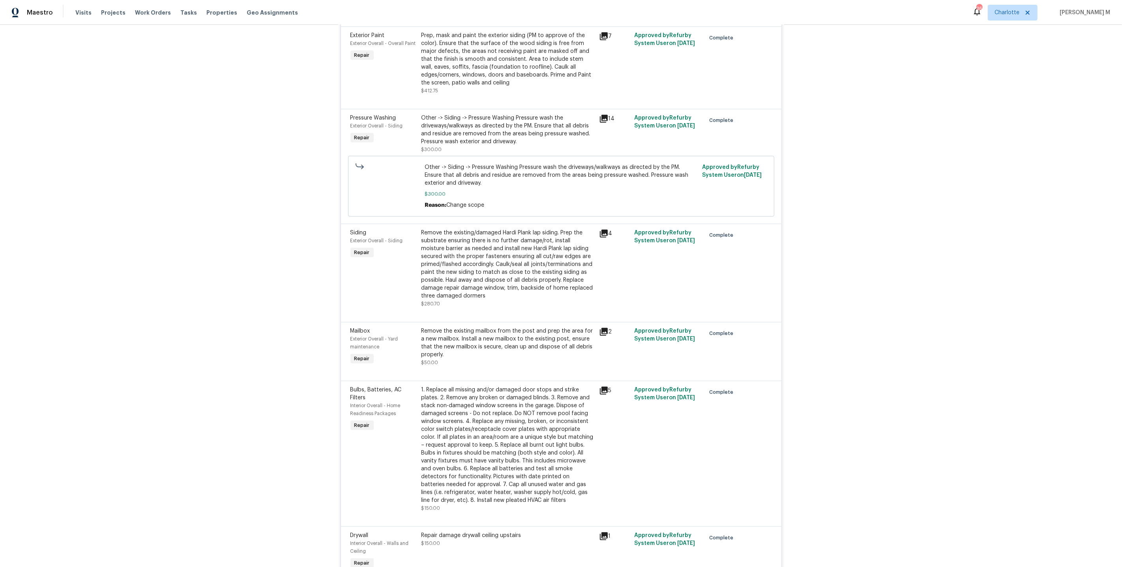
scroll to position [0, 0]
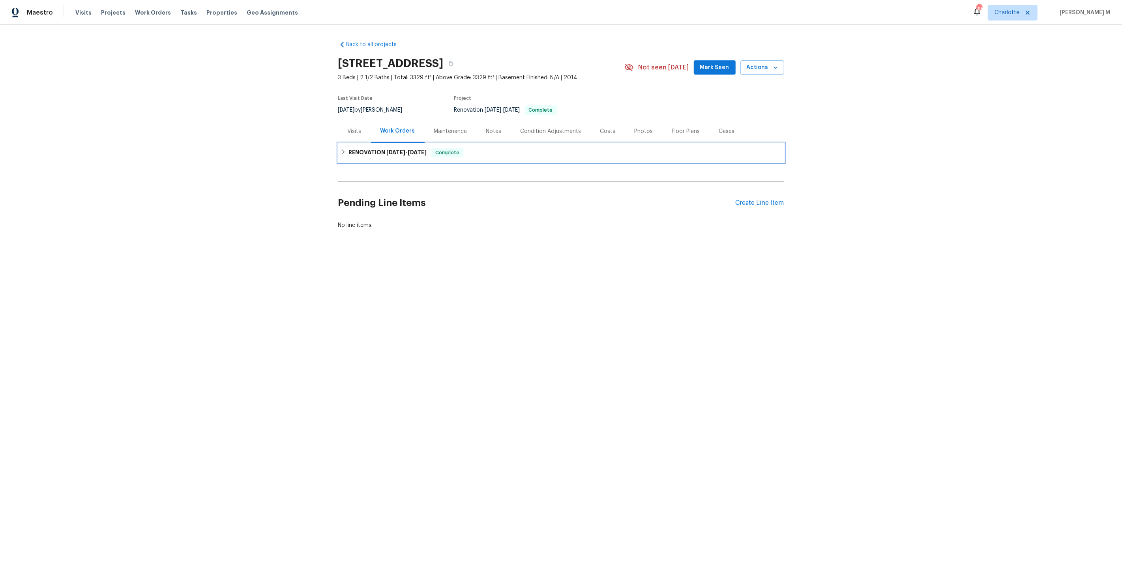
click at [389, 151] on h6 "RENOVATION 9/5/25 - 9/15/25" at bounding box center [388, 152] width 78 height 9
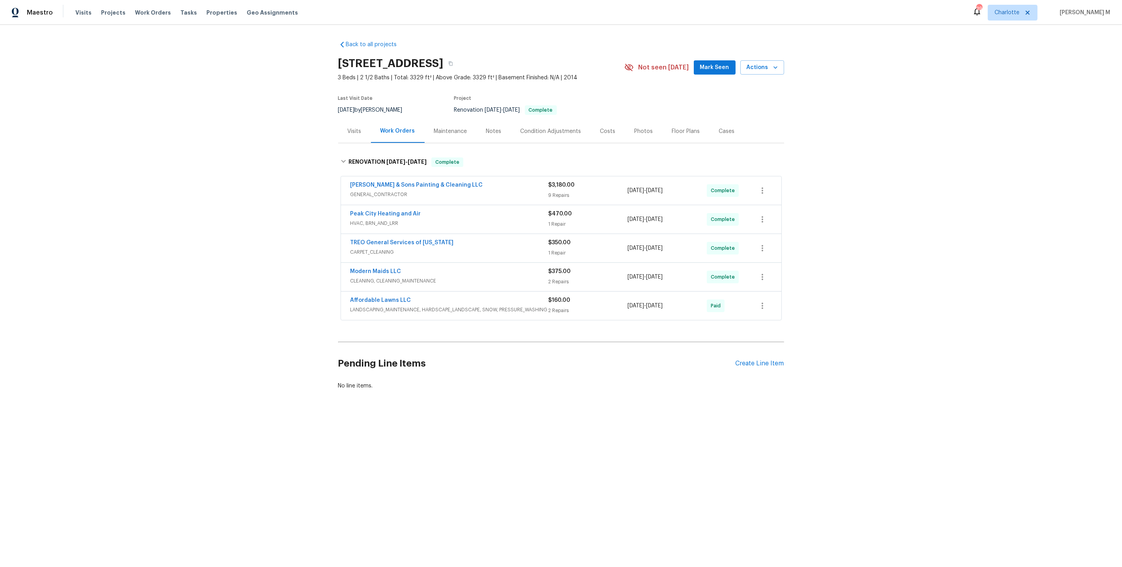
click at [403, 212] on span "Peak City Heating and Air" at bounding box center [386, 214] width 71 height 8
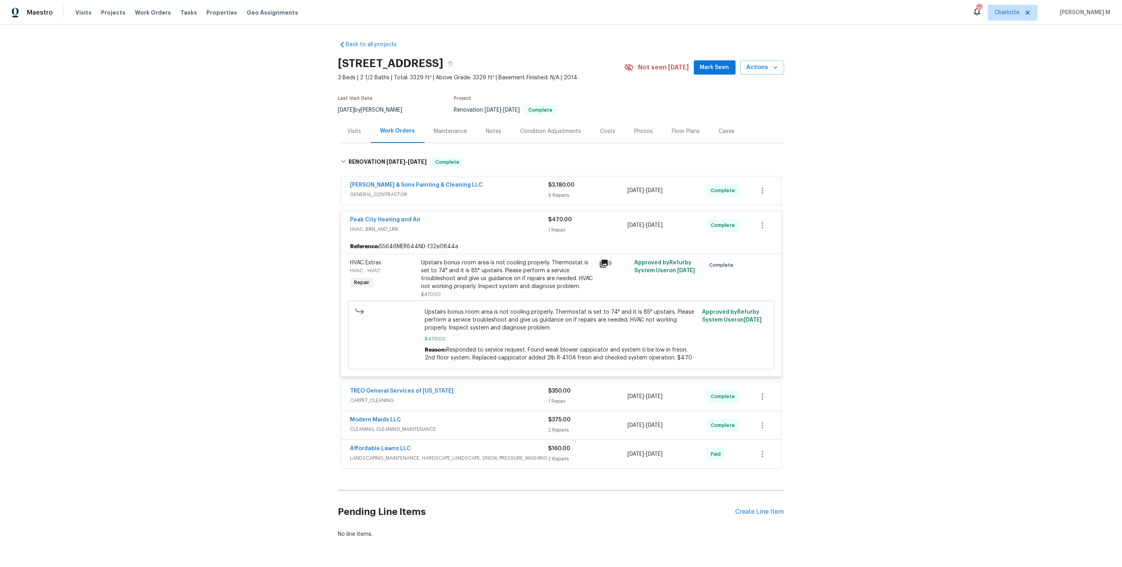
scroll to position [9, 0]
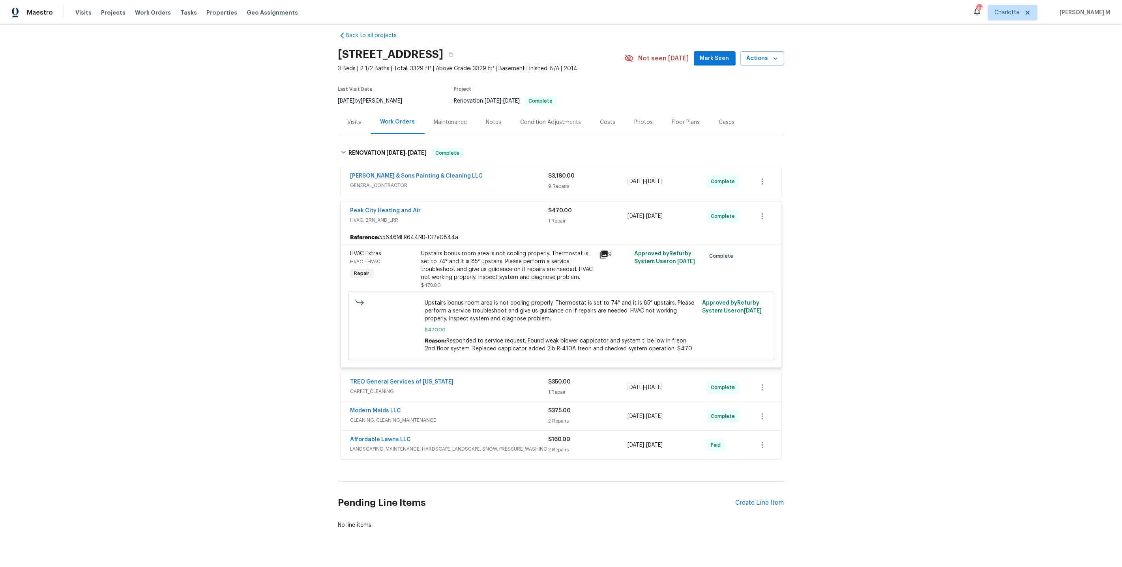
click at [377, 182] on span "GENERAL_CONTRACTOR" at bounding box center [450, 186] width 198 height 8
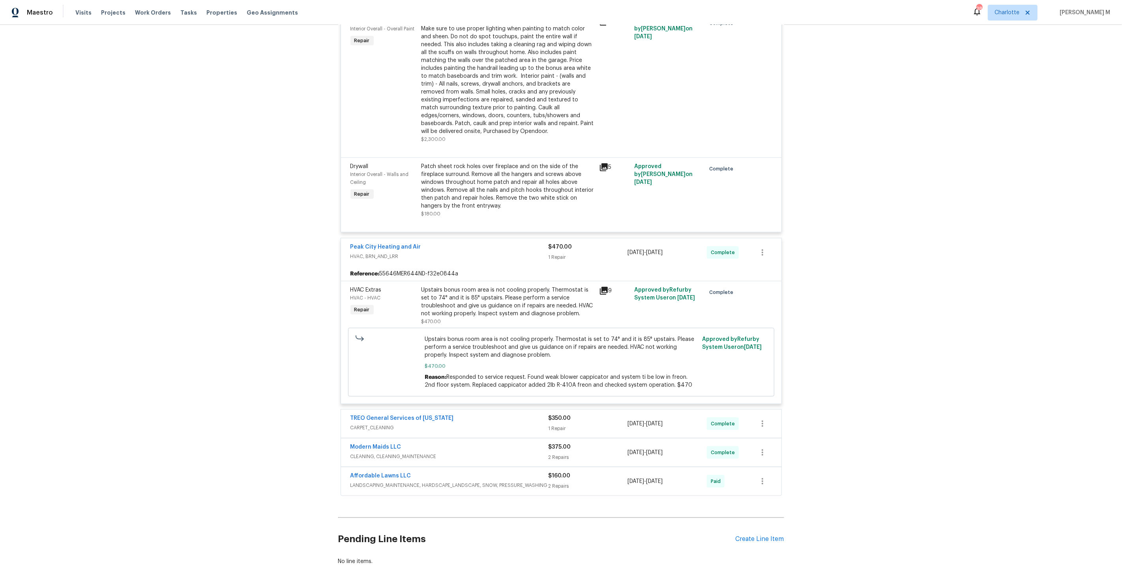
scroll to position [928, 0]
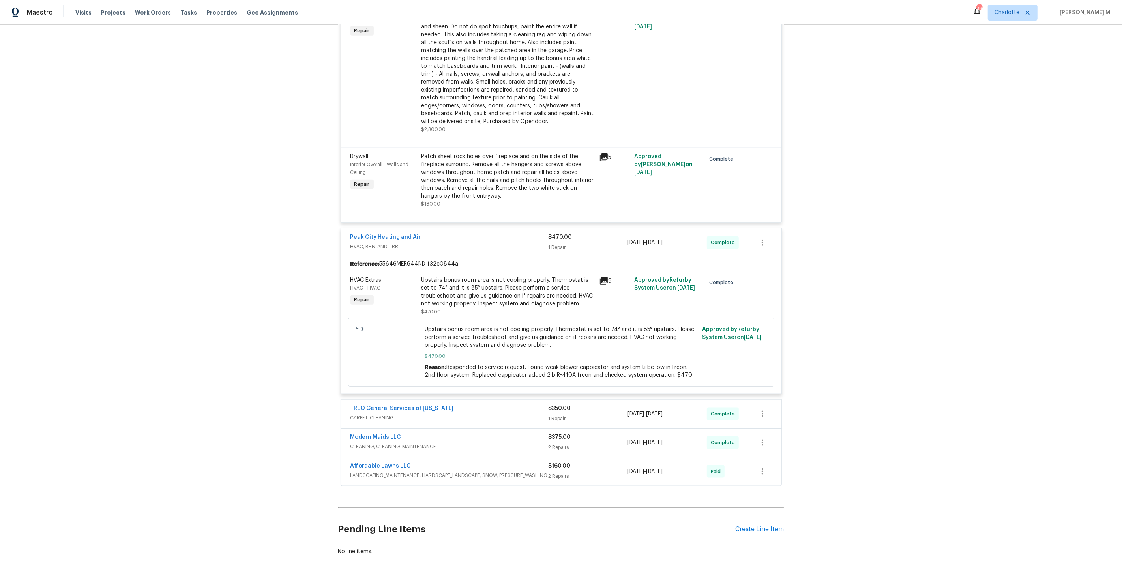
click at [351, 472] on span "LANDSCAPING_MAINTENANCE, HARDSCAPE_LANDSCAPE, SNOW, PRESSURE_WASHING" at bounding box center [450, 476] width 198 height 8
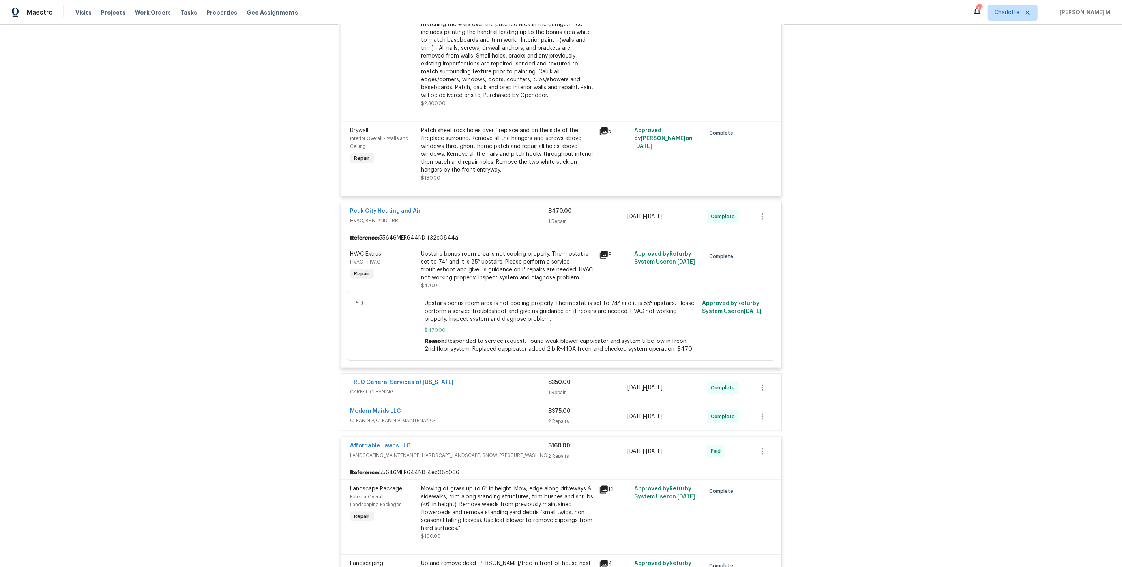
scroll to position [1095, 0]
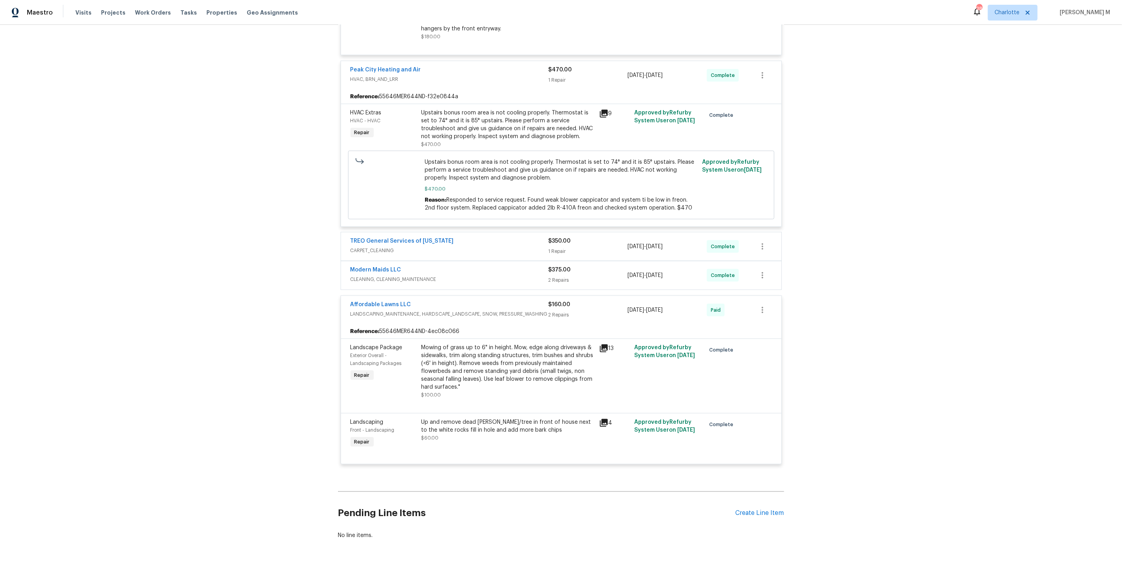
click at [261, 157] on div "Back to all projects 35 Pebble Creek Dr, Franklinton, NC 27525 3 Beds | 2 1/2 B…" at bounding box center [561, 296] width 1122 height 542
click at [780, 495] on div "Pending Line Items Create Line Item" at bounding box center [561, 513] width 446 height 37
click at [767, 510] on div "Create Line Item" at bounding box center [760, 514] width 49 height 8
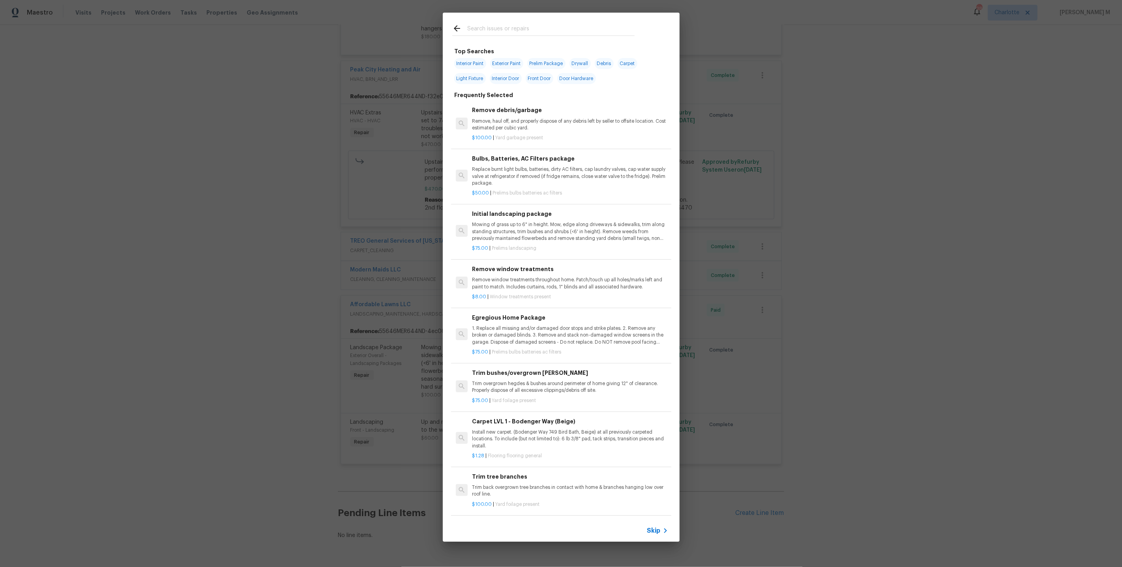
click at [649, 529] on span "Skip" at bounding box center [653, 531] width 13 height 8
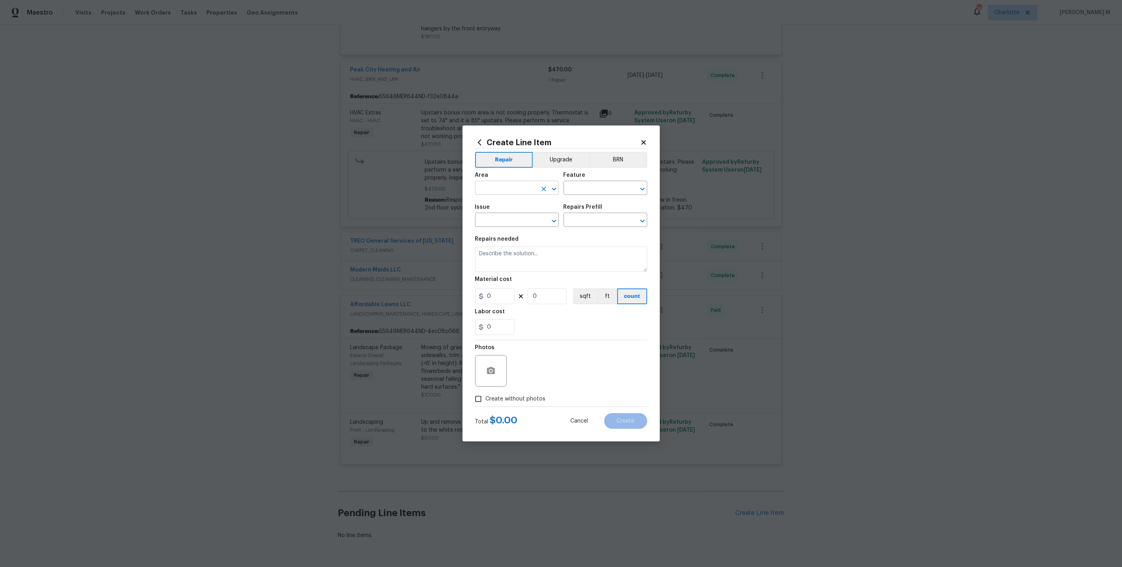
click at [501, 195] on input "text" at bounding box center [506, 189] width 62 height 12
click at [500, 217] on ul "Kitchen" at bounding box center [517, 209] width 84 height 19
click at [508, 211] on li "Kitchen" at bounding box center [517, 209] width 84 height 13
type input "Kitchen"
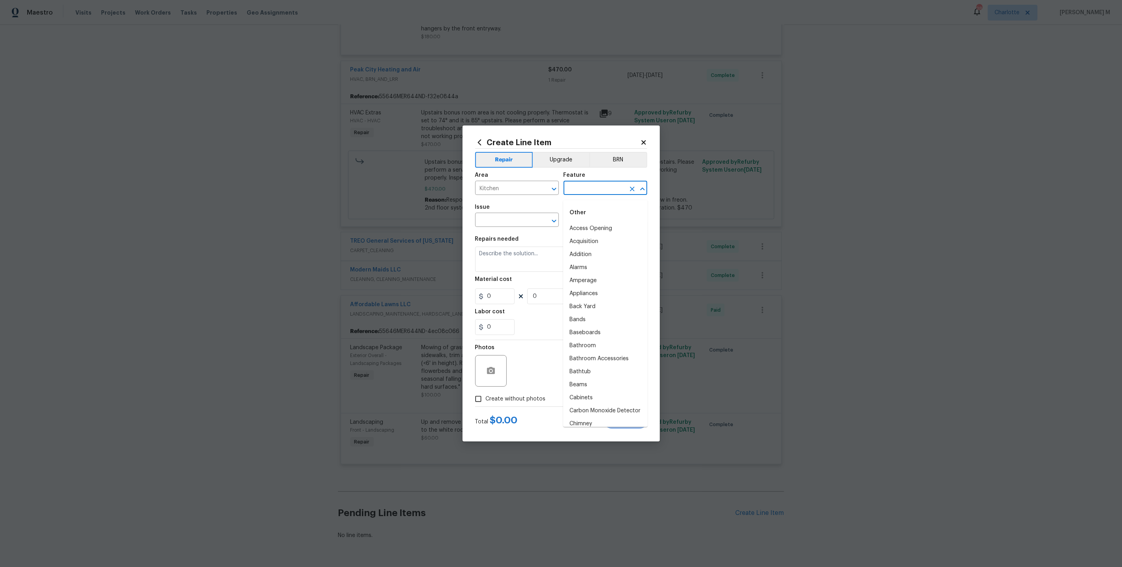
click at [587, 195] on input "text" at bounding box center [595, 189] width 62 height 12
type input "Ove"
click at [587, 191] on input "text" at bounding box center [595, 189] width 62 height 12
click at [585, 280] on li "Standalone Oven" at bounding box center [605, 280] width 84 height 13
type input "Standalone Oven"
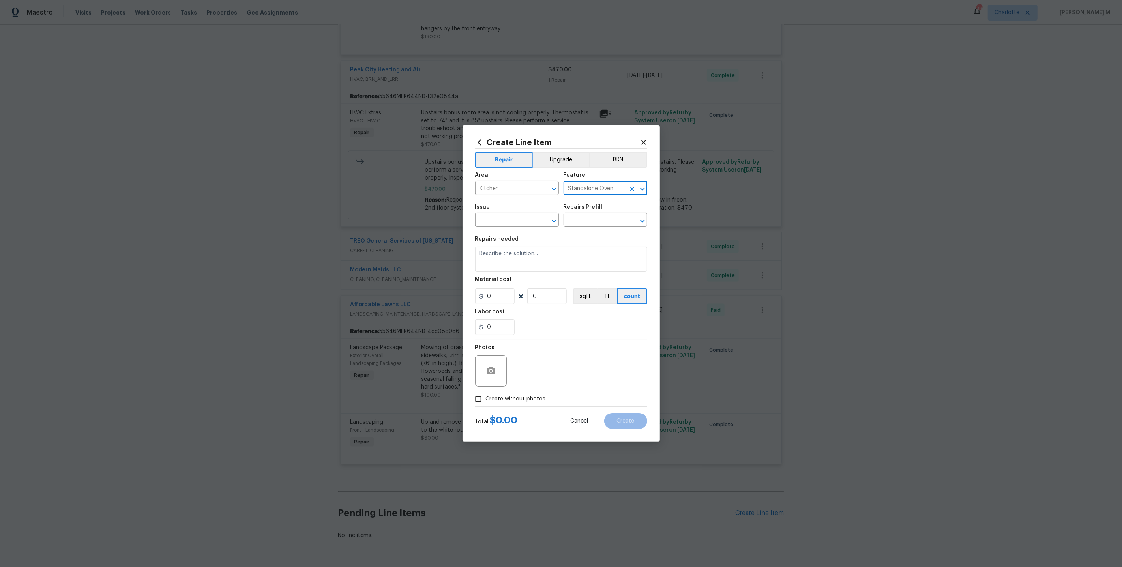
click at [495, 229] on span "Issue ​" at bounding box center [517, 216] width 84 height 32
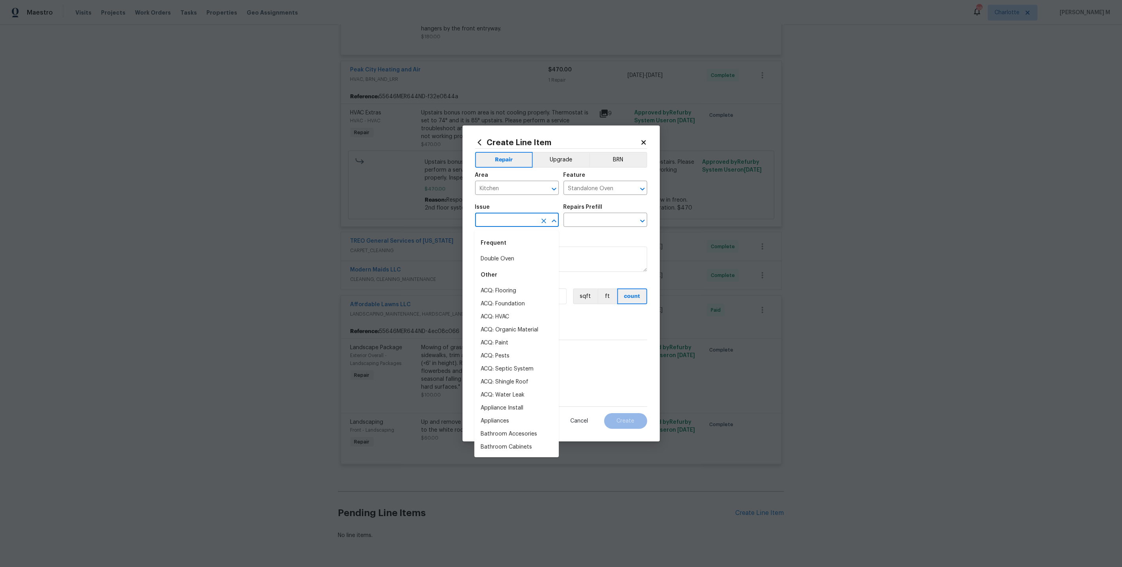
click at [507, 225] on input "text" at bounding box center [506, 221] width 62 height 12
type input "Ove"
click at [545, 225] on icon "Clear" at bounding box center [544, 221] width 8 height 8
click at [542, 268] on li "Appliances" at bounding box center [517, 272] width 84 height 13
type input "Appliances"
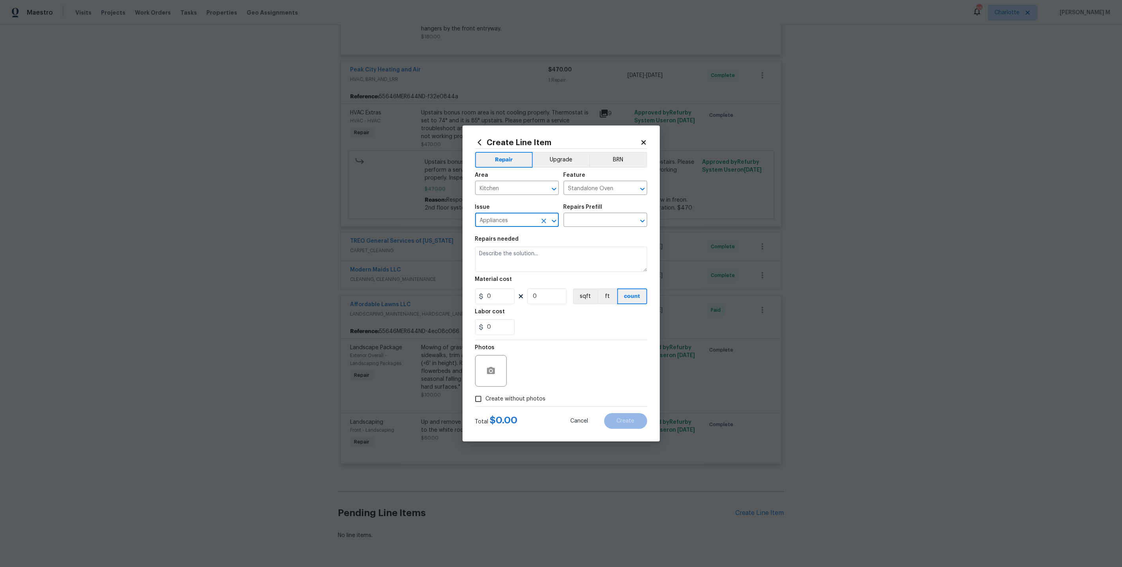
click at [593, 215] on div "Repairs Prefill" at bounding box center [606, 209] width 84 height 10
click at [588, 223] on input "text" at bounding box center [595, 221] width 62 height 12
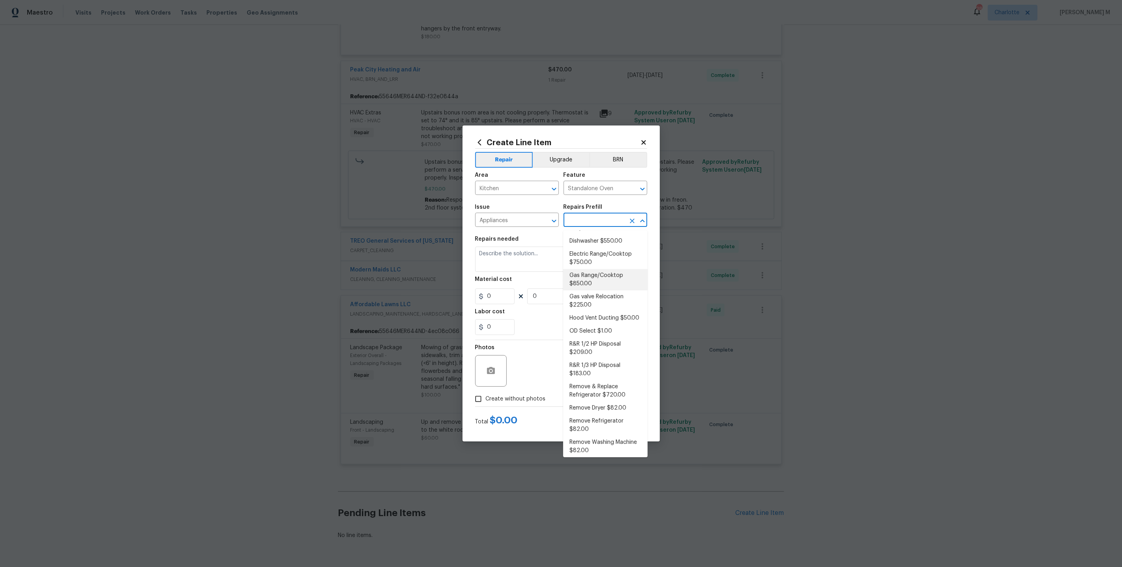
scroll to position [63, 0]
click at [583, 483] on li "Wall Oven $753.00" at bounding box center [605, 489] width 84 height 13
type input "Appliances"
type input "Wall Oven $753.00"
type textarea "Remove the existing wall oven and prep the area for a new unit. Install a new 3…"
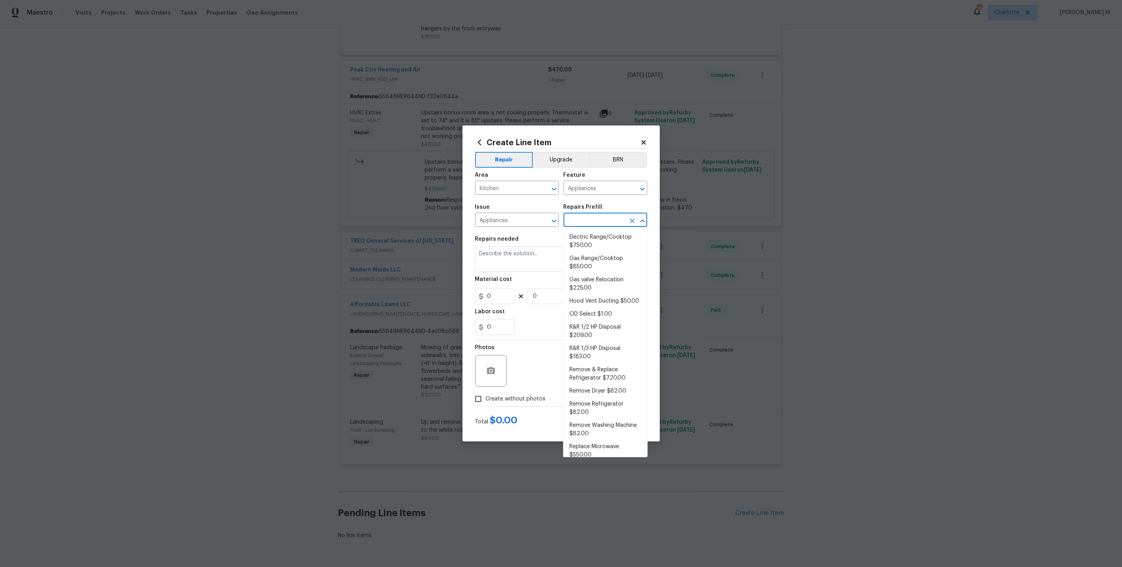
type input "753"
type input "1"
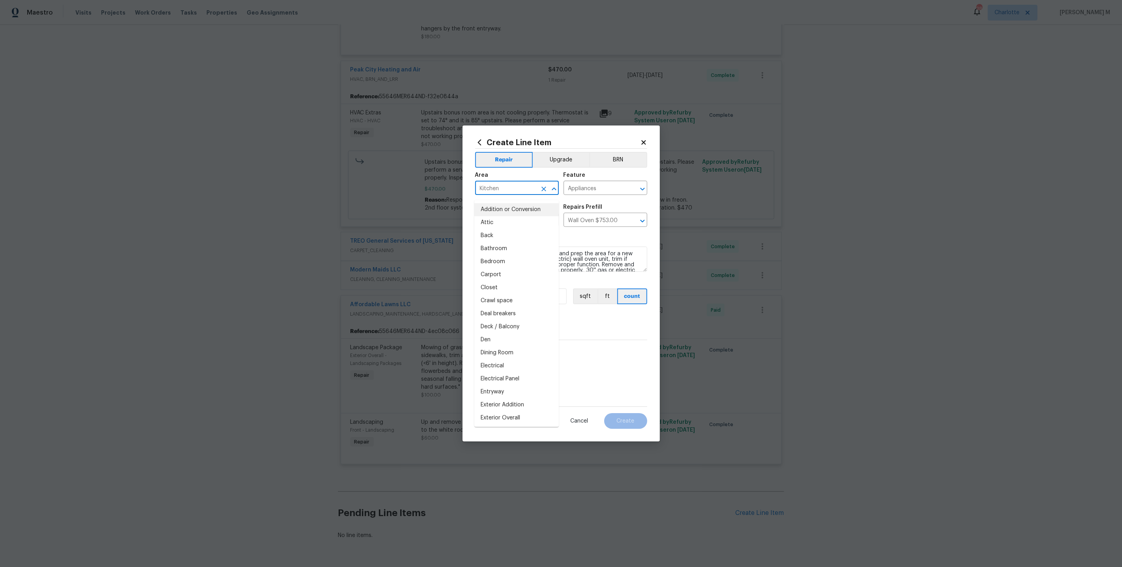
drag, startPoint x: 508, startPoint y: 192, endPoint x: 410, endPoint y: 192, distance: 98.3
click at [410, 192] on div "Create Line Item Repair Upgrade BRN Area Kitchen ​ Feature Appliances ​ Issue A…" at bounding box center [561, 283] width 1122 height 567
click at [593, 190] on input "Appliances" at bounding box center [595, 189] width 62 height 12
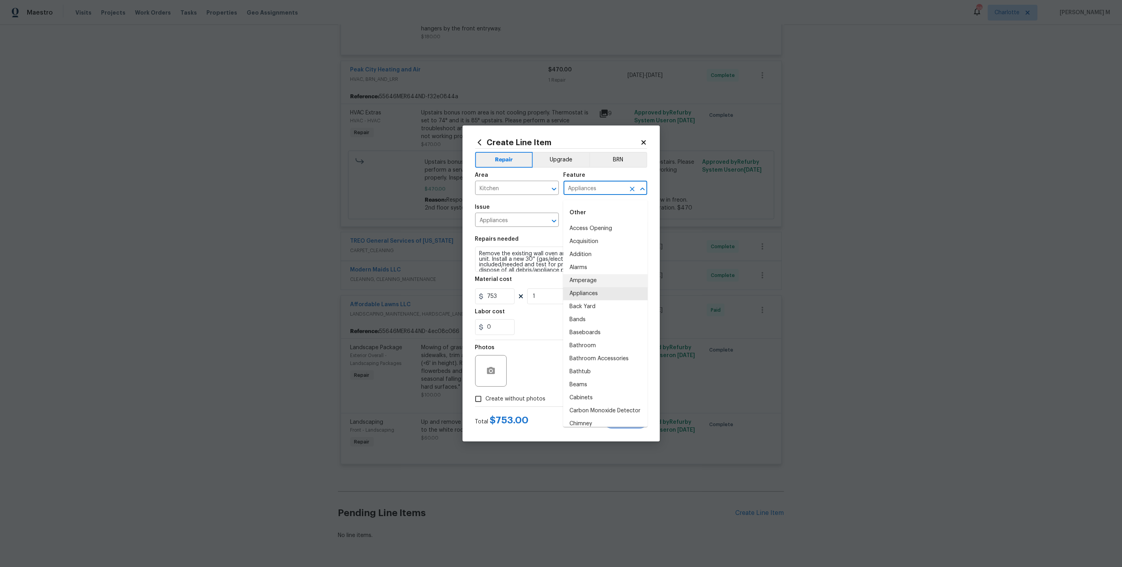
click at [593, 190] on input "Appliances" at bounding box center [595, 189] width 62 height 12
click at [492, 219] on input "Appliances" at bounding box center [506, 221] width 62 height 12
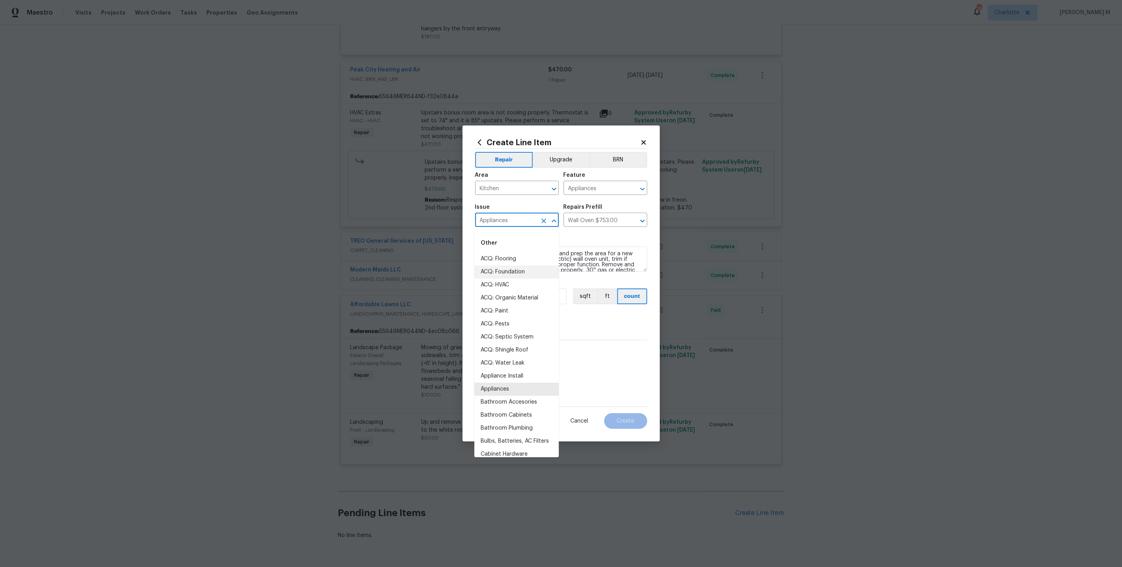
click at [492, 219] on input "Appliances" at bounding box center [506, 221] width 62 height 12
click at [576, 227] on input "Wall Oven $753.00" at bounding box center [595, 221] width 62 height 12
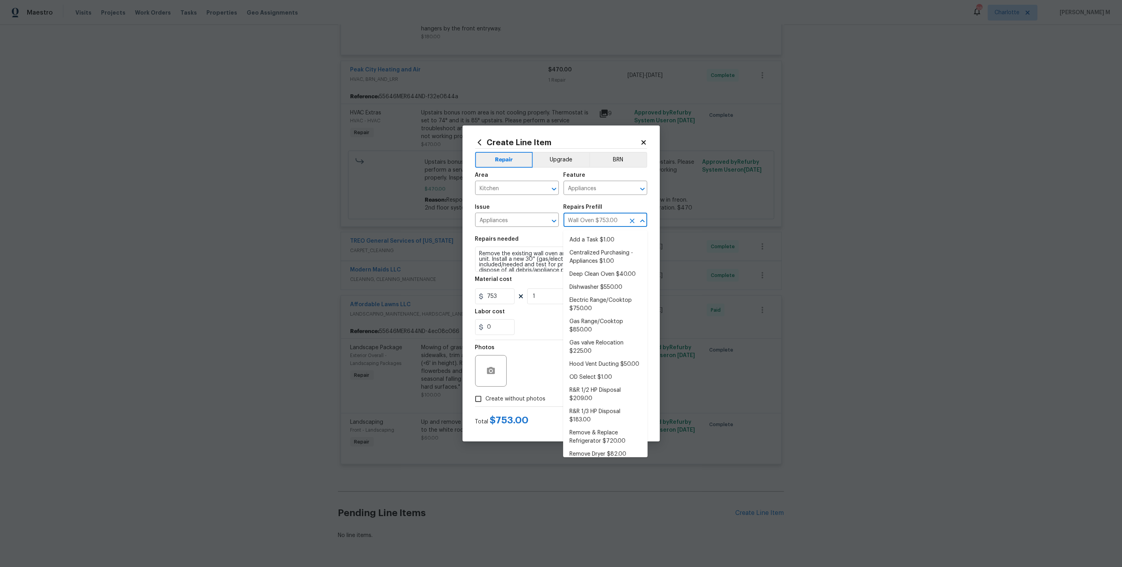
click at [576, 227] on input "Wall Oven $753.00" at bounding box center [595, 221] width 62 height 12
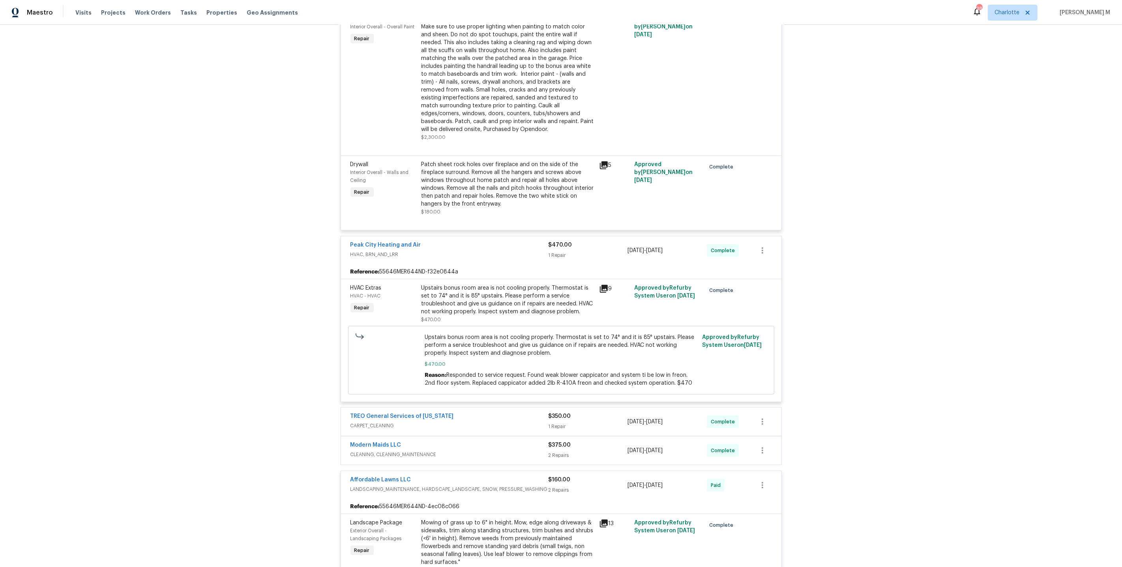
scroll to position [913, 0]
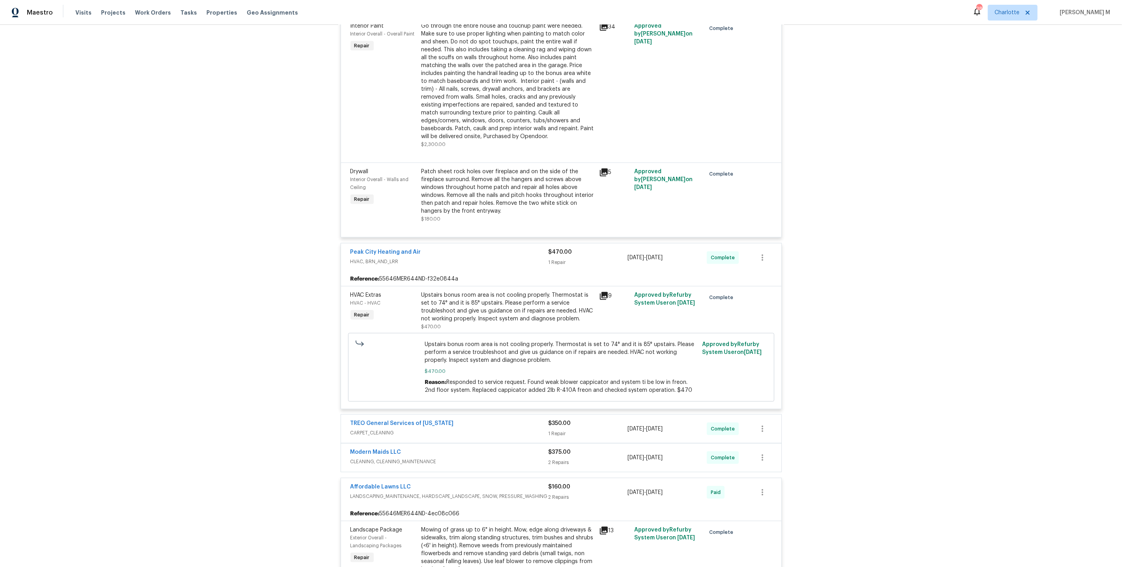
click at [479, 292] on div "Upstairs bonus room area is not cooling properly. Thermostat is set to 74° and …" at bounding box center [508, 307] width 173 height 32
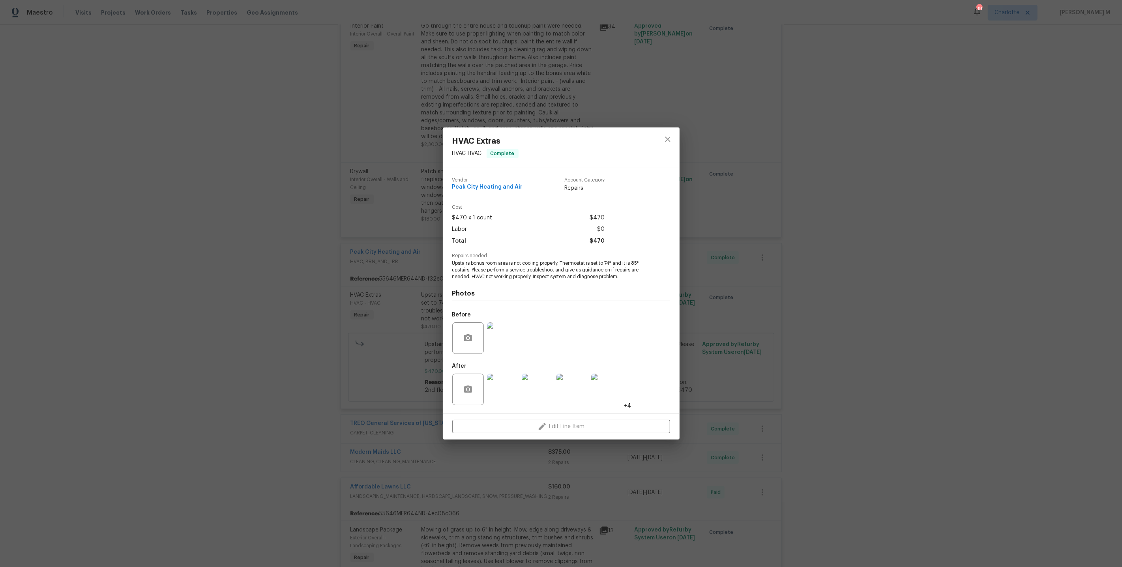
click at [514, 338] on img at bounding box center [503, 339] width 32 height 32
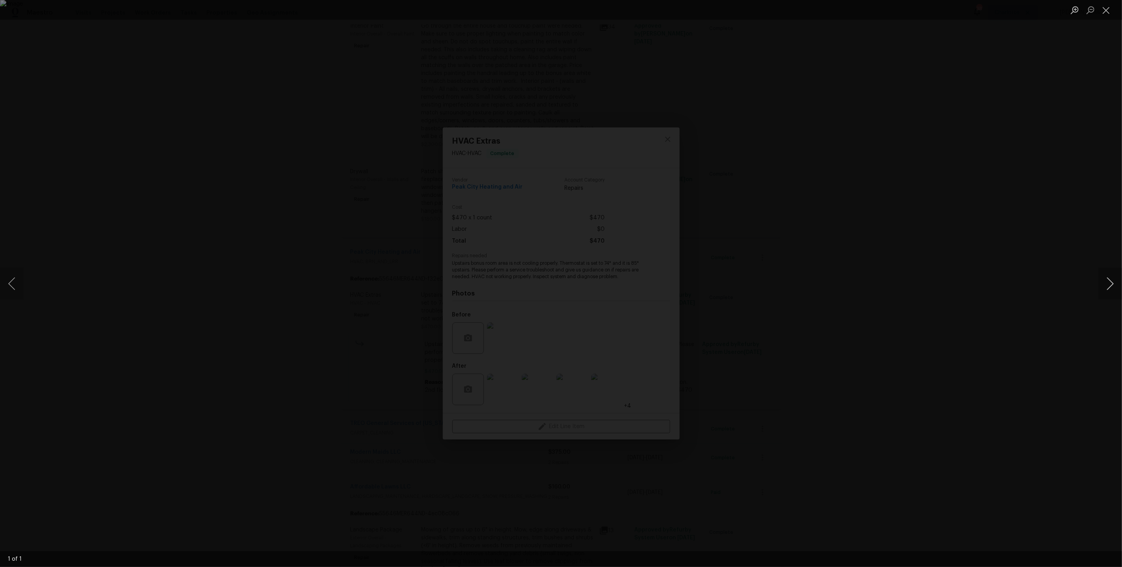
click at [1107, 284] on button "Next image" at bounding box center [1111, 284] width 24 height 32
click at [976, 264] on div "Lightbox" at bounding box center [561, 283] width 1122 height 567
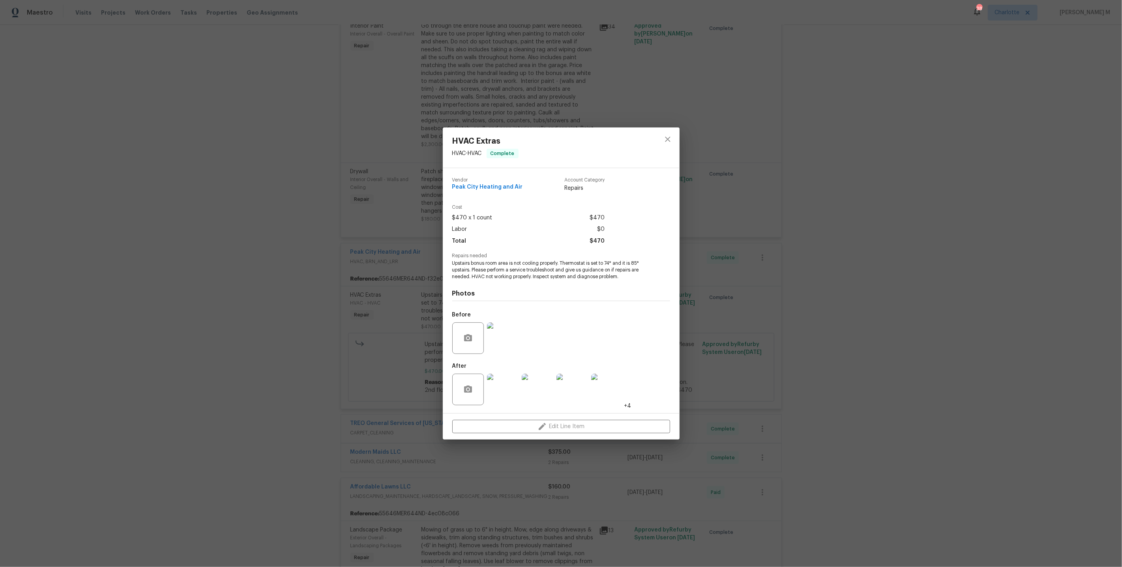
click at [835, 255] on div "HVAC Extras HVAC - HVAC Complete Vendor Peak City Heating and Air Account Categ…" at bounding box center [561, 283] width 1122 height 567
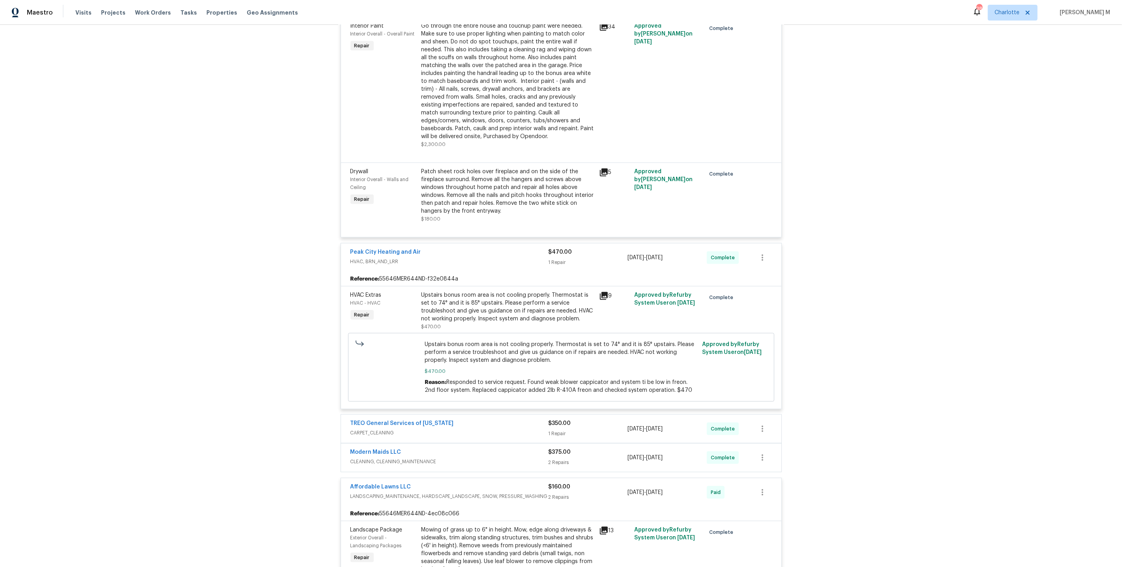
click at [465, 294] on div "Upstairs bonus room area is not cooling properly. Thermostat is set to 74° and …" at bounding box center [508, 307] width 173 height 32
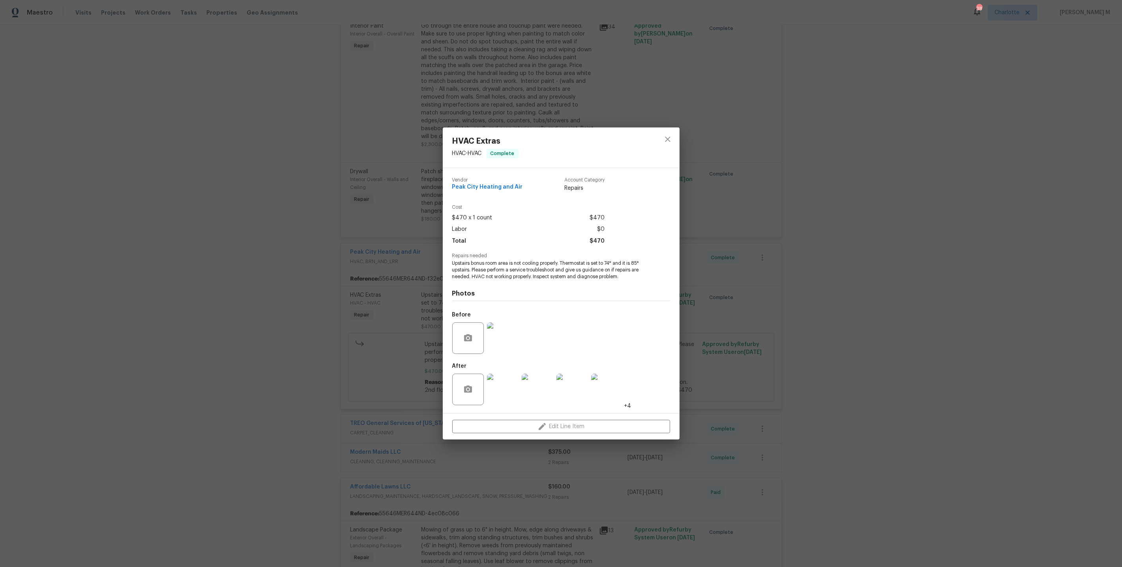
click at [491, 332] on img at bounding box center [503, 339] width 32 height 32
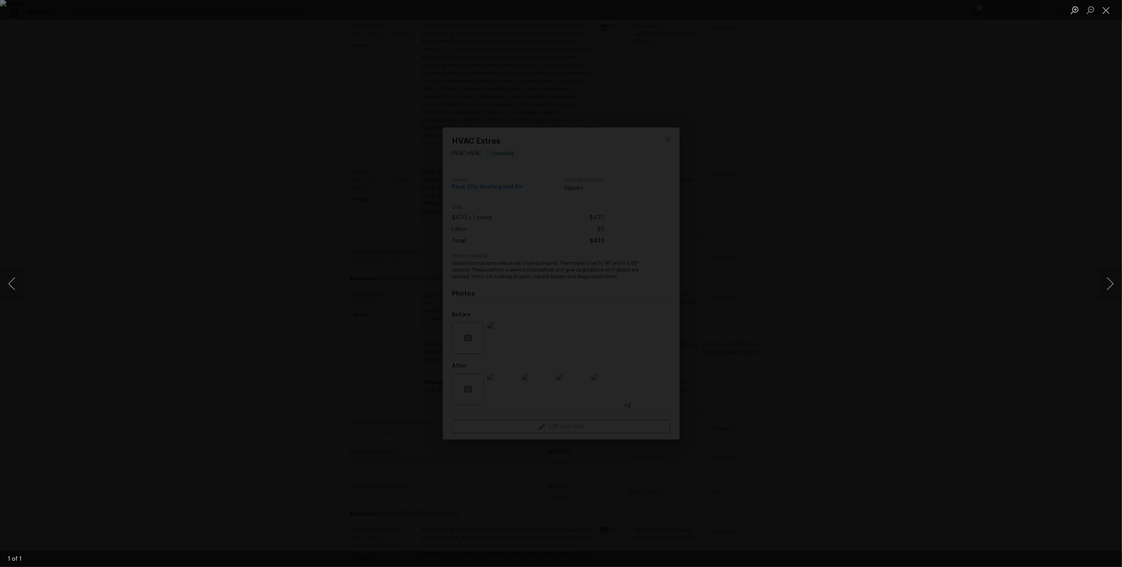
click at [838, 159] on div "Lightbox" at bounding box center [561, 283] width 1122 height 567
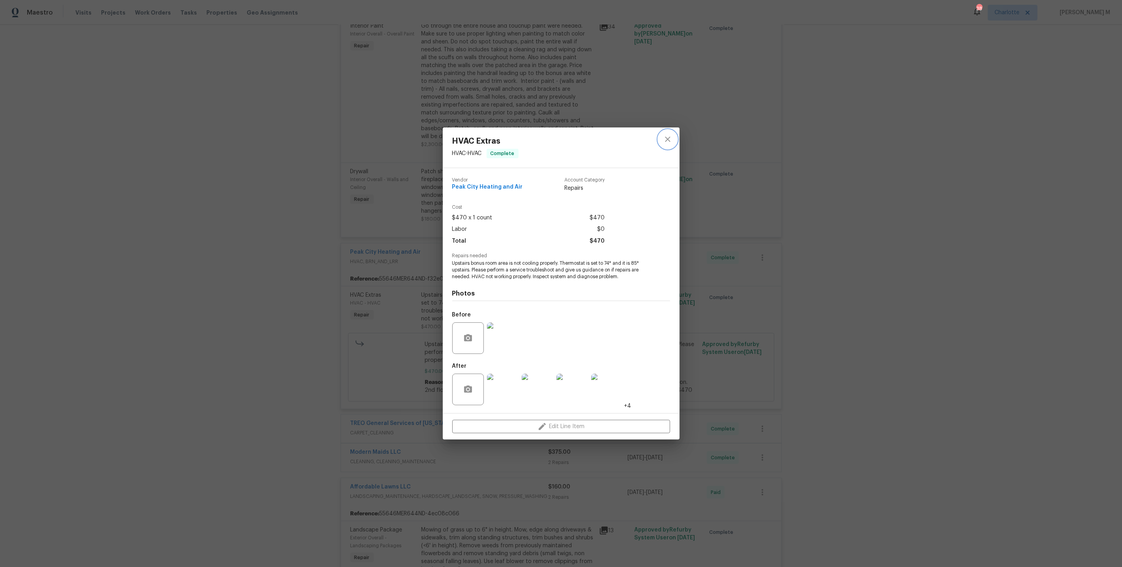
click at [670, 144] on icon "close" at bounding box center [667, 139] width 9 height 9
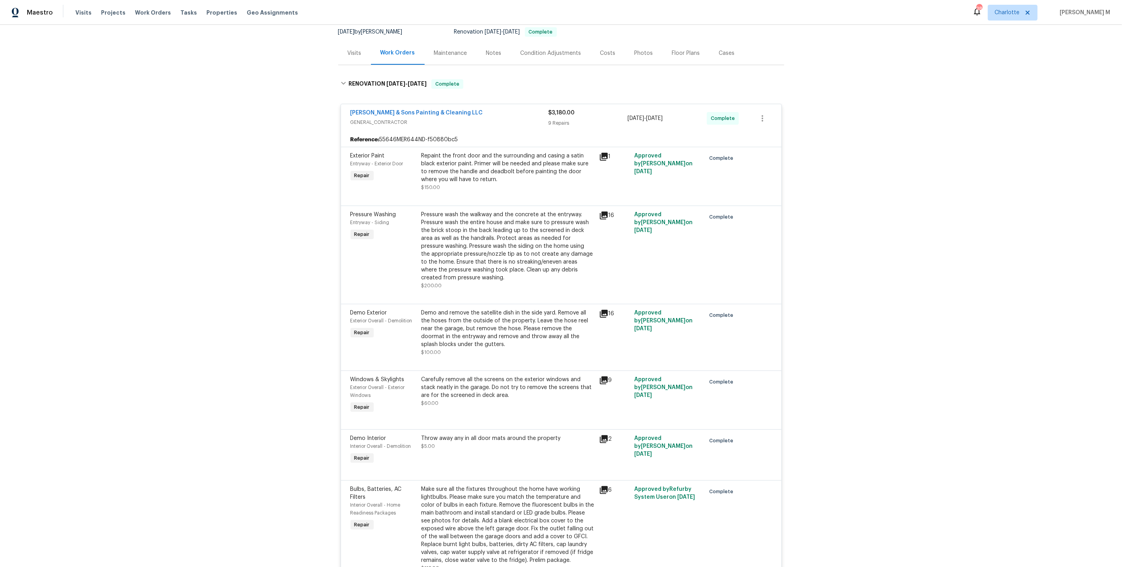
scroll to position [0, 0]
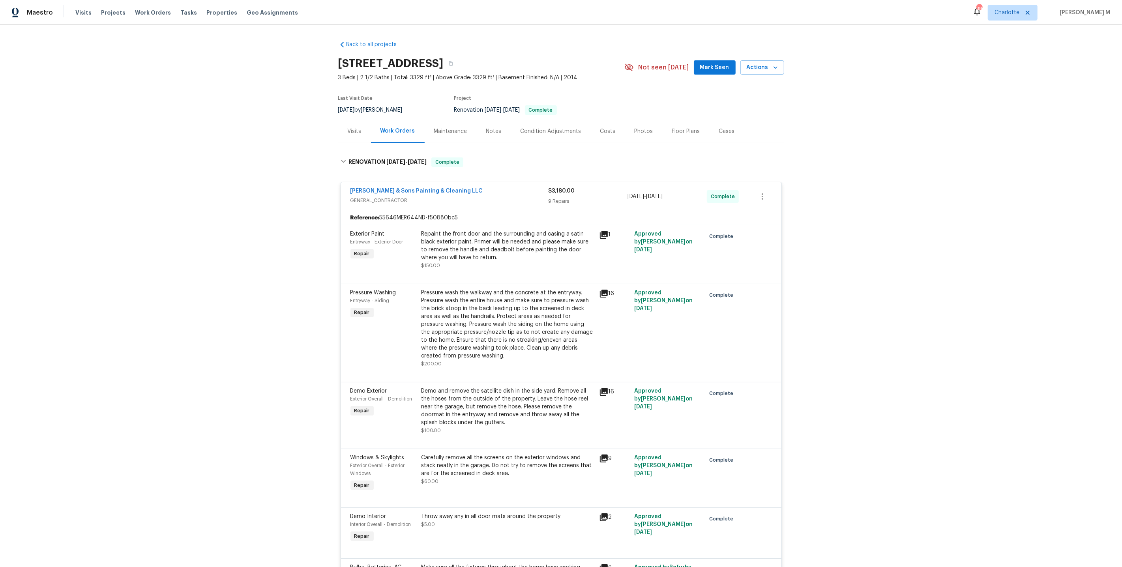
click at [455, 135] on div "Maintenance" at bounding box center [451, 131] width 52 height 23
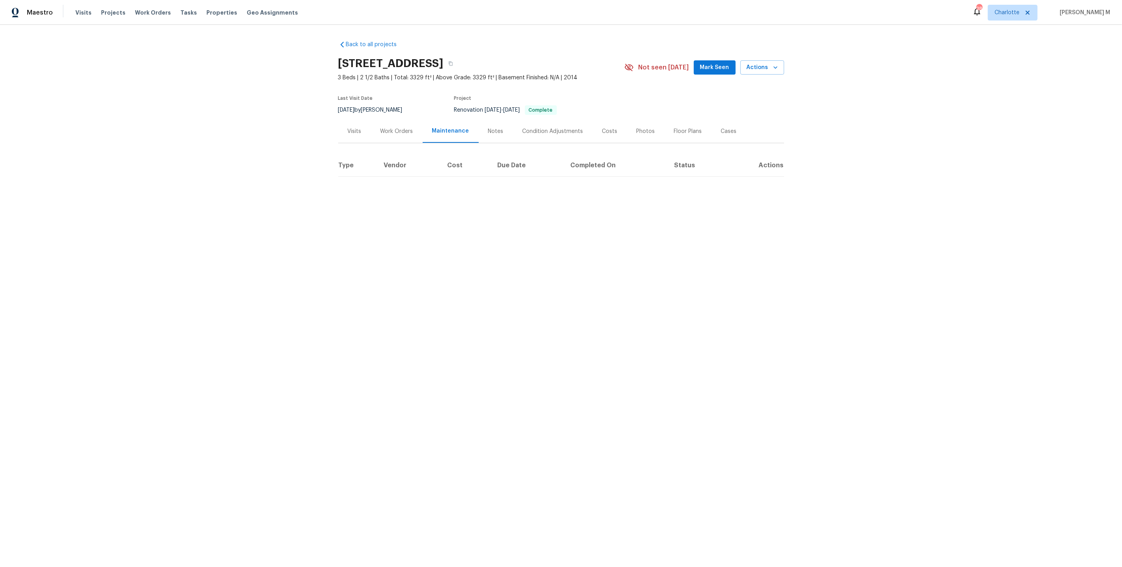
click at [398, 135] on div "Work Orders" at bounding box center [397, 131] width 52 height 23
click at [373, 153] on h6 "RENOVATION 9/2/25 - 9/12/25" at bounding box center [388, 152] width 78 height 9
